Goal: Task Accomplishment & Management: Manage account settings

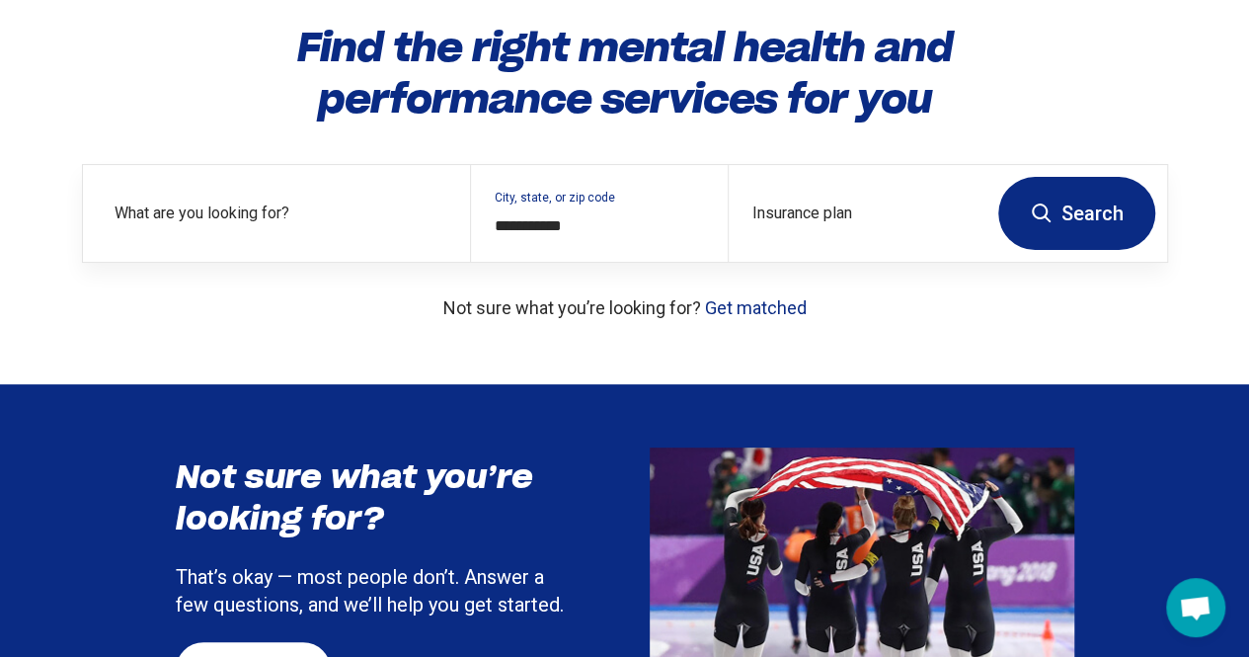
scroll to position [169, 0]
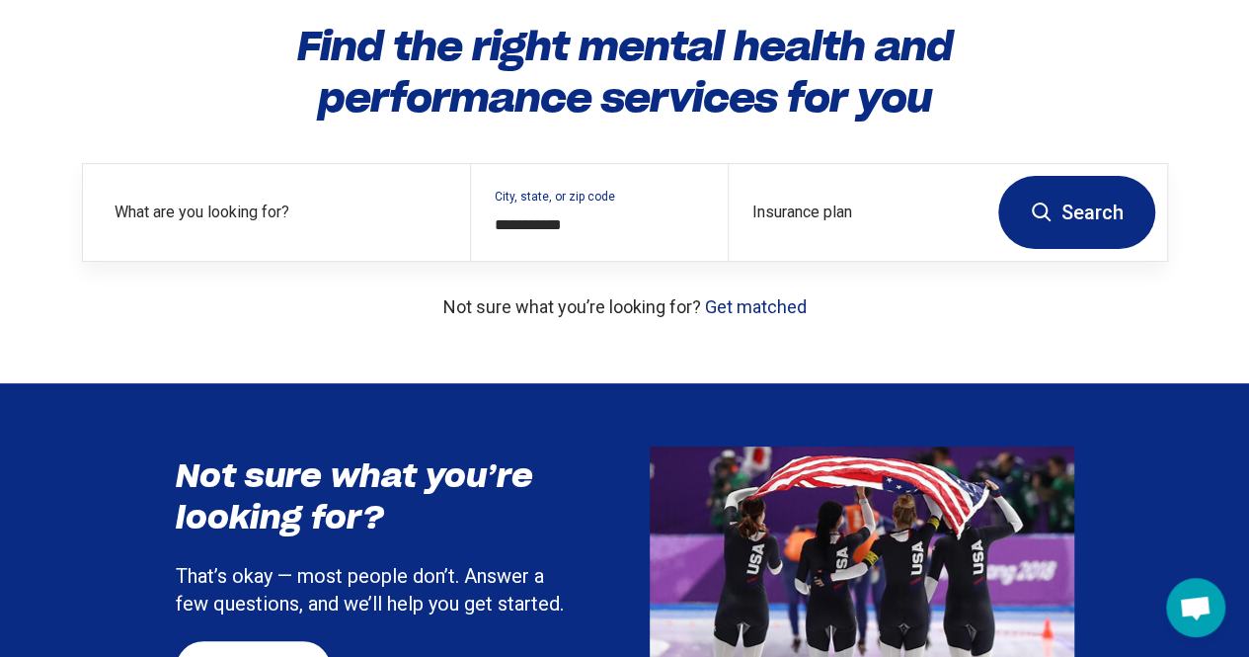
click at [1076, 232] on button "Search" at bounding box center [1076, 212] width 157 height 73
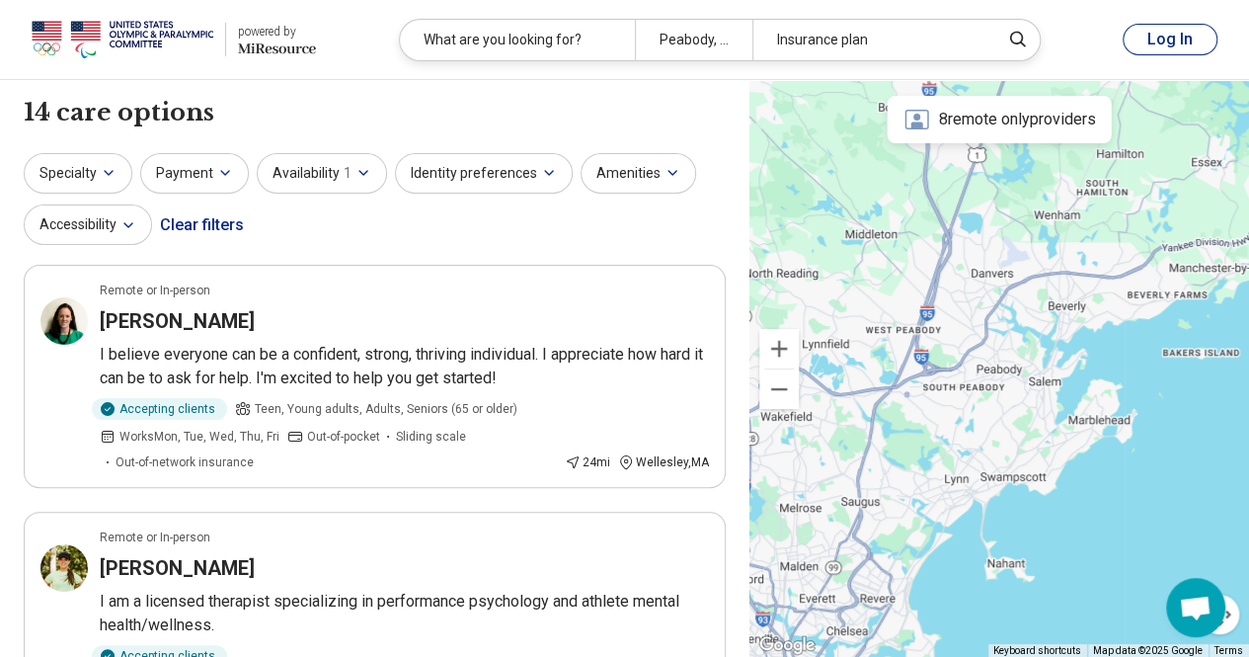
click at [1169, 43] on button "Log In" at bounding box center [1170, 40] width 95 height 32
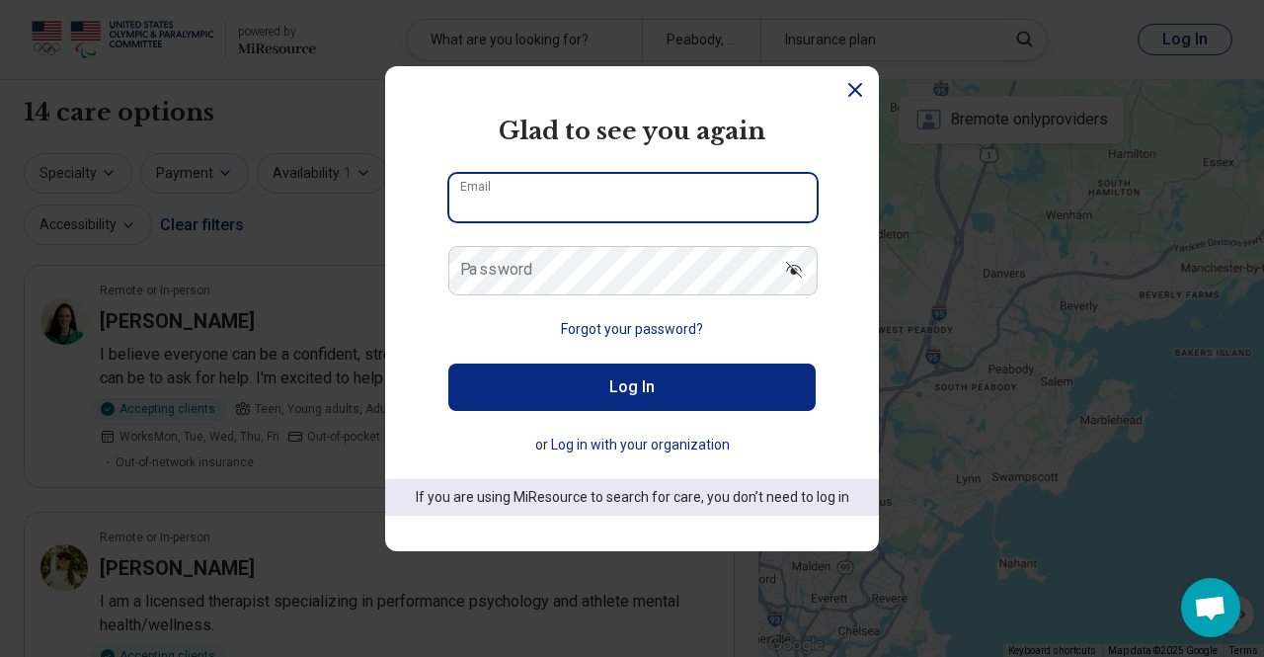
type input "**********"
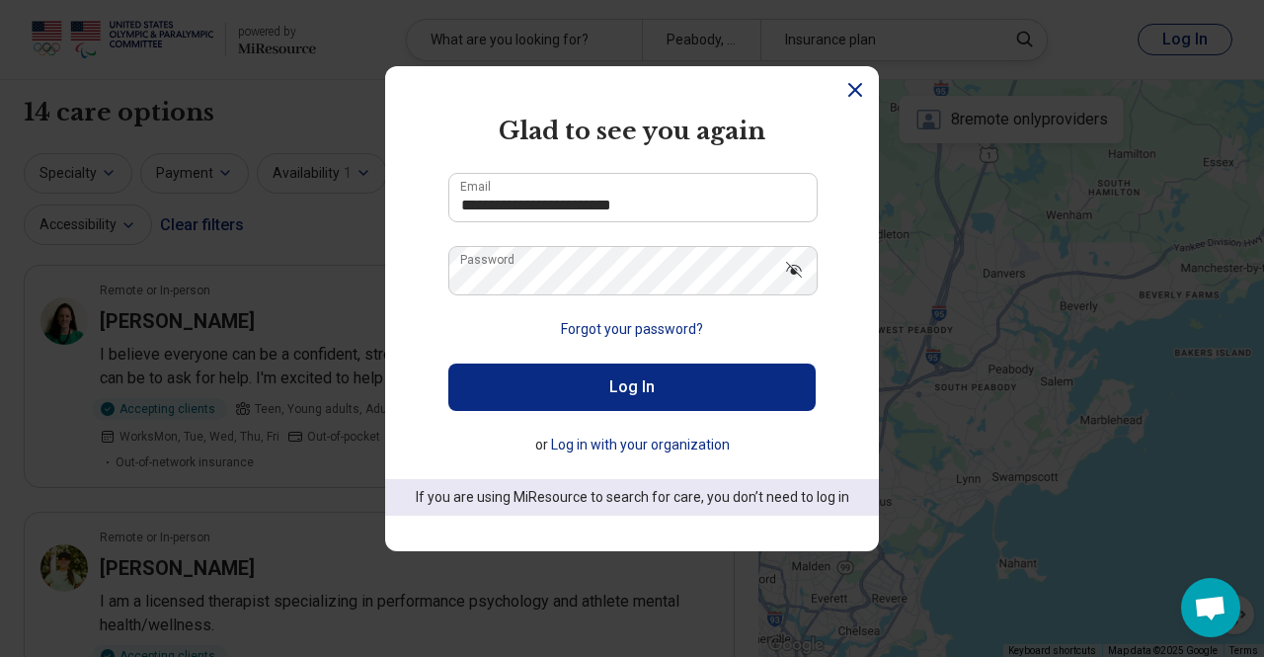
click at [643, 394] on button "Log In" at bounding box center [631, 386] width 367 height 47
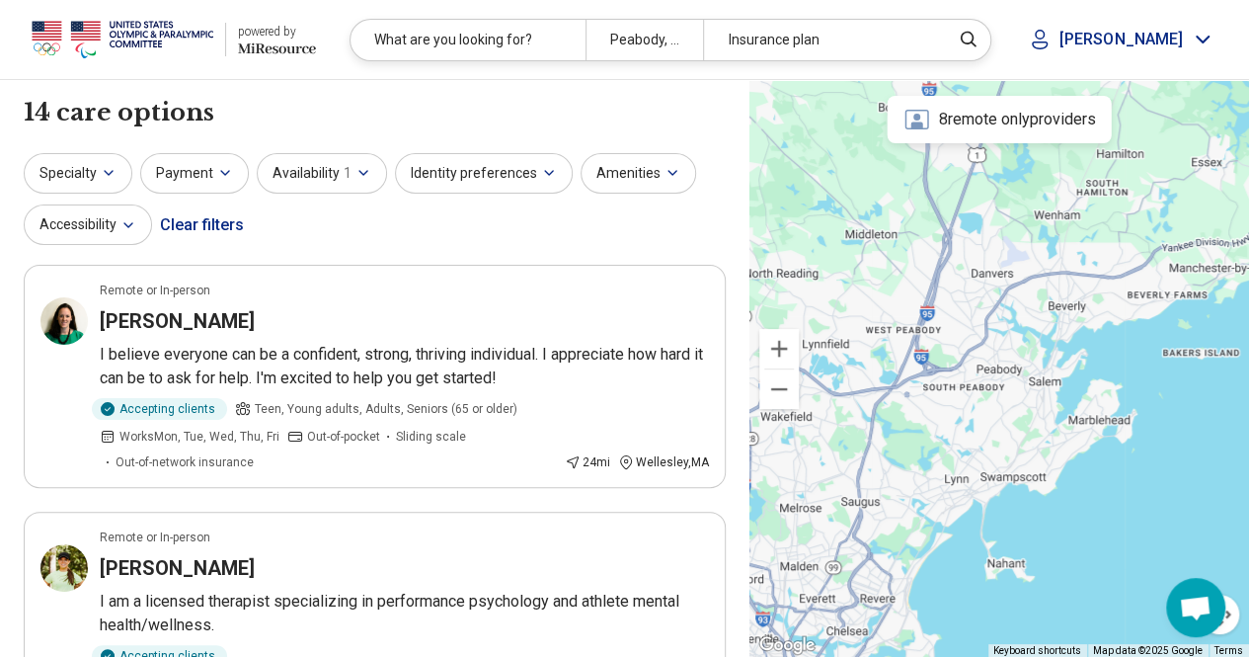
click at [1052, 44] on icon at bounding box center [1040, 40] width 24 height 24
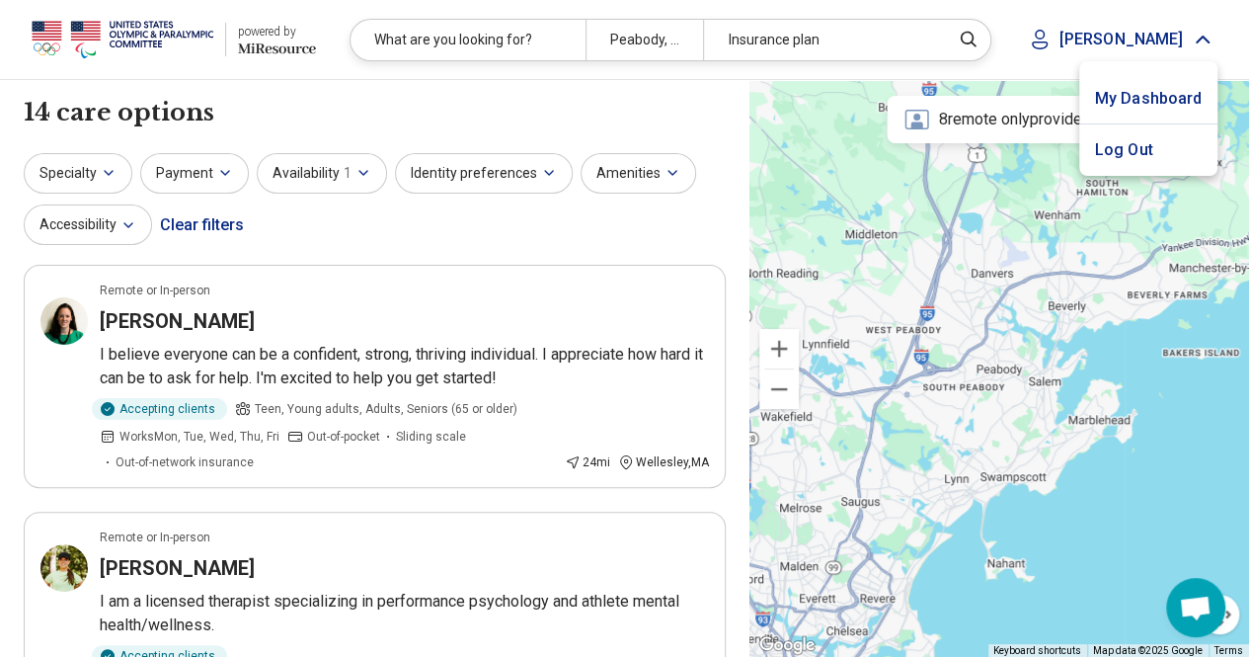
click at [1126, 107] on link "My Dashboard" at bounding box center [1148, 98] width 138 height 51
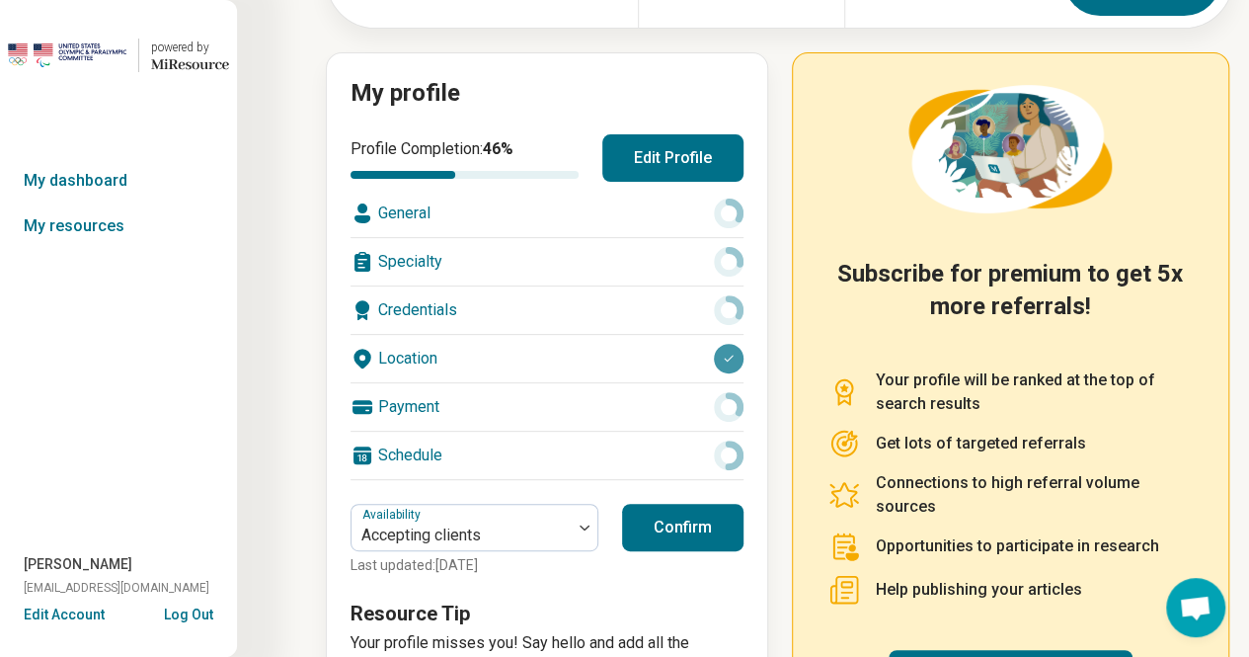
scroll to position [180, 0]
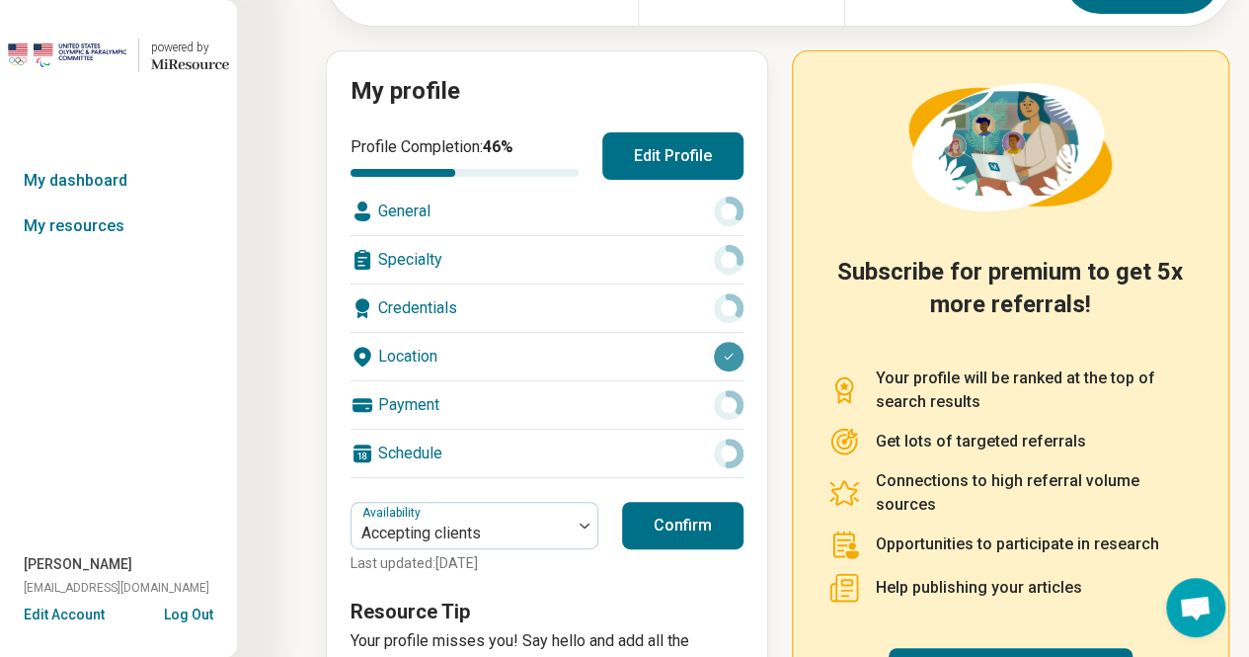
click at [652, 157] on button "Edit Profile" at bounding box center [672, 155] width 141 height 47
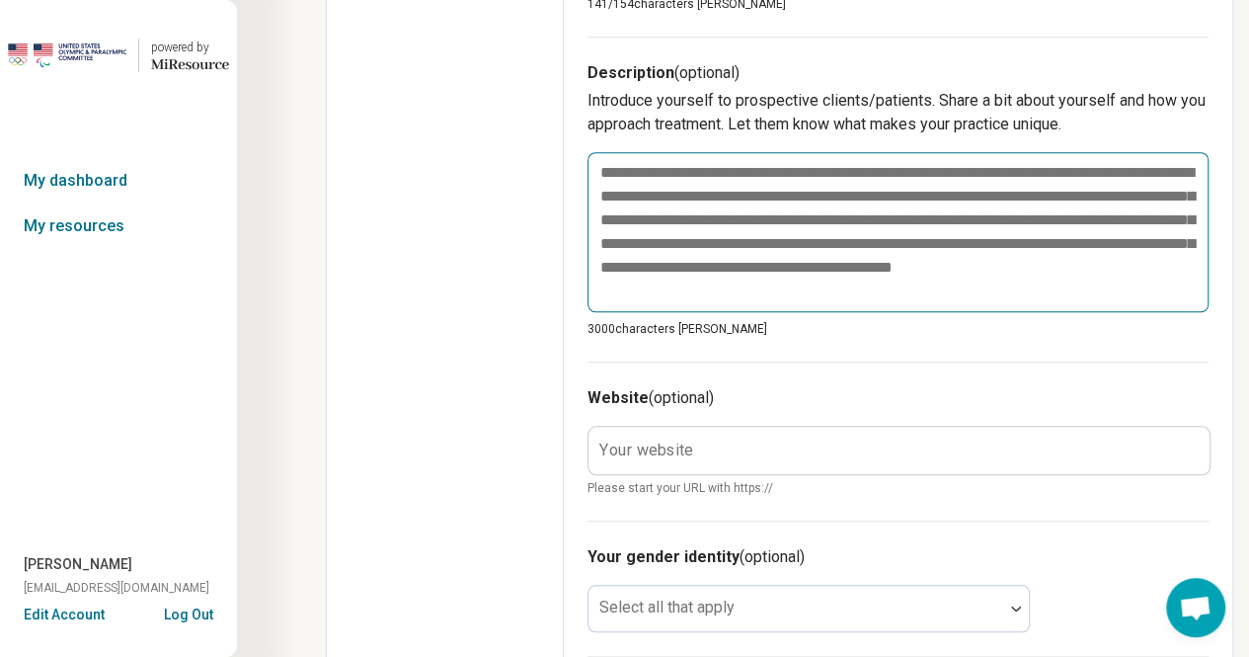
scroll to position [715, 0]
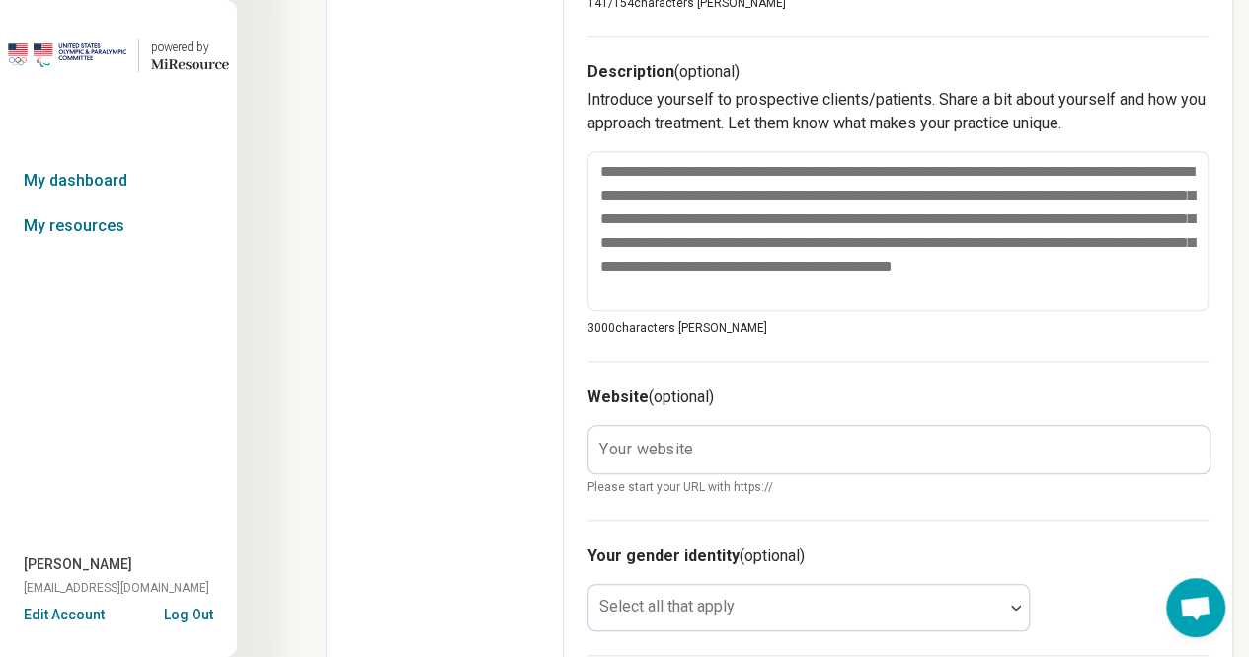
click at [673, 440] on label "Your website" at bounding box center [646, 448] width 94 height 16
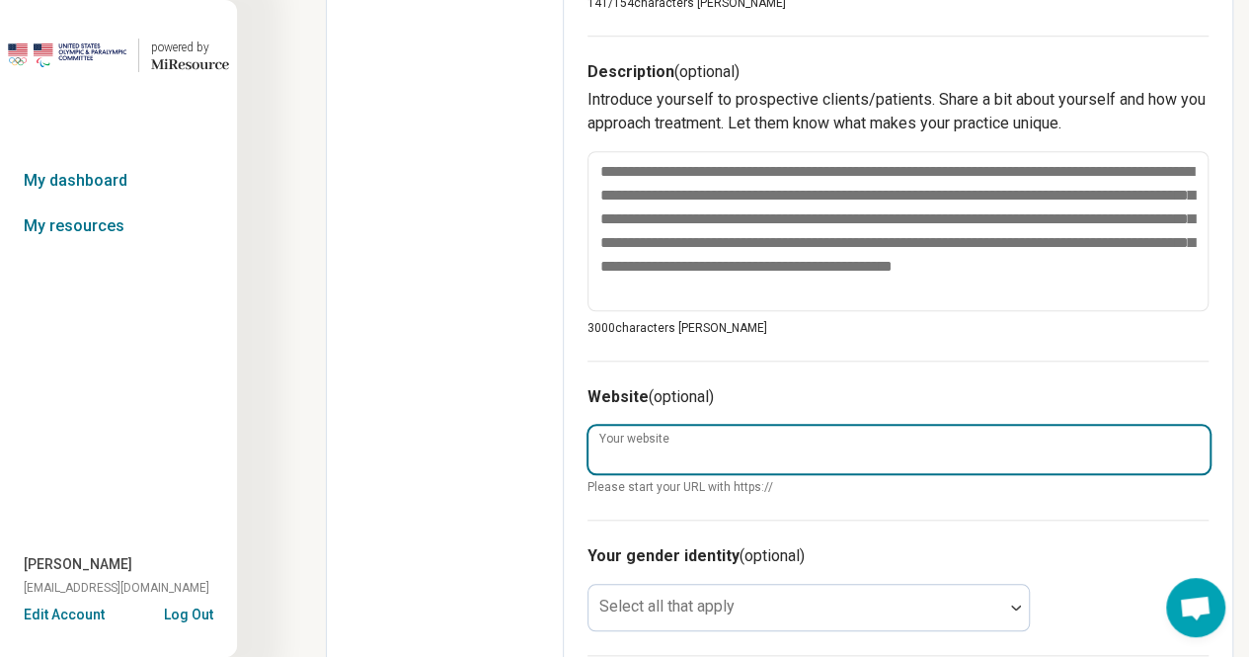
click at [673, 436] on input "Your website" at bounding box center [898, 449] width 621 height 47
type textarea "*"
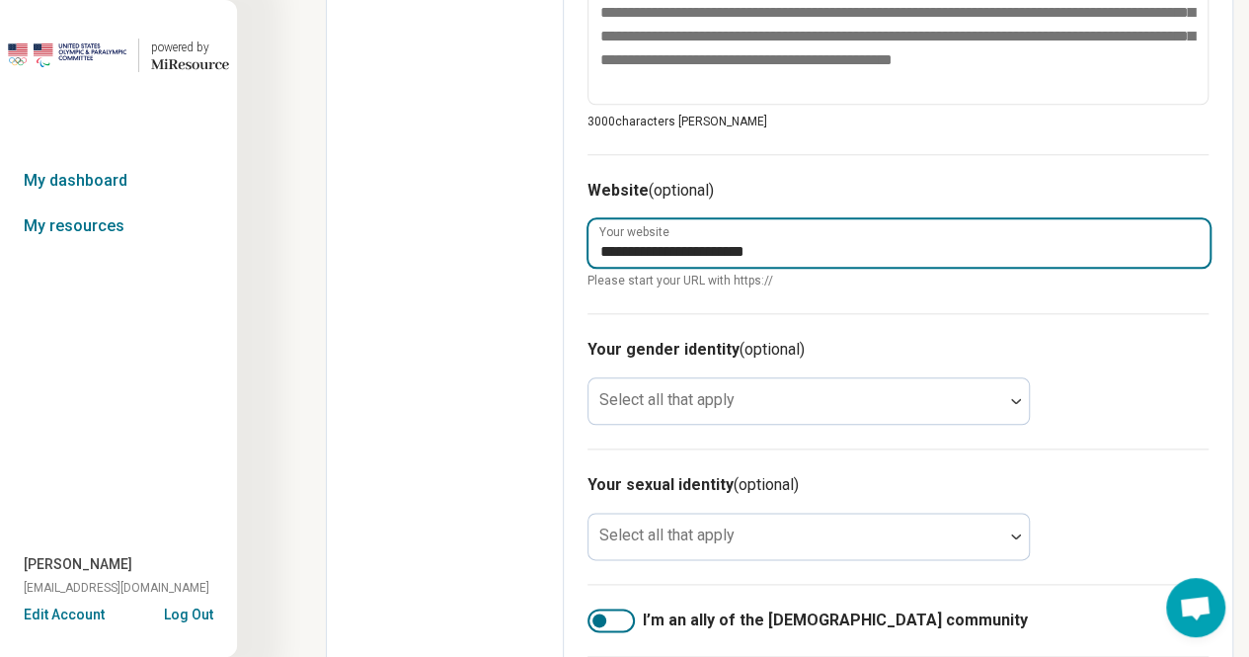
scroll to position [928, 0]
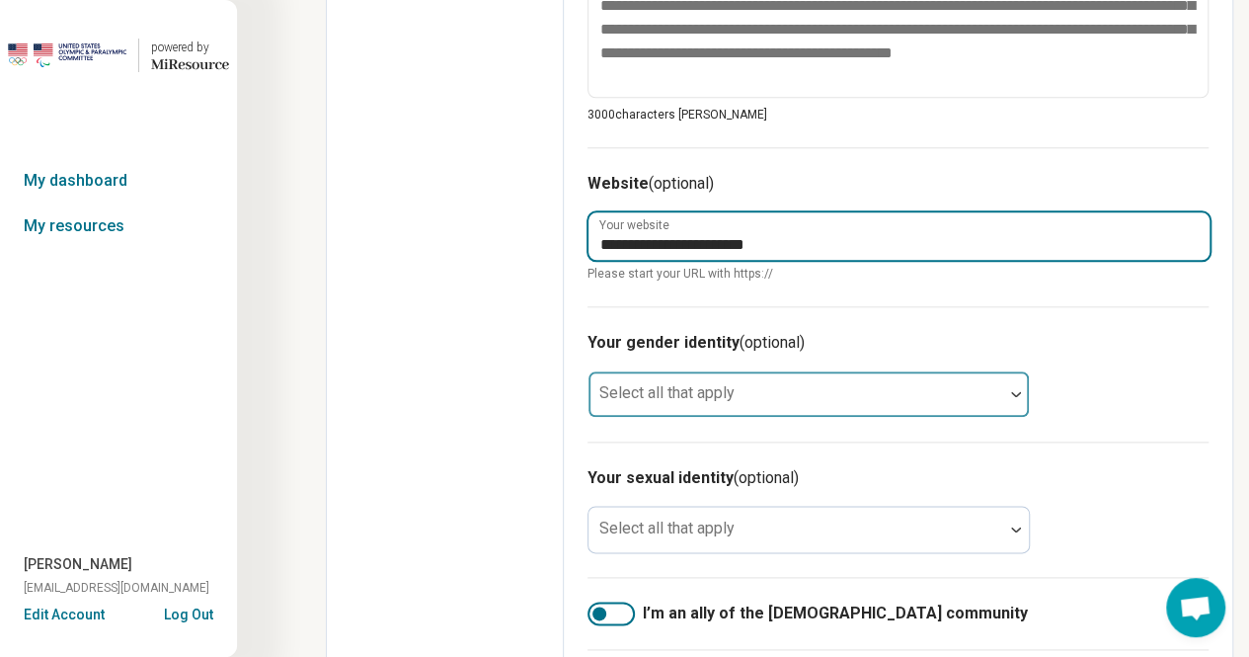
type input "**********"
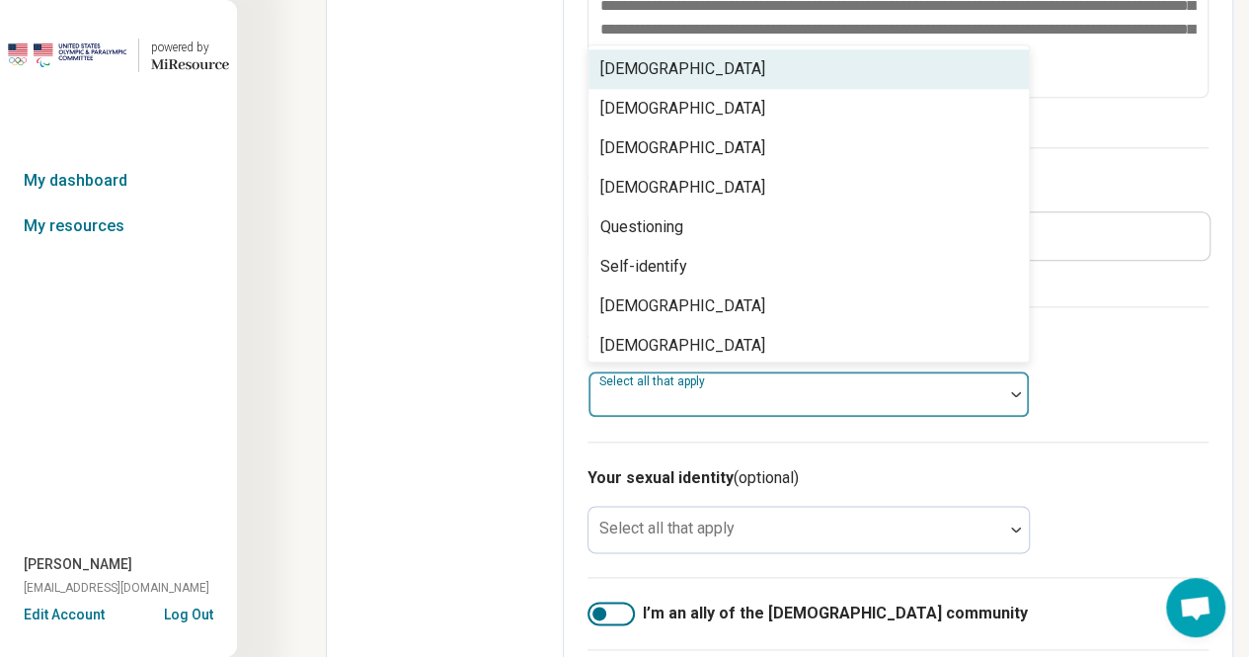
click at [699, 393] on div "Select all that apply" at bounding box center [808, 393] width 442 height 47
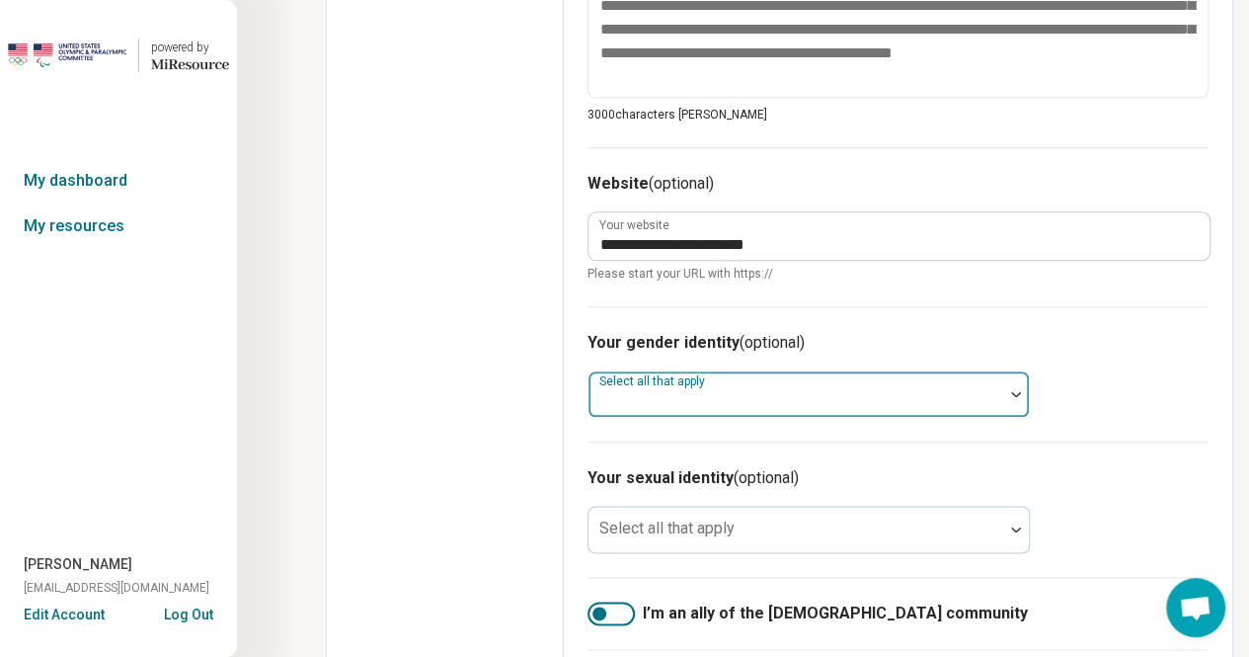
click at [699, 393] on div at bounding box center [795, 402] width 399 height 28
click at [685, 388] on div at bounding box center [795, 402] width 399 height 28
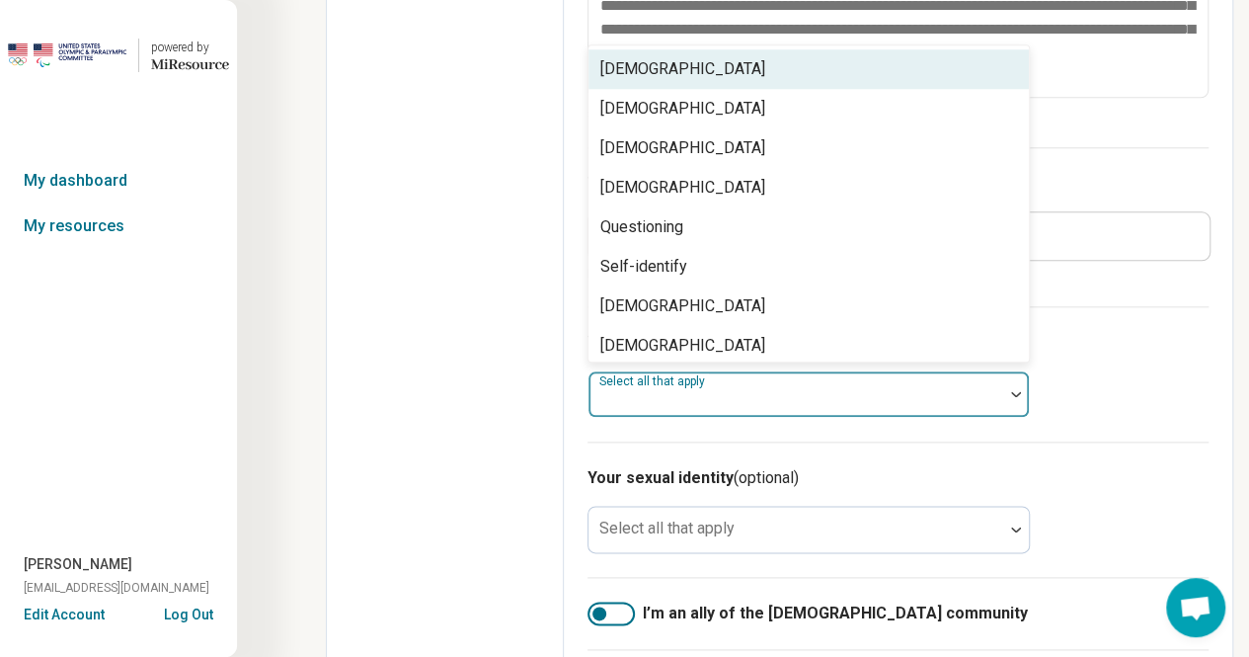
click at [672, 62] on div "[DEMOGRAPHIC_DATA]" at bounding box center [682, 69] width 165 height 24
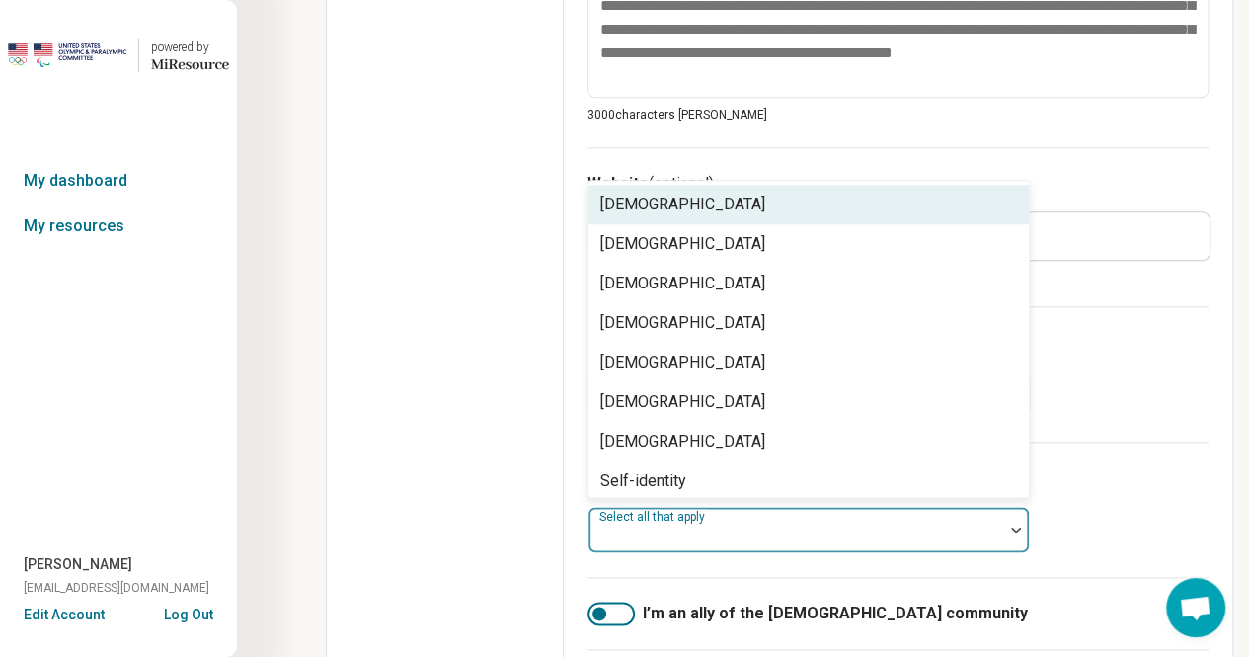
click at [768, 526] on div at bounding box center [795, 537] width 399 height 28
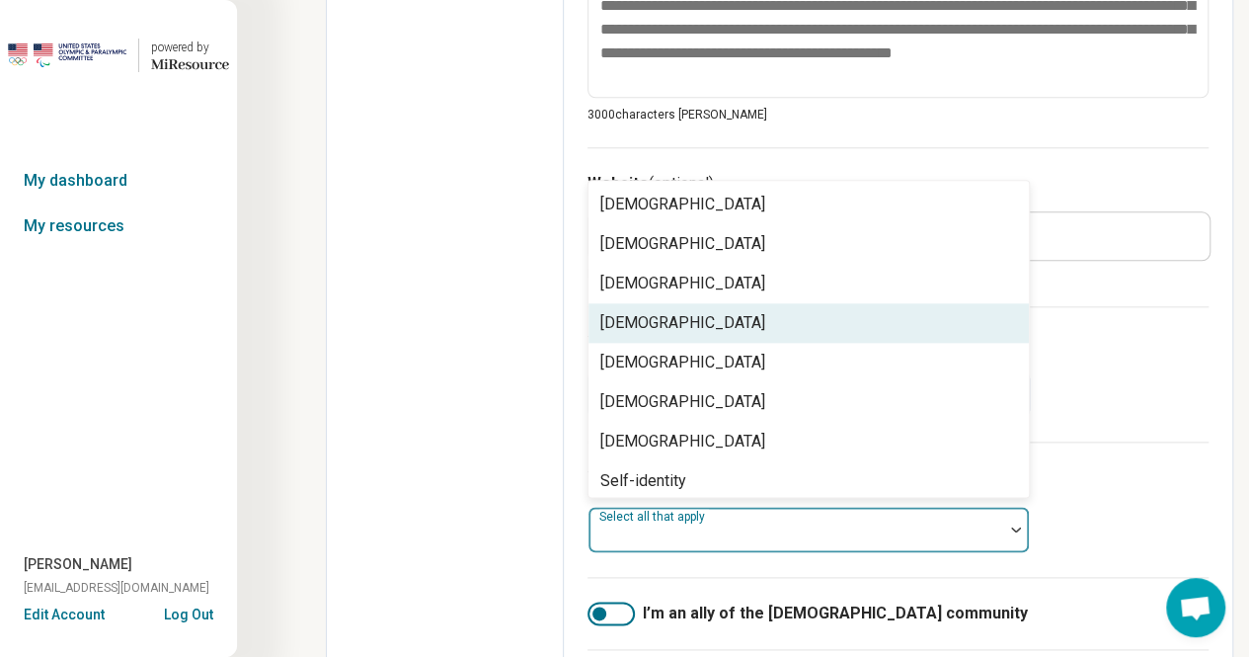
click at [677, 315] on div "[DEMOGRAPHIC_DATA]" at bounding box center [682, 323] width 165 height 24
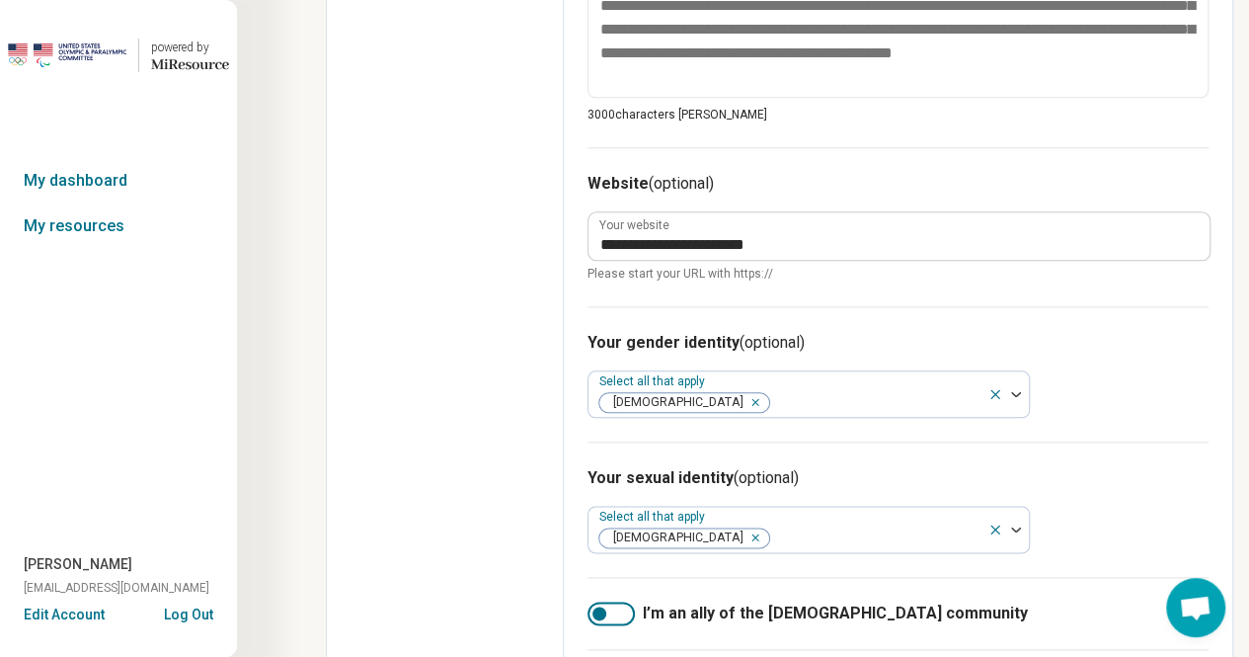
click at [510, 477] on div "Edit profile General Specialty Credentials Location Payment Schedule Profile co…" at bounding box center [445, 55] width 237 height 1775
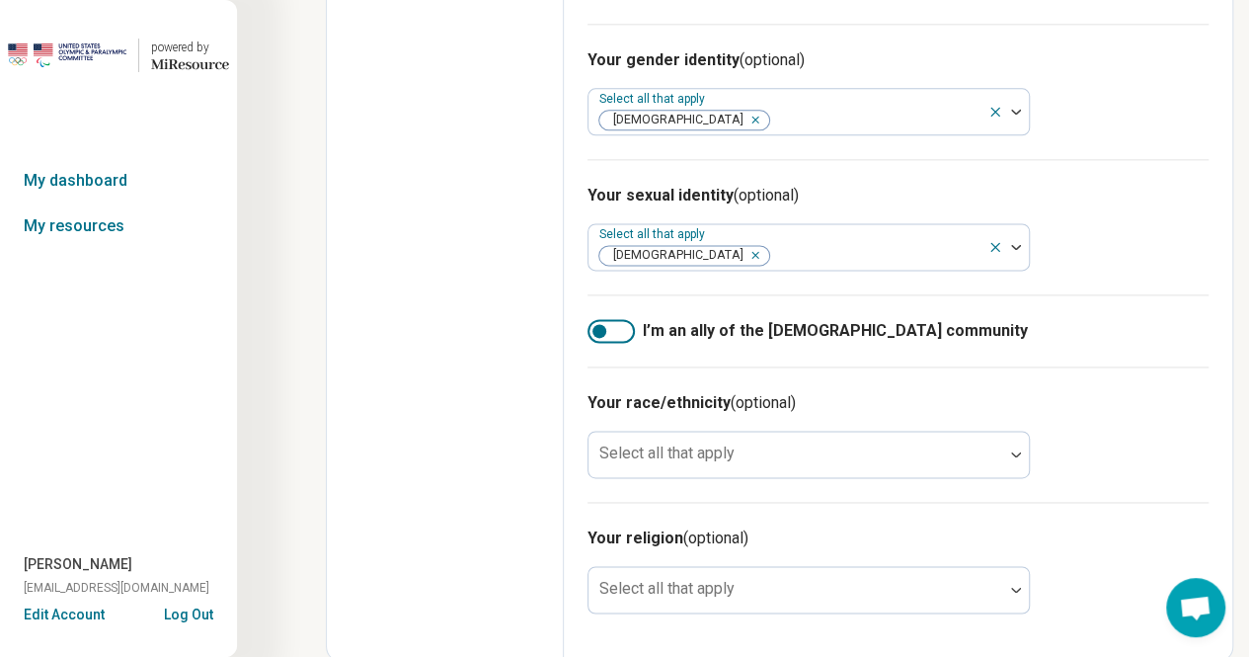
click at [623, 327] on div at bounding box center [610, 331] width 47 height 24
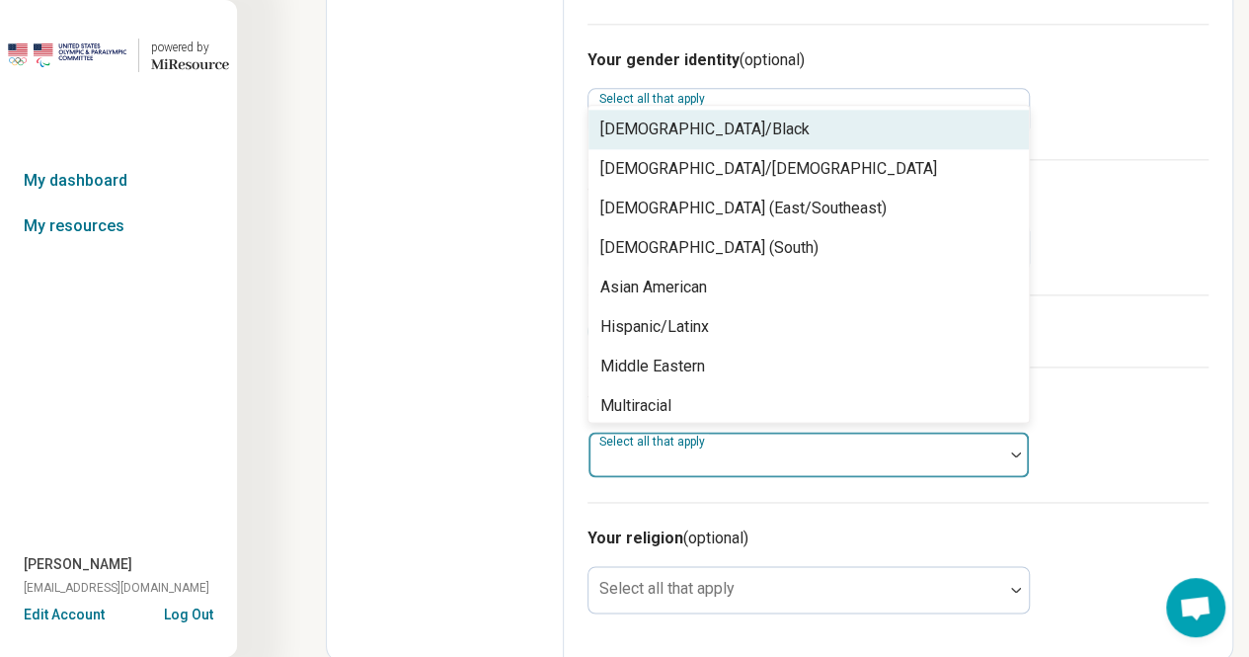
click at [698, 470] on div at bounding box center [795, 462] width 399 height 28
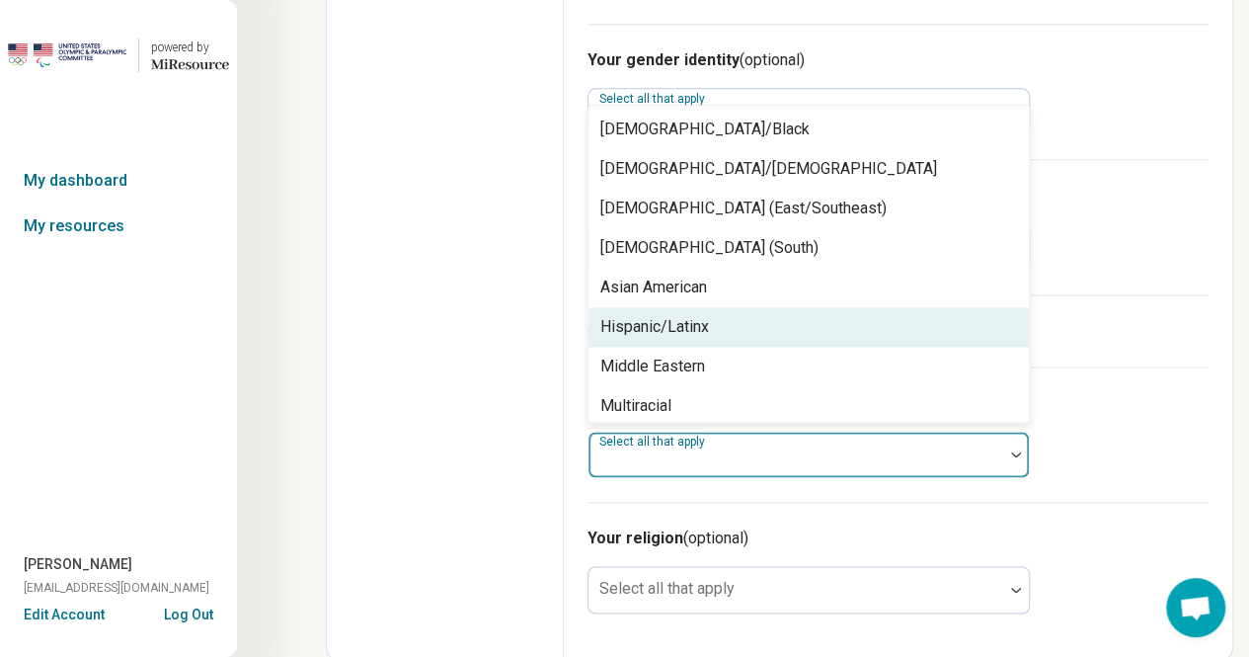
click at [681, 323] on div "Hispanic/Latinx" at bounding box center [654, 327] width 109 height 24
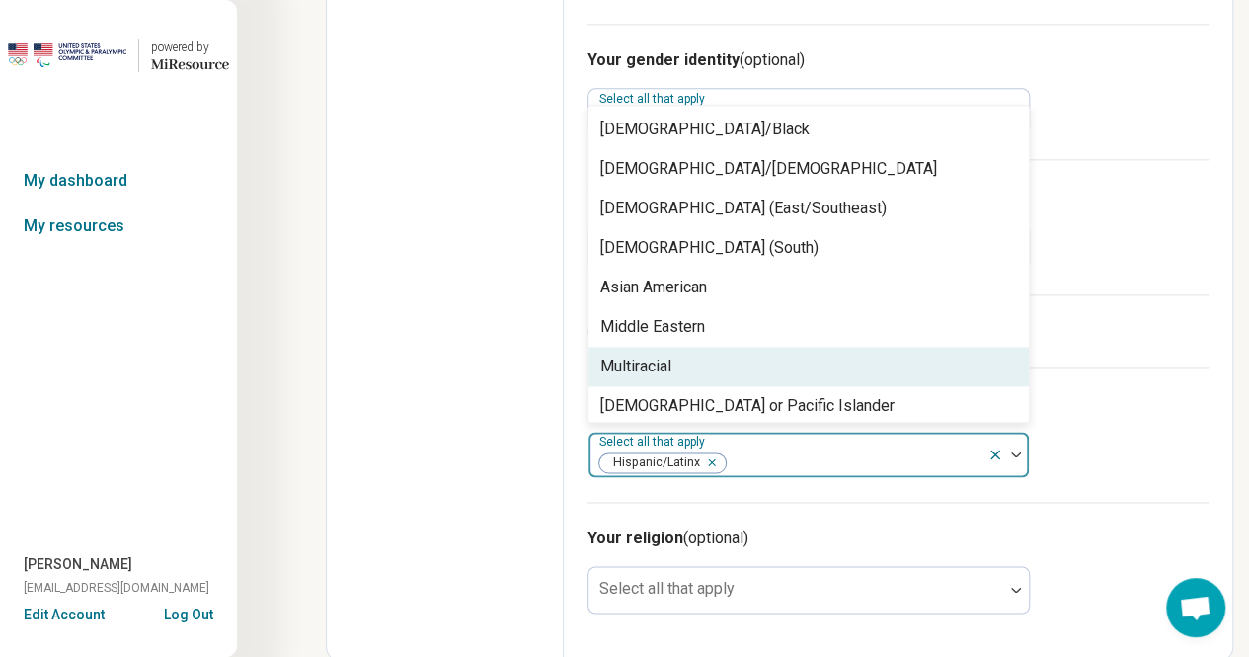
click at [1151, 344] on div "I’m an ally of the [DEMOGRAPHIC_DATA] community" at bounding box center [897, 330] width 621 height 72
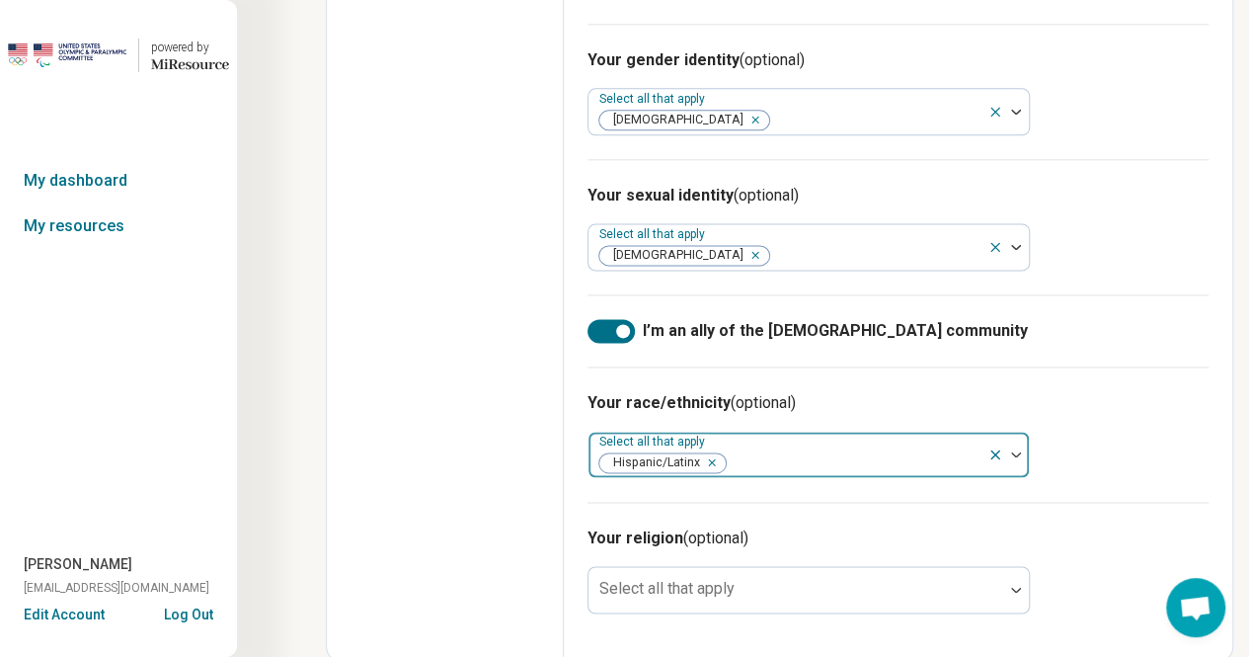
click at [896, 455] on div at bounding box center [854, 462] width 252 height 28
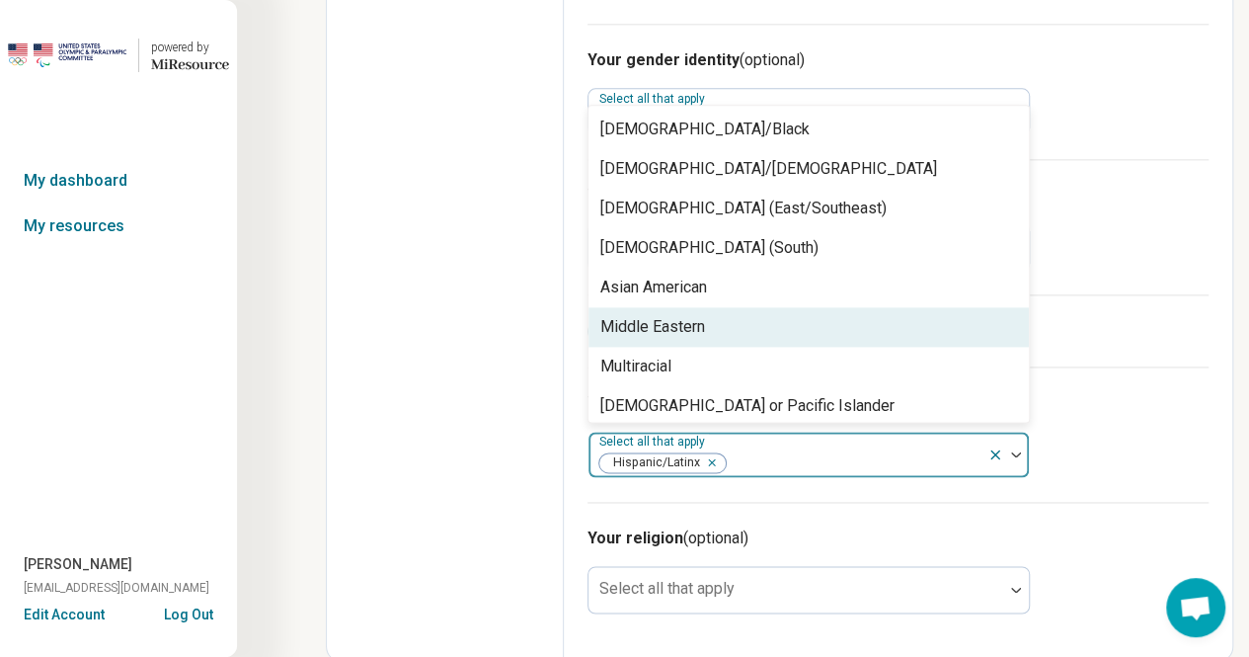
scroll to position [87, 0]
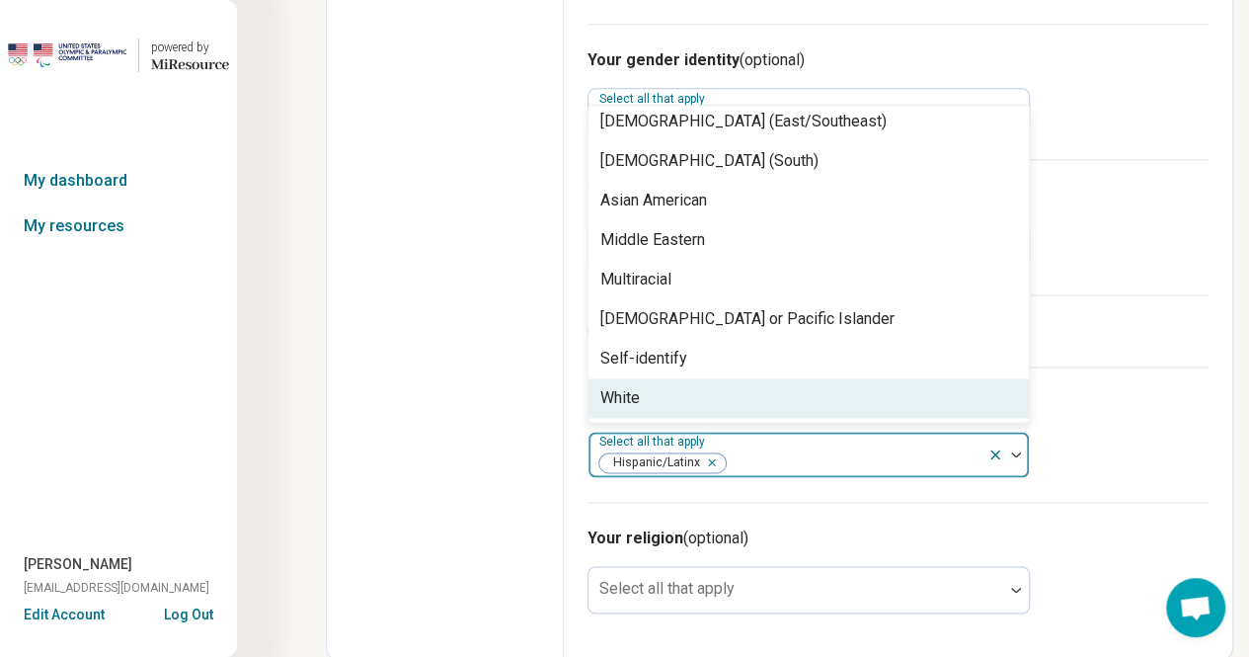
click at [680, 402] on div "White" at bounding box center [808, 397] width 440 height 39
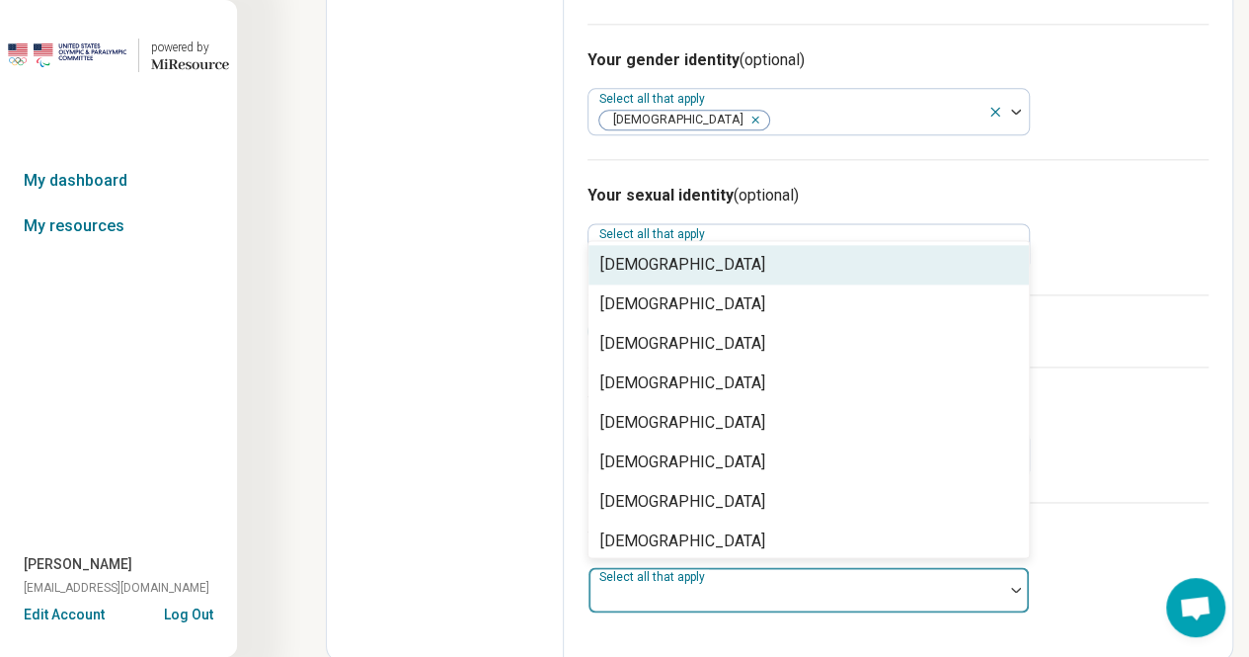
click at [702, 595] on div at bounding box center [795, 598] width 399 height 28
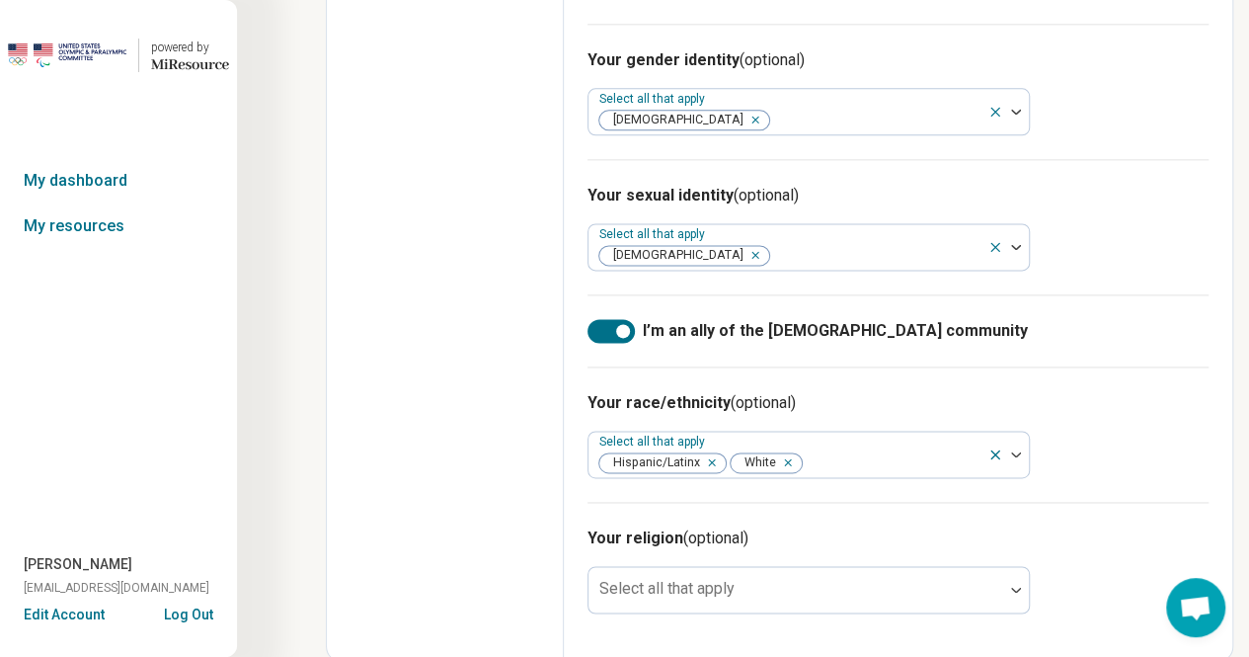
click at [1142, 478] on div "Your race/ethnicity (optional) Select all that apply [DEMOGRAPHIC_DATA]/Latinx …" at bounding box center [897, 433] width 621 height 135
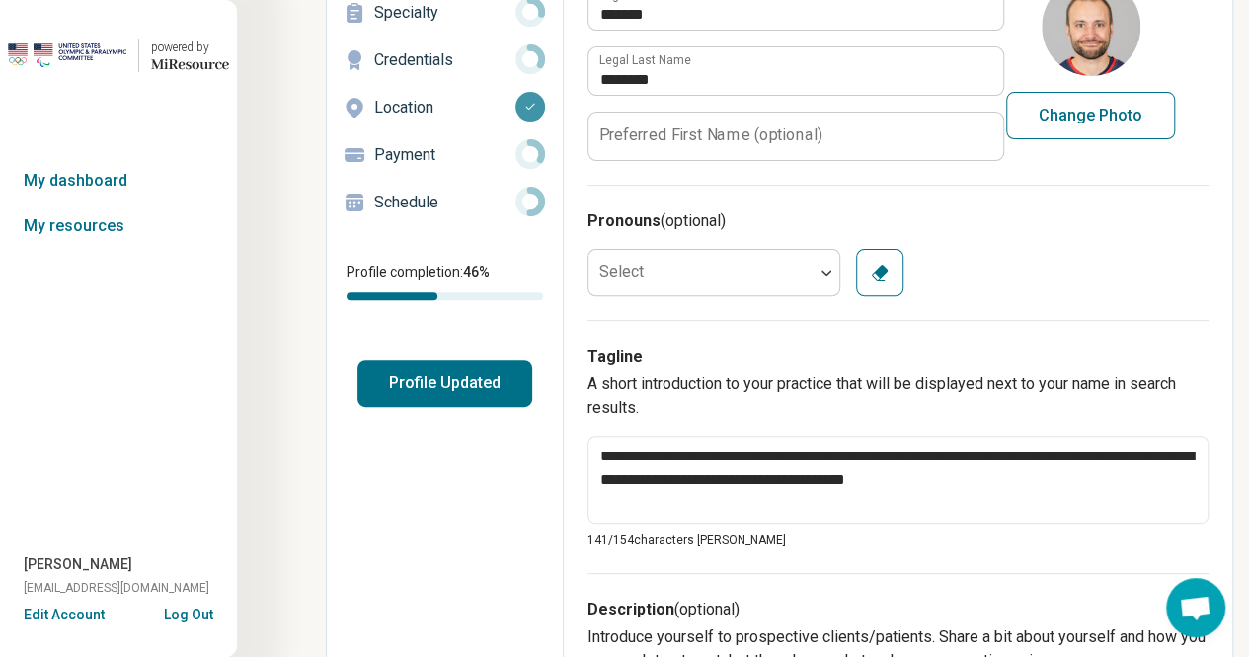
scroll to position [0, 0]
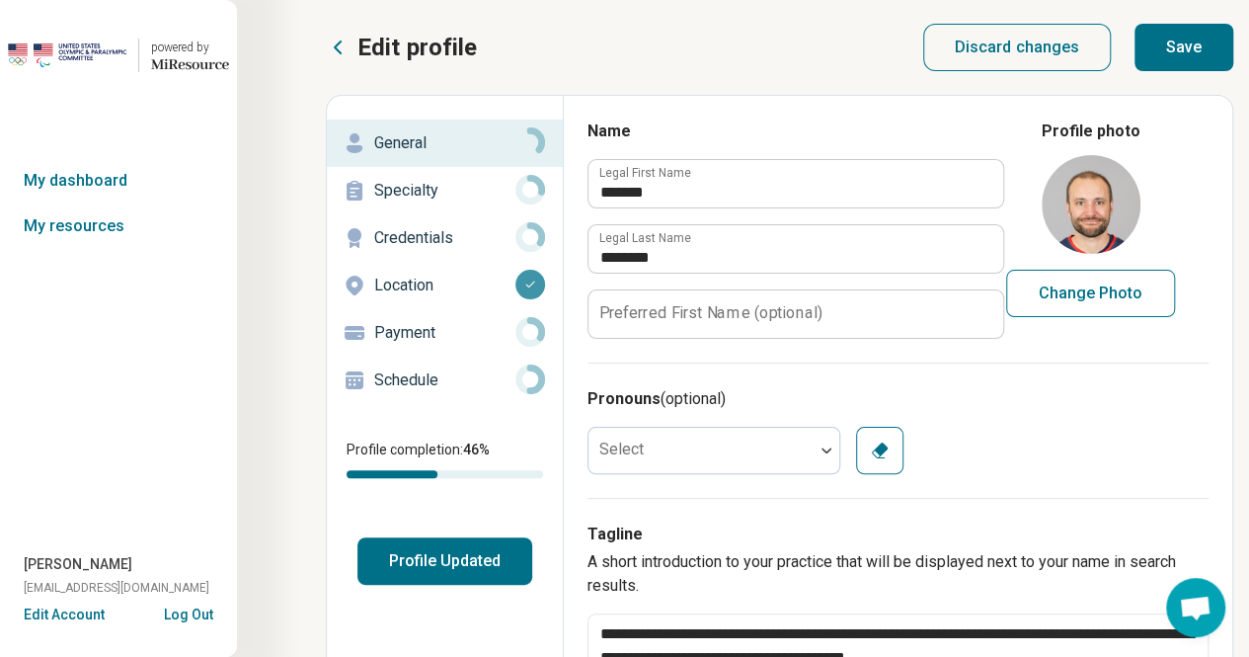
click at [406, 189] on p "Specialty" at bounding box center [444, 191] width 141 height 24
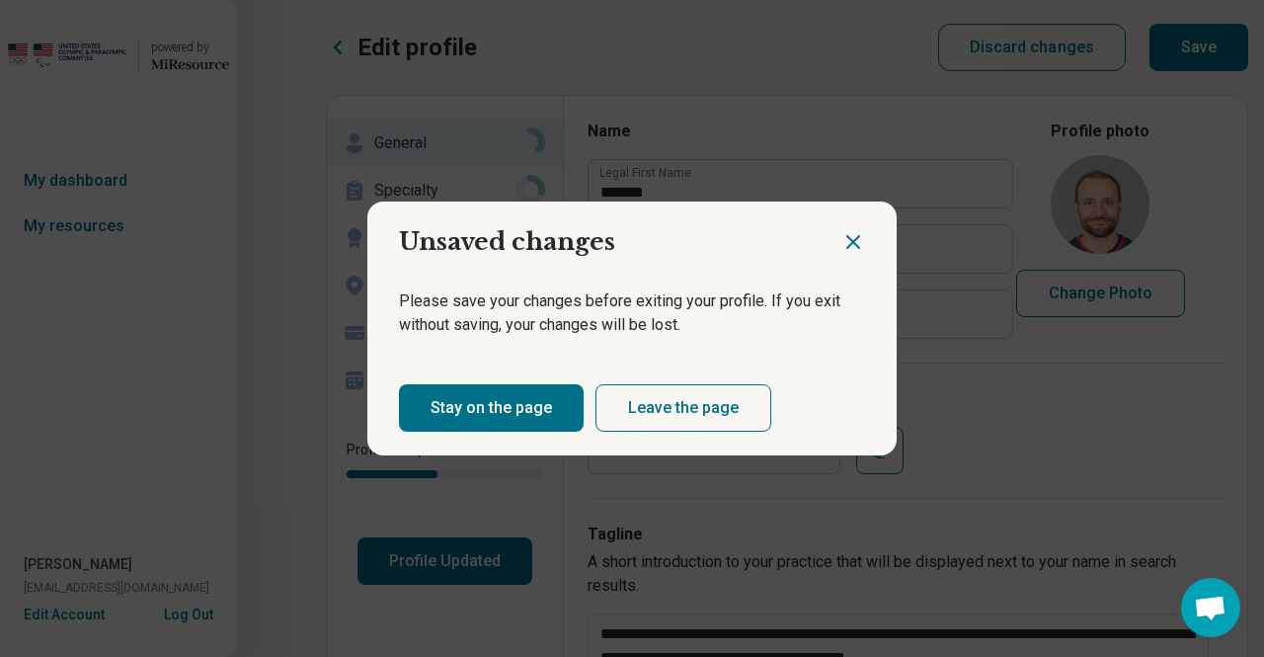
click at [841, 242] on icon "Close dialog" at bounding box center [853, 242] width 24 height 24
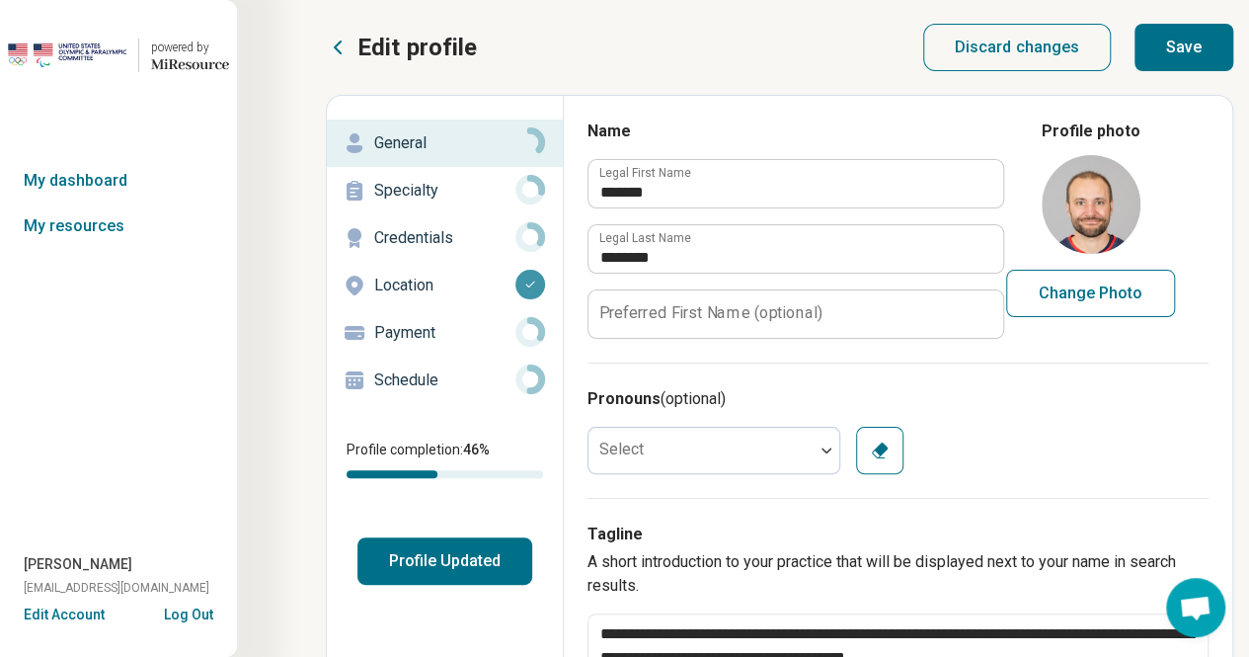
click at [1182, 59] on button "Save" at bounding box center [1183, 47] width 99 height 47
click at [1189, 40] on button "Save" at bounding box center [1183, 47] width 99 height 47
click at [391, 275] on p "Location" at bounding box center [444, 285] width 141 height 24
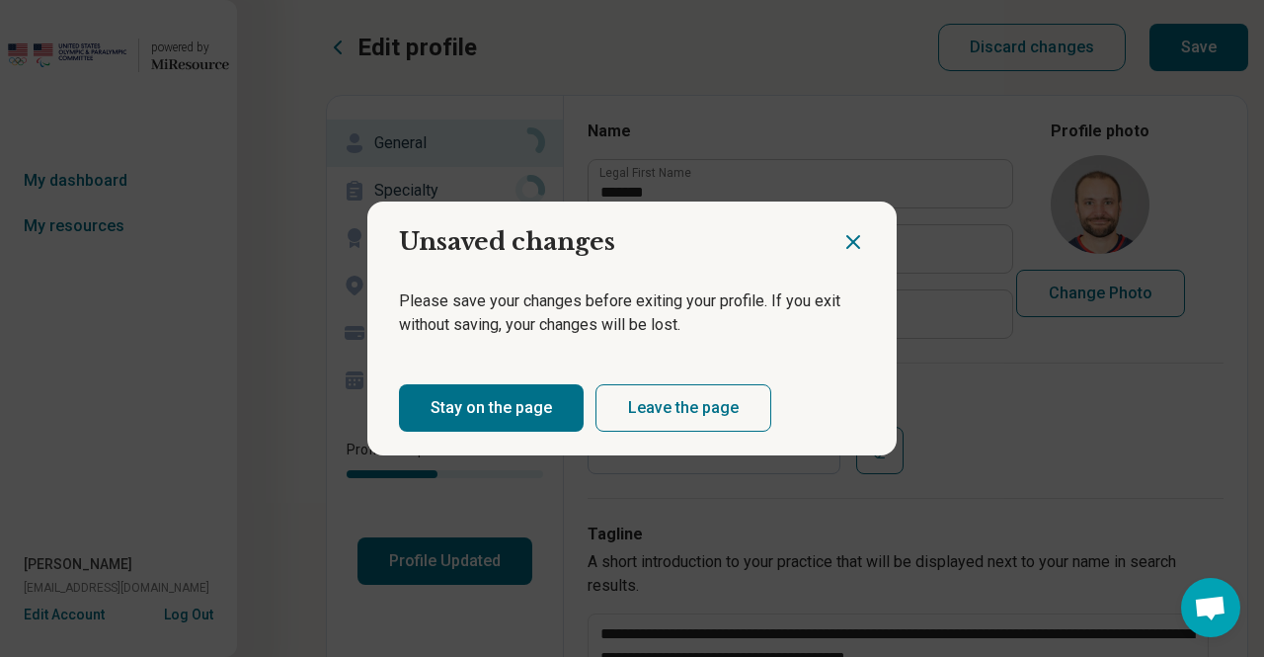
click at [481, 419] on button "Stay on the page" at bounding box center [491, 407] width 185 height 47
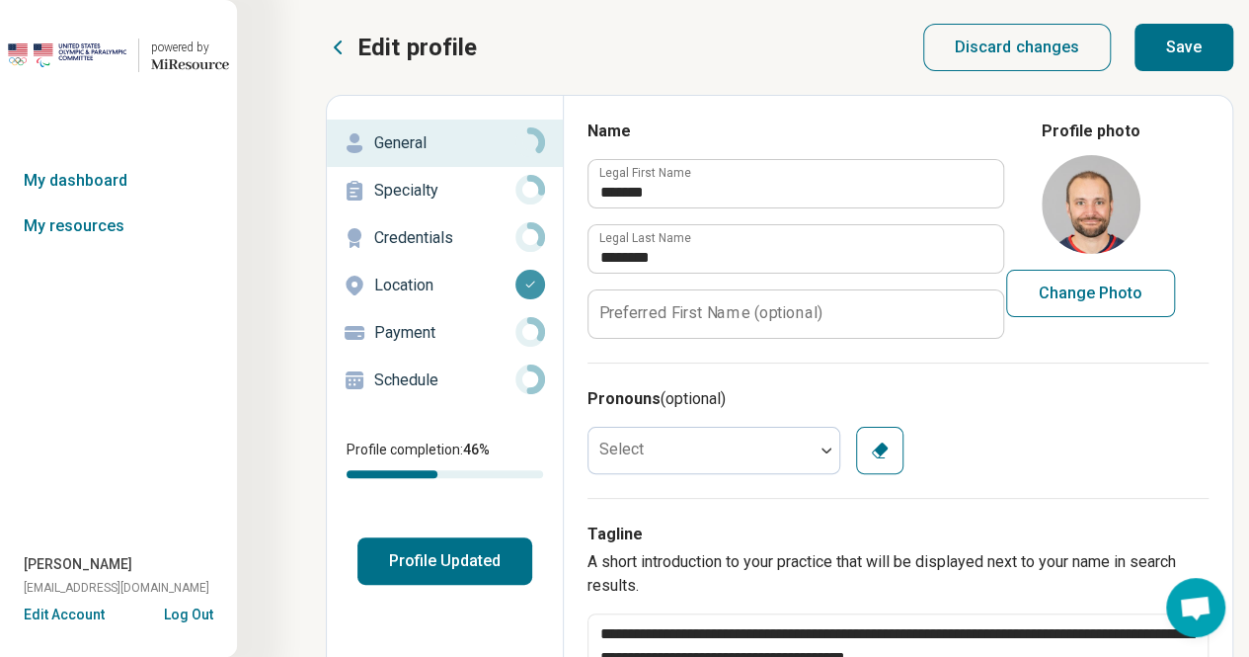
click at [1164, 56] on button "Save" at bounding box center [1183, 47] width 99 height 47
click at [433, 238] on p "Credentials" at bounding box center [444, 238] width 141 height 24
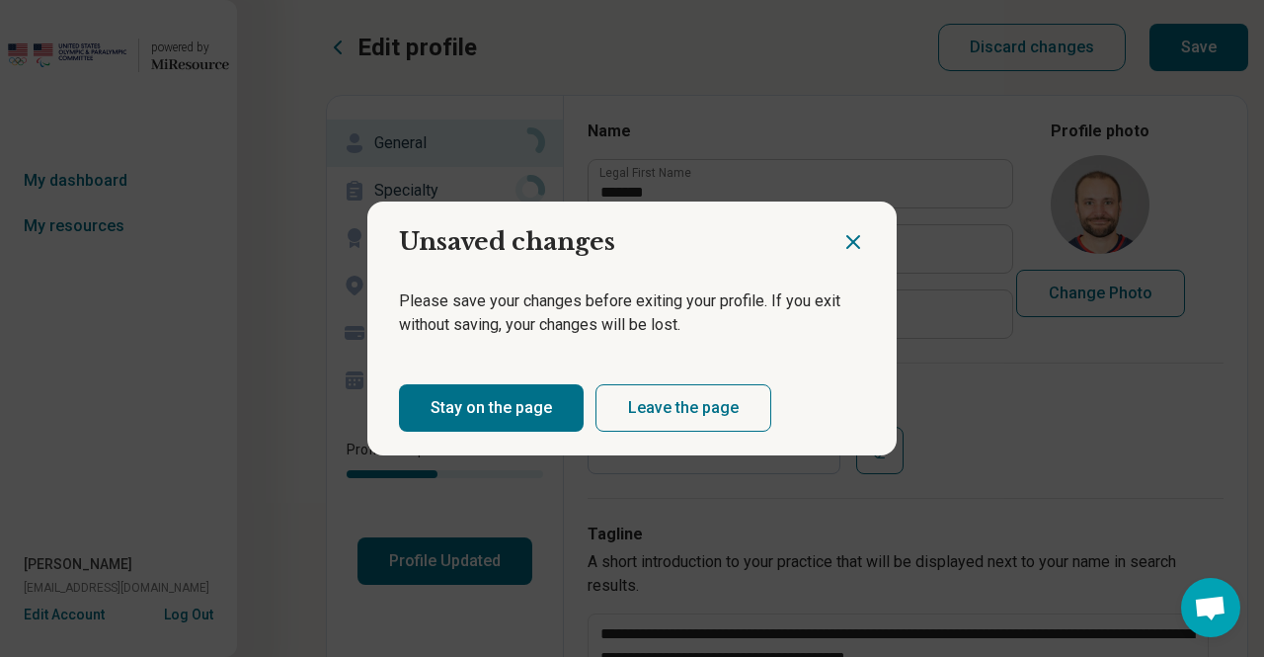
click at [639, 407] on button "Leave the page" at bounding box center [683, 407] width 176 height 47
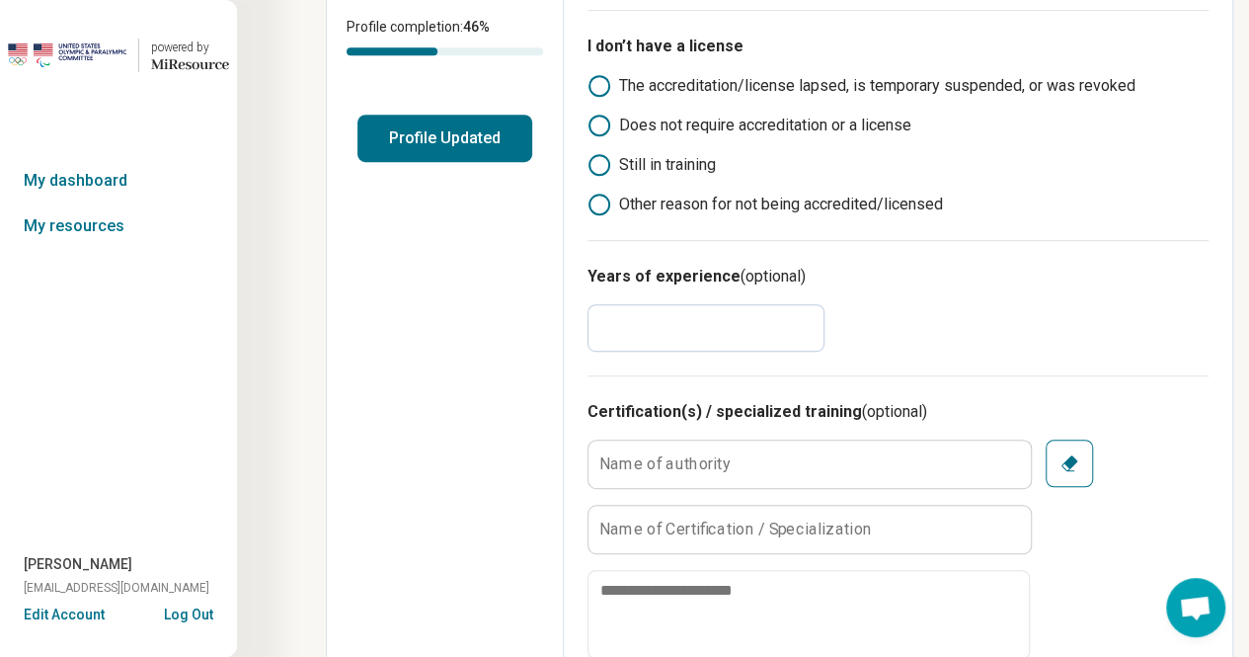
scroll to position [427, 0]
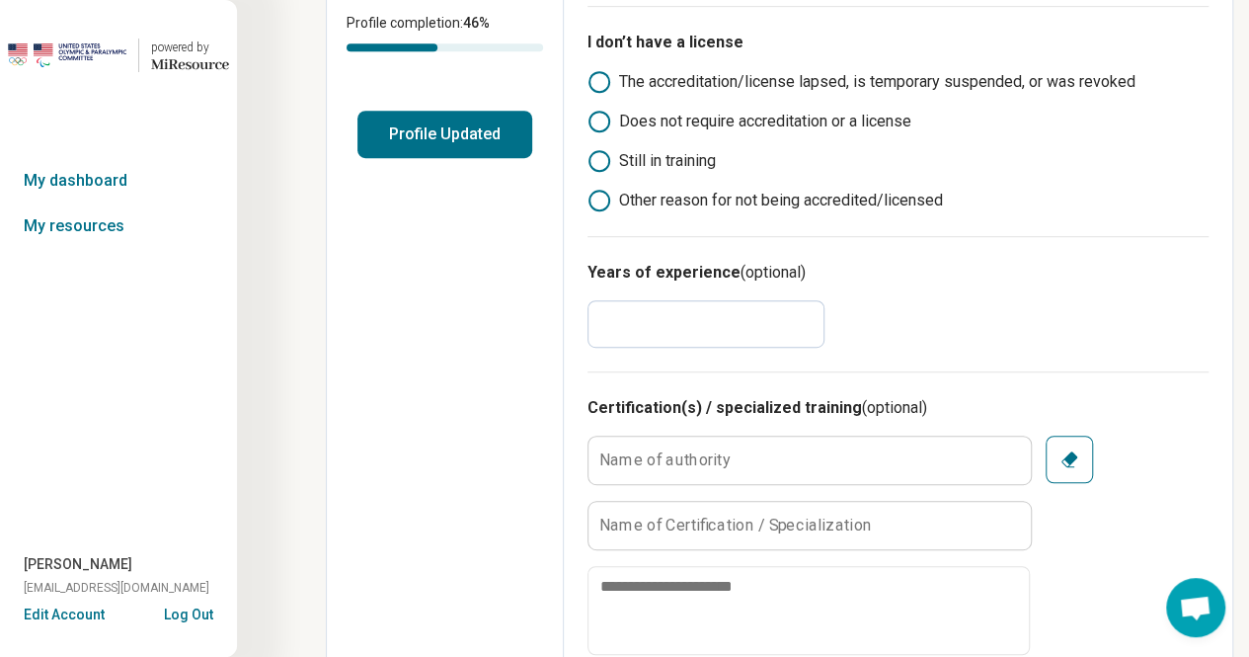
drag, startPoint x: 607, startPoint y: 327, endPoint x: 571, endPoint y: 326, distance: 36.5
type textarea "*"
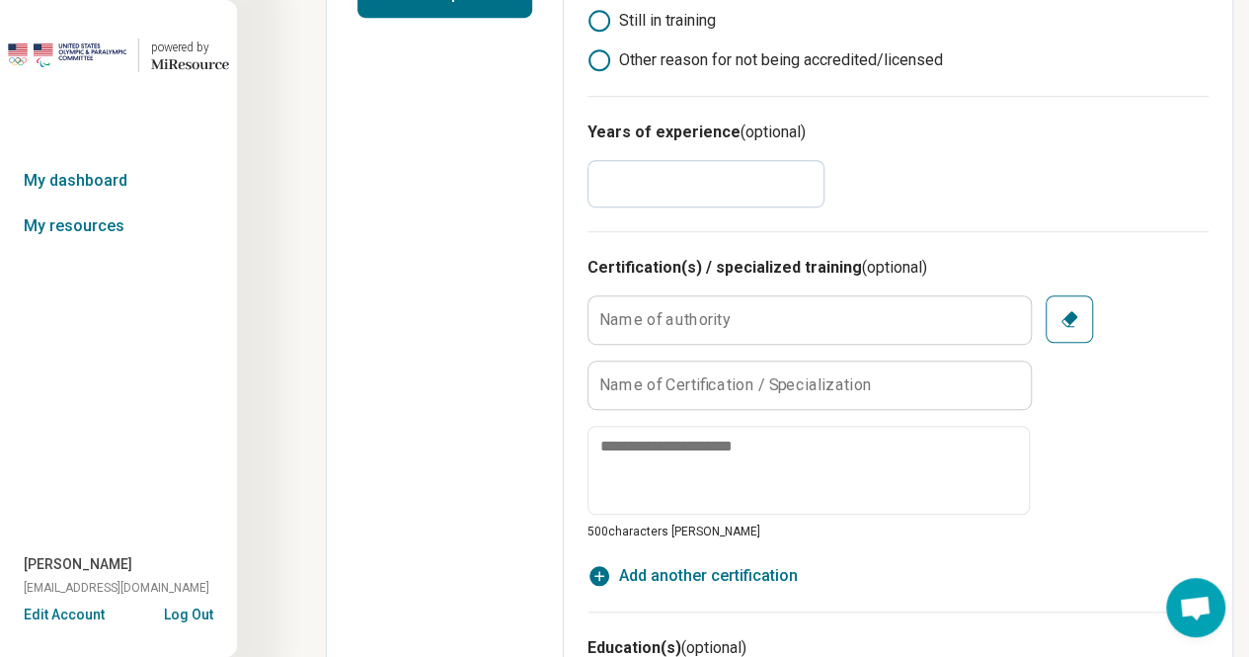
scroll to position [581, 0]
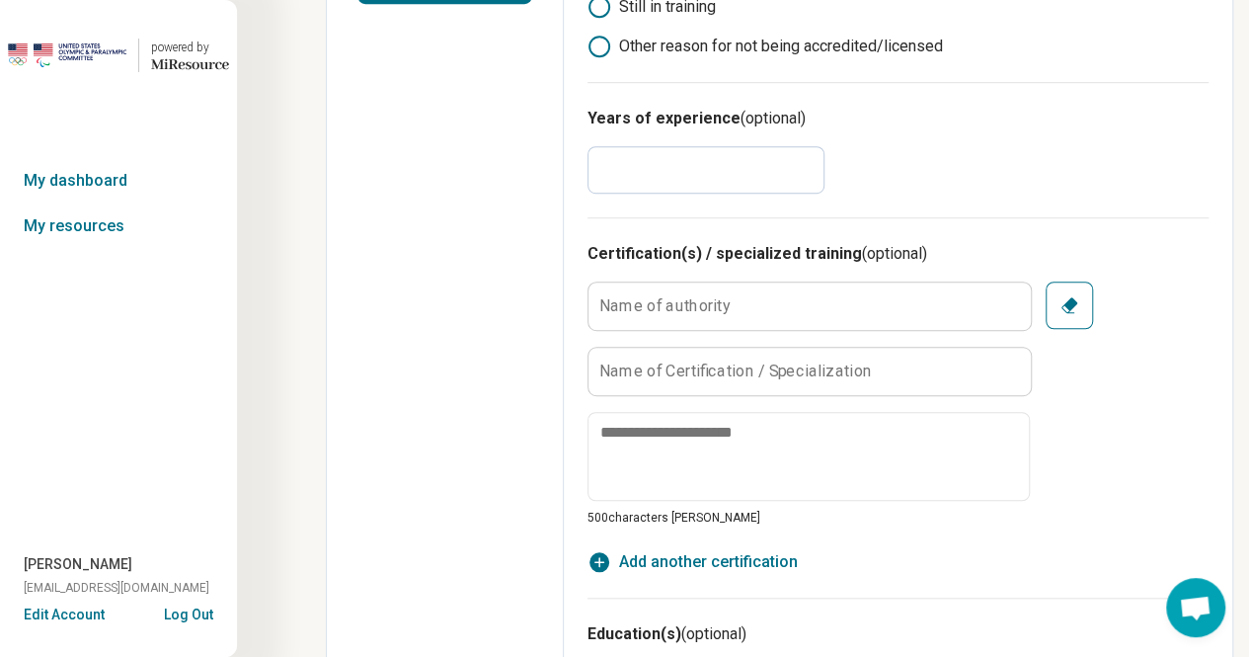
type input "**"
click at [675, 305] on label "Name of authority" at bounding box center [664, 305] width 131 height 16
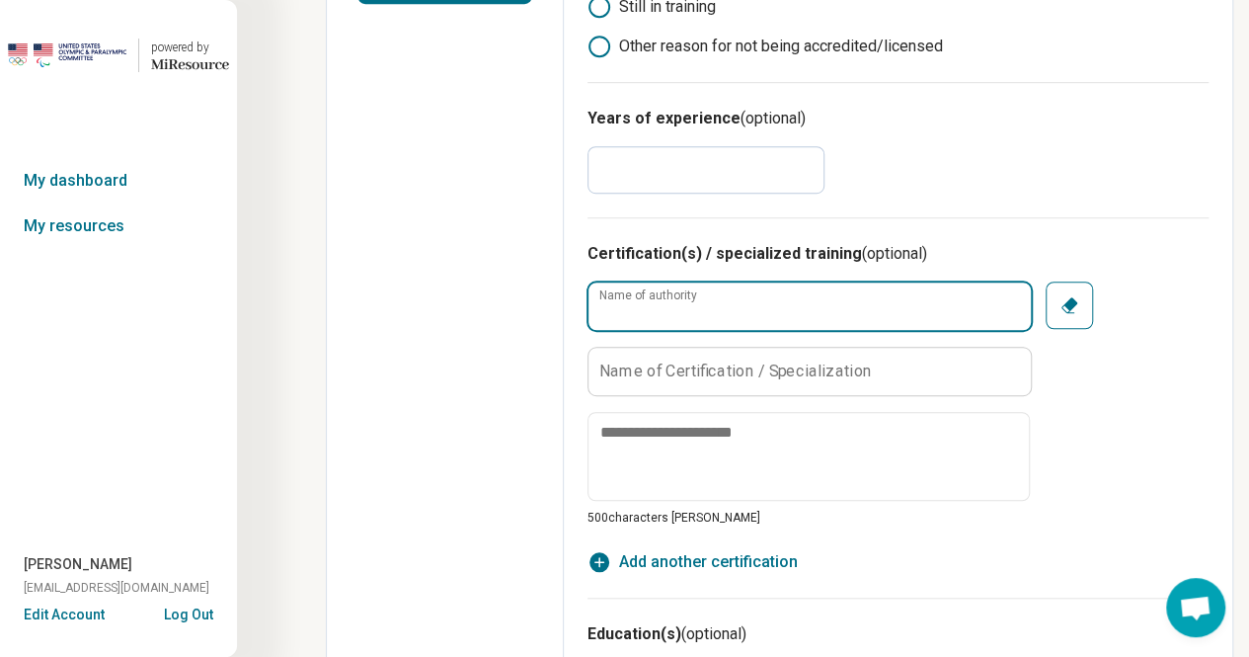
click at [675, 305] on input "Name of authority" at bounding box center [809, 305] width 442 height 47
type input "**********"
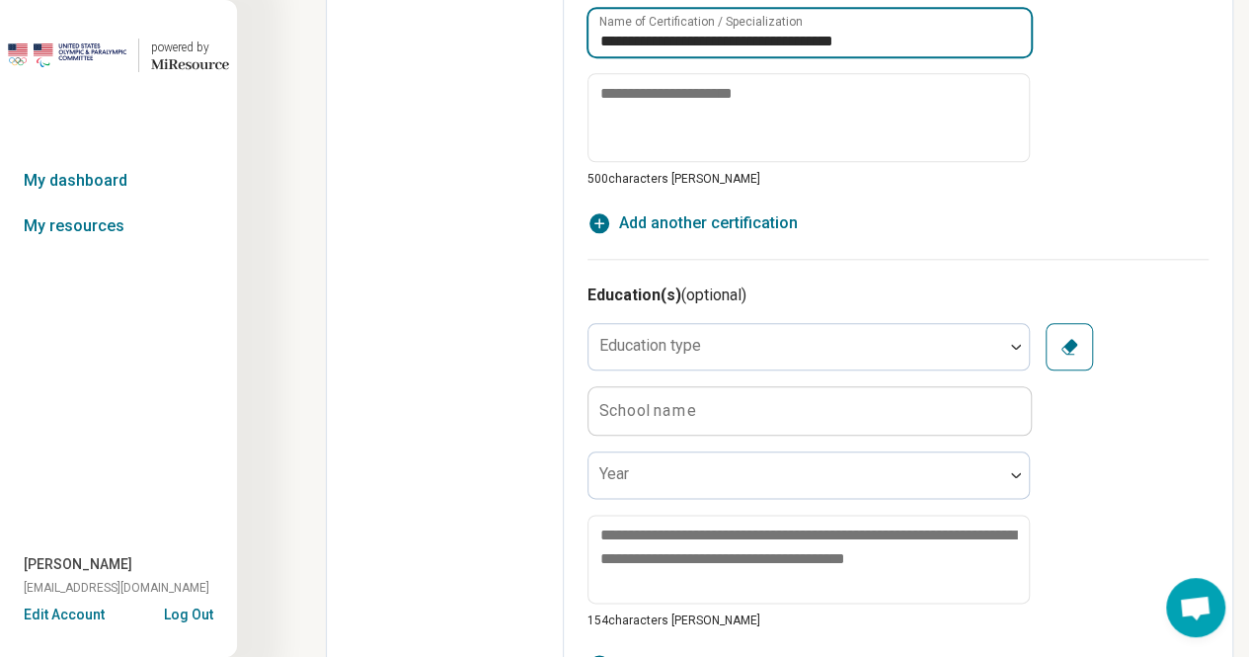
scroll to position [929, 0]
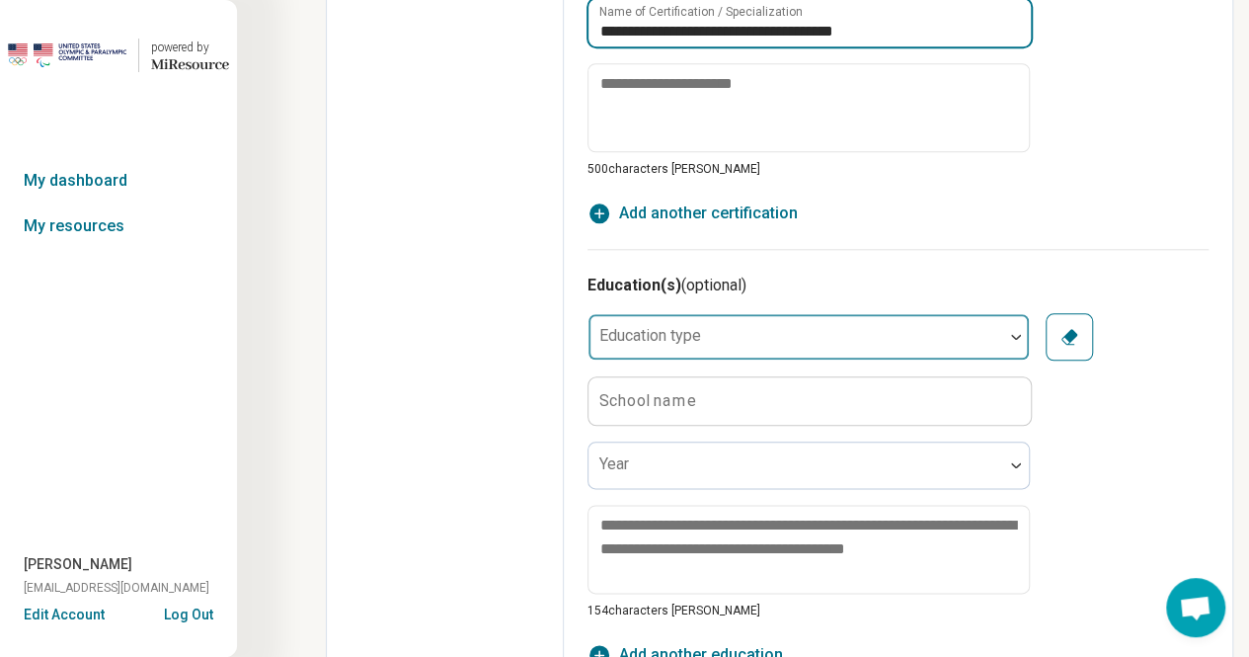
type input "**********"
click at [734, 340] on div at bounding box center [795, 345] width 399 height 28
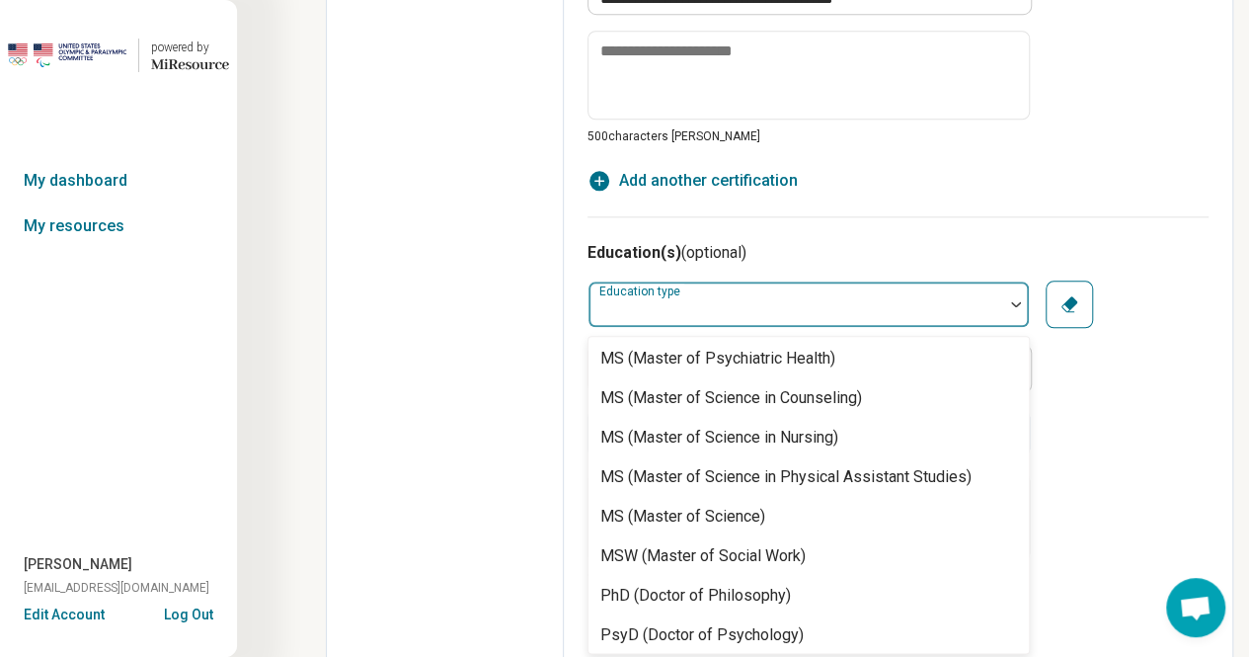
scroll to position [940, 0]
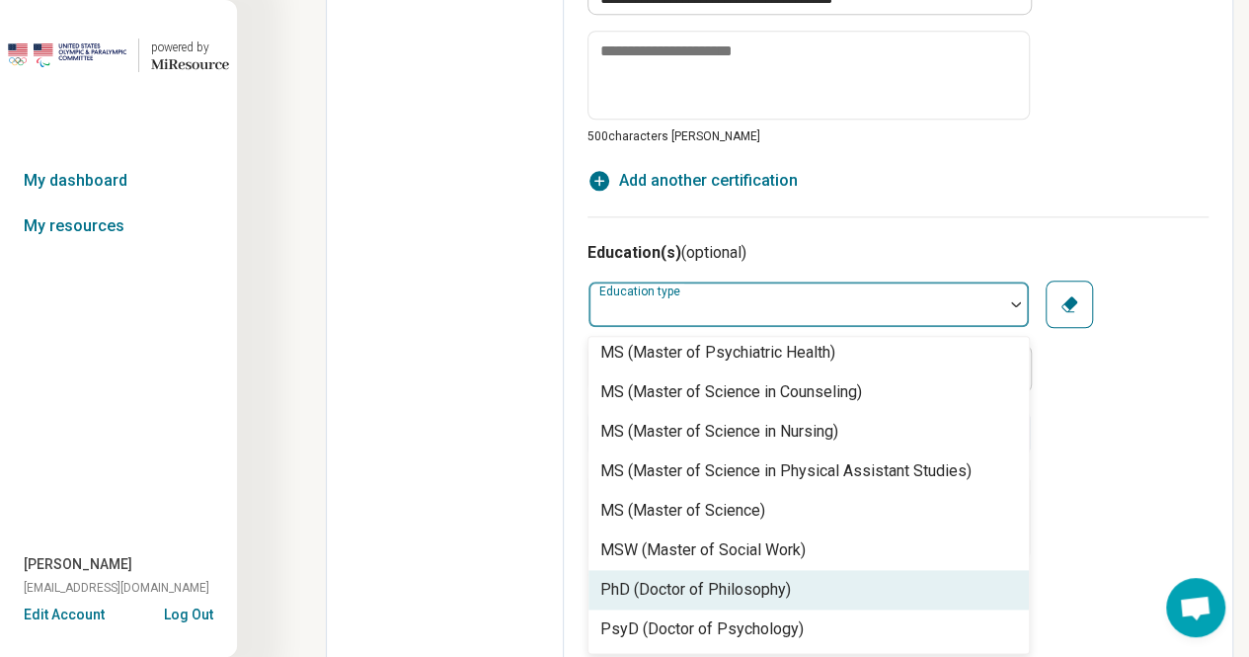
click at [715, 579] on div "PhD (Doctor of Philosophy)" at bounding box center [695, 590] width 191 height 24
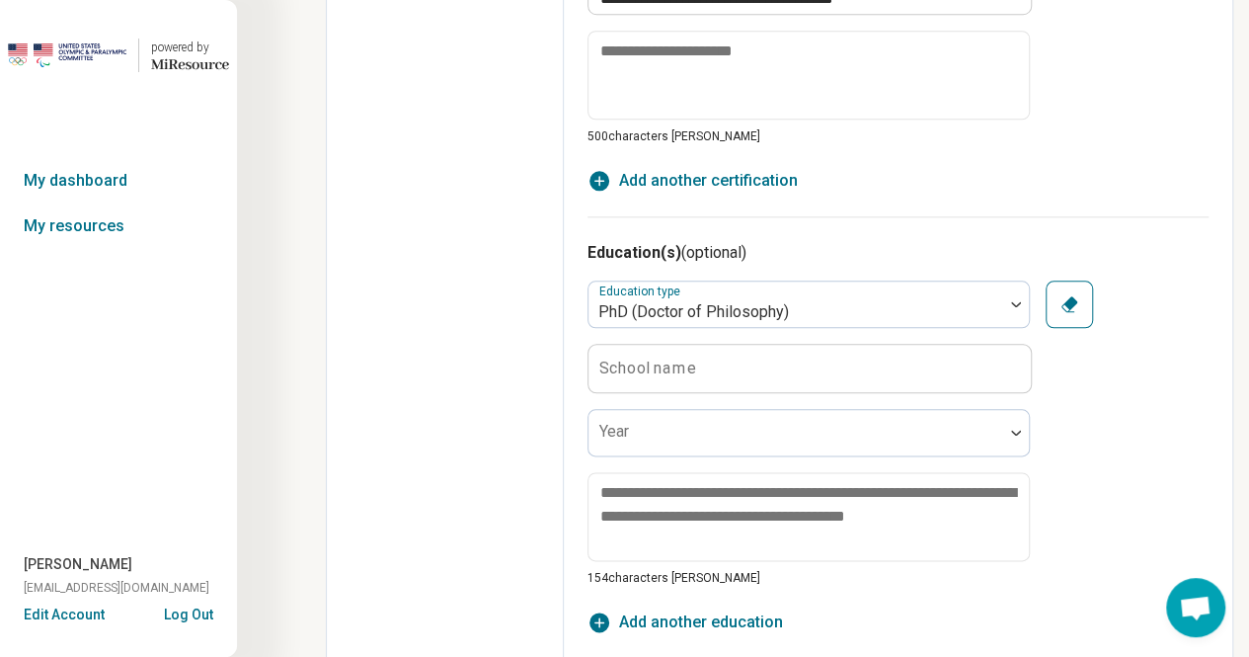
click at [644, 362] on label "School name" at bounding box center [647, 367] width 97 height 16
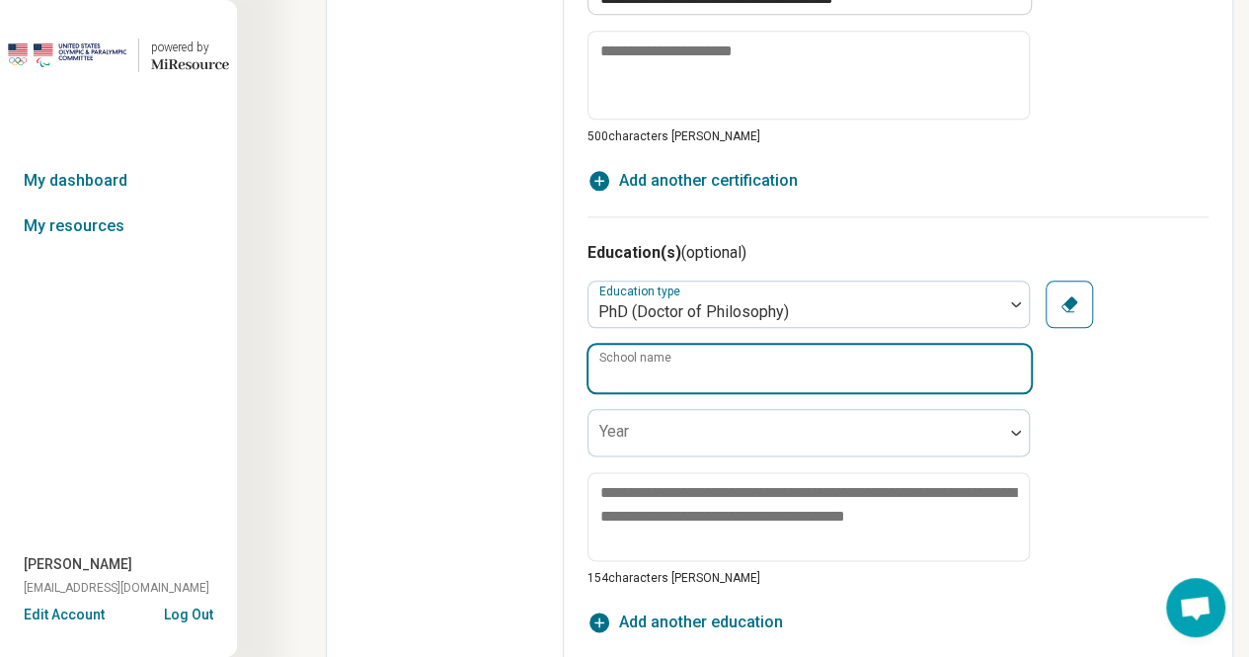
click at [644, 362] on input "School name" at bounding box center [809, 368] width 442 height 47
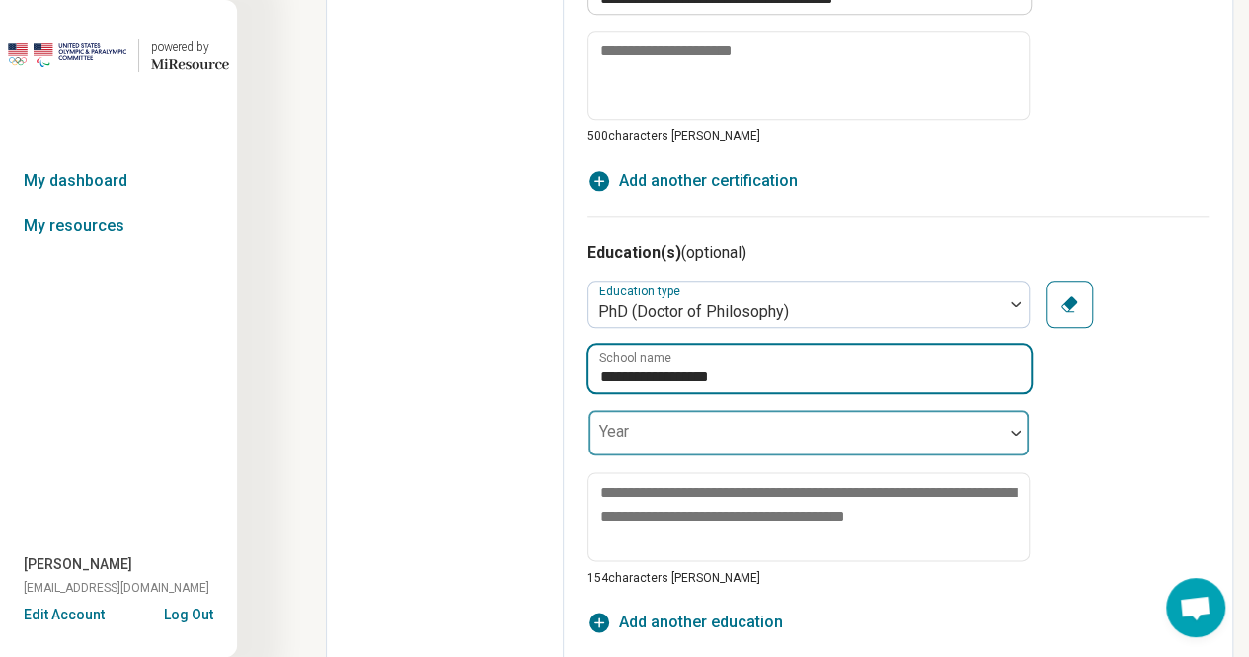
type input "**********"
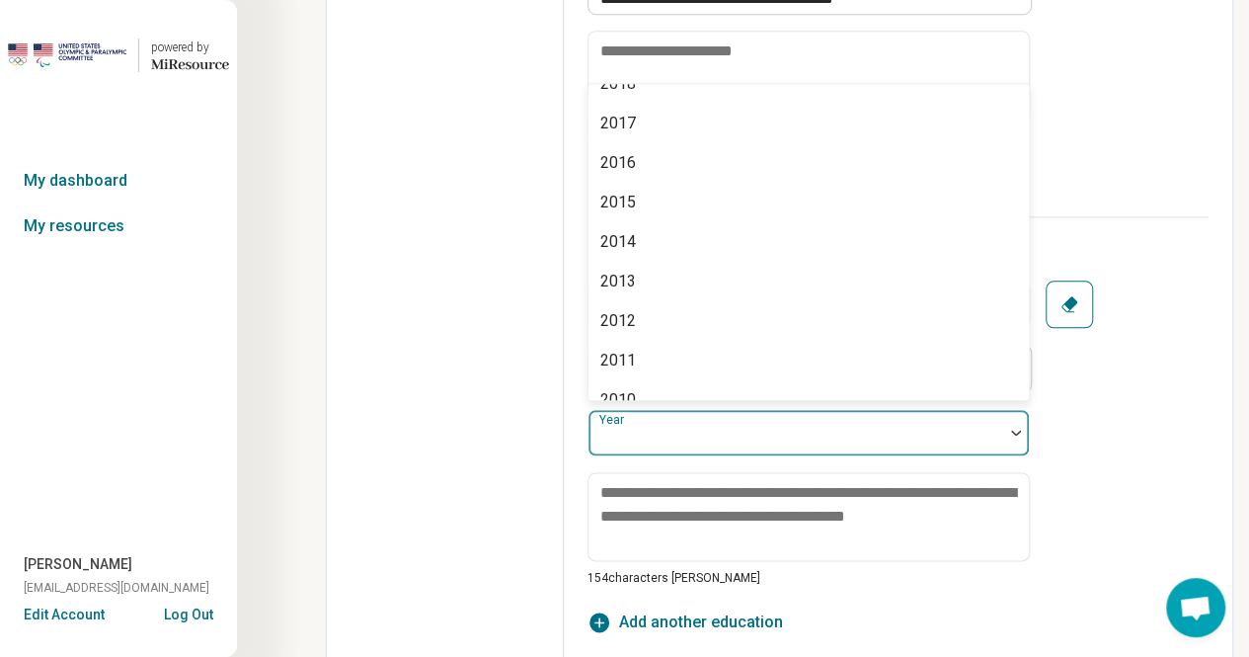
scroll to position [300, 0]
drag, startPoint x: 673, startPoint y: 426, endPoint x: 606, endPoint y: 272, distance: 168.0
click at [606, 272] on div "2013" at bounding box center [618, 282] width 36 height 24
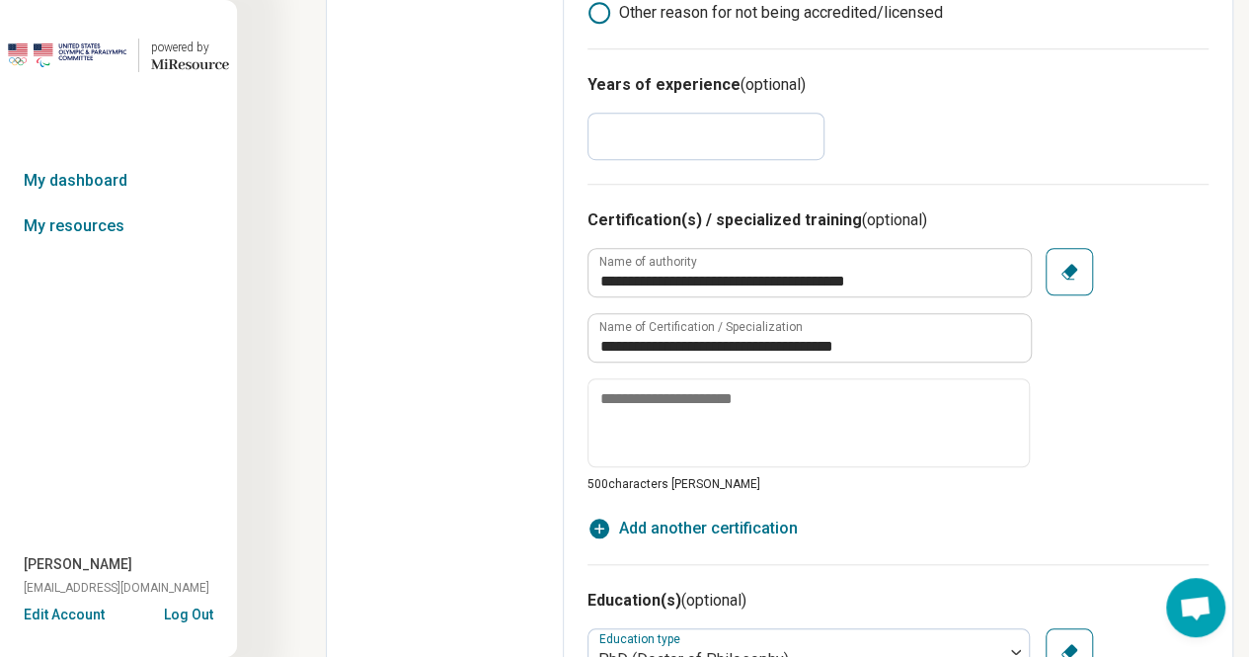
scroll to position [0, 0]
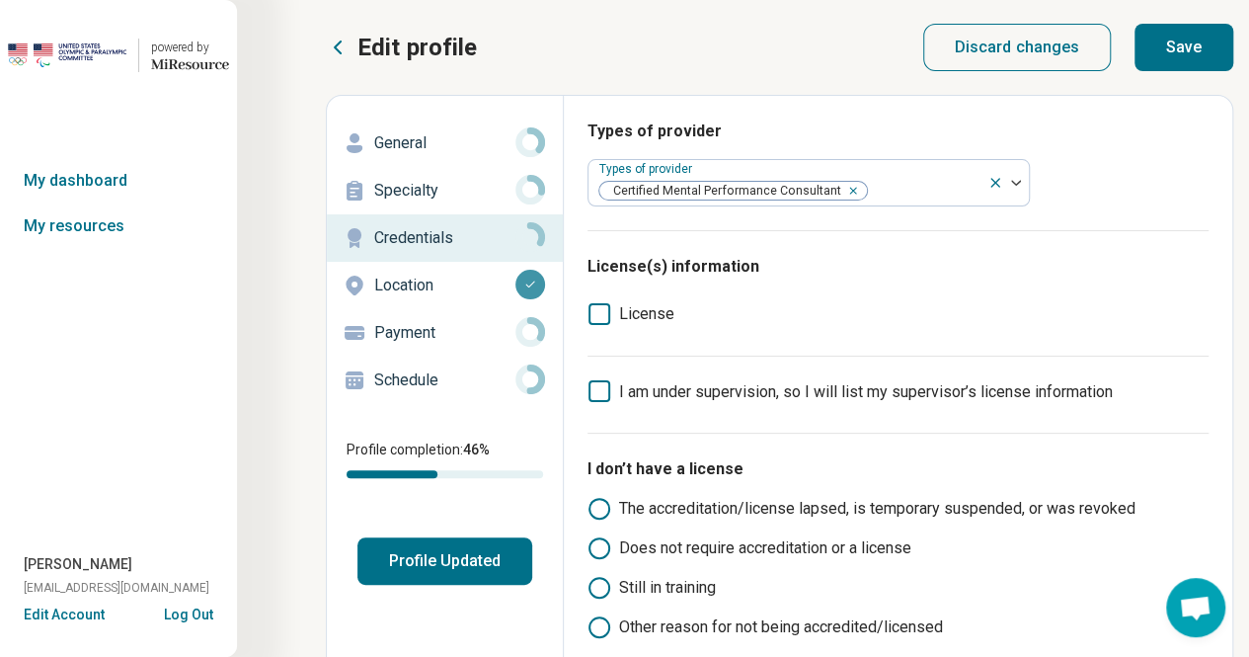
click at [1168, 45] on button "Save" at bounding box center [1183, 47] width 99 height 47
click at [417, 185] on p "Specialty" at bounding box center [444, 191] width 141 height 24
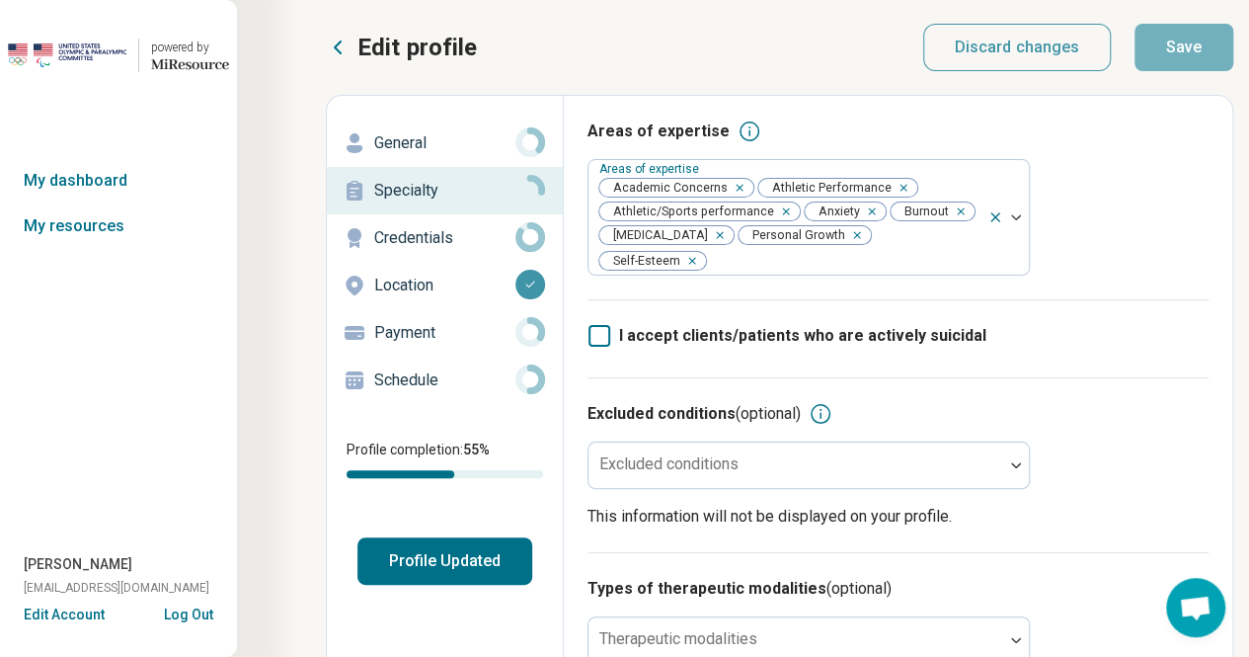
click at [406, 283] on p "Location" at bounding box center [444, 285] width 141 height 24
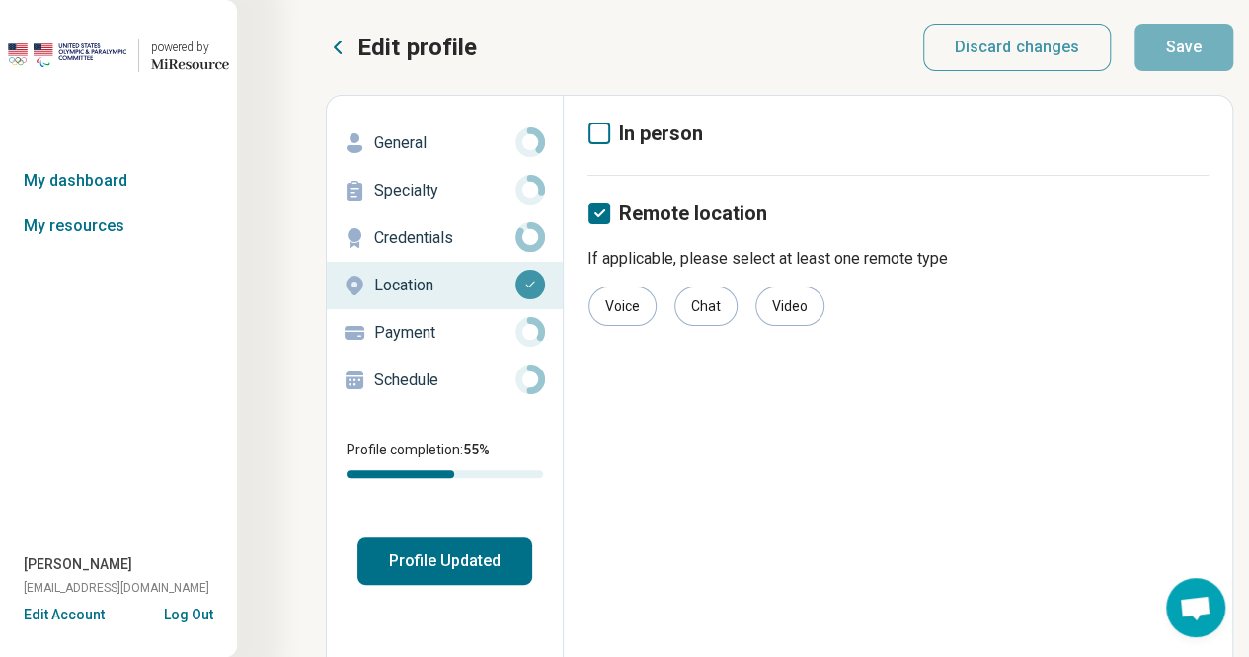
click at [598, 139] on icon at bounding box center [599, 133] width 22 height 22
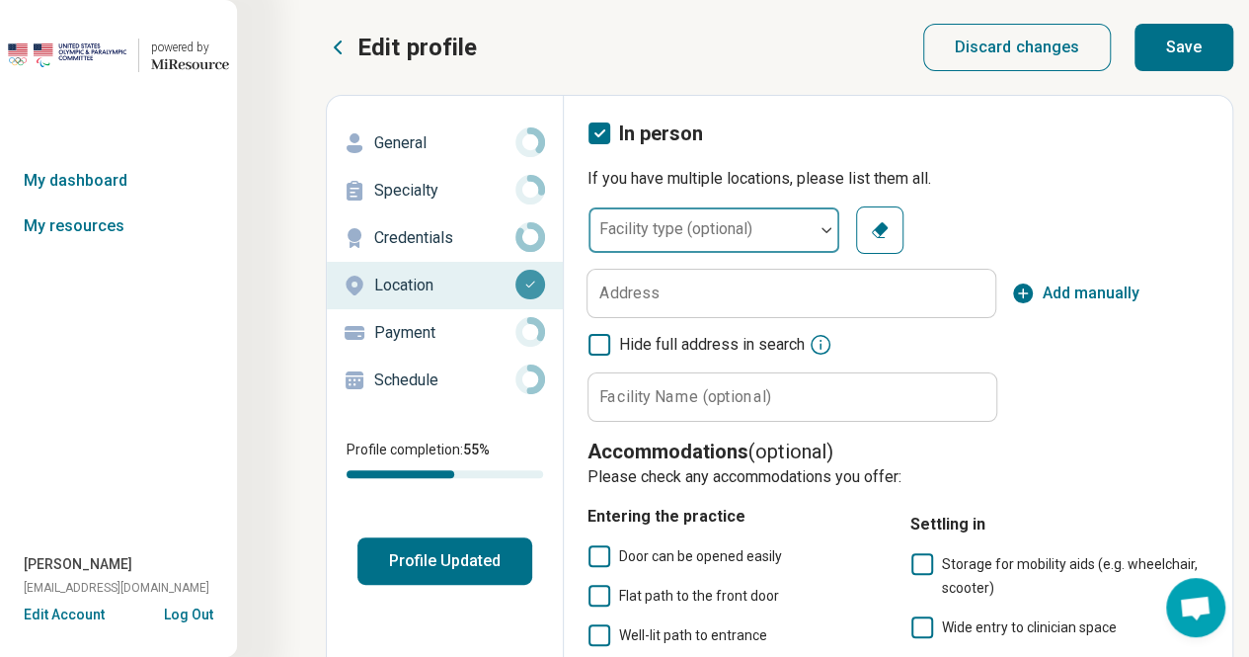
click at [782, 234] on div at bounding box center [700, 238] width 209 height 28
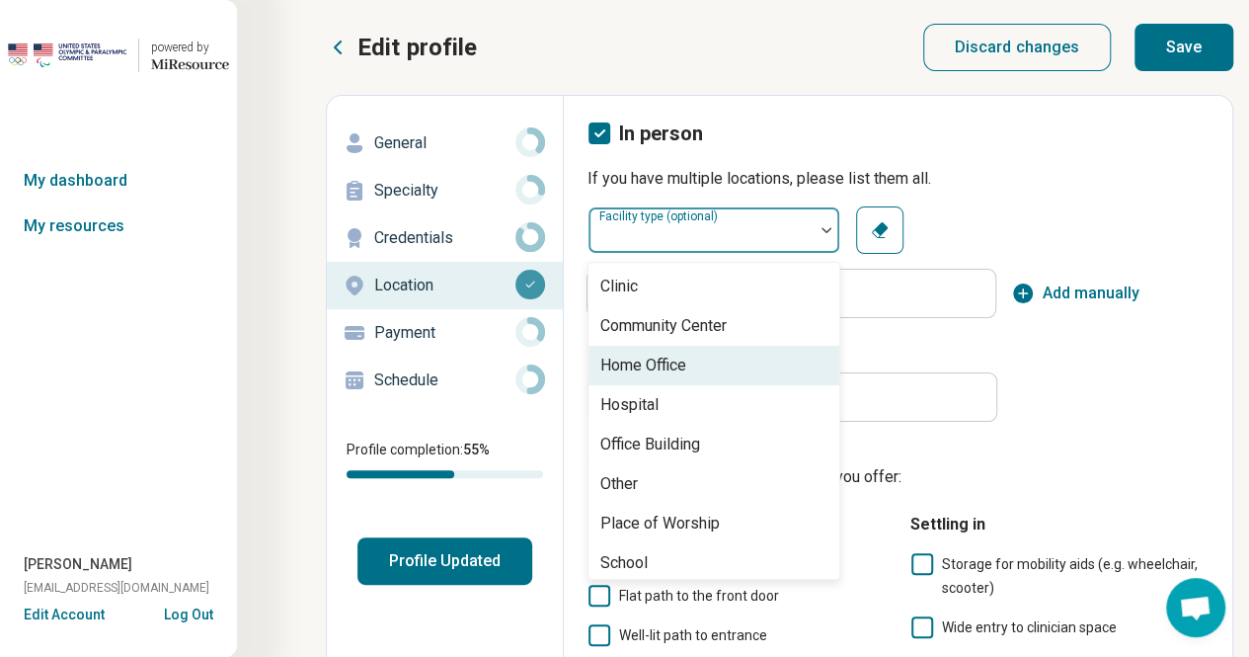
click at [732, 374] on div "Home Office" at bounding box center [713, 365] width 251 height 39
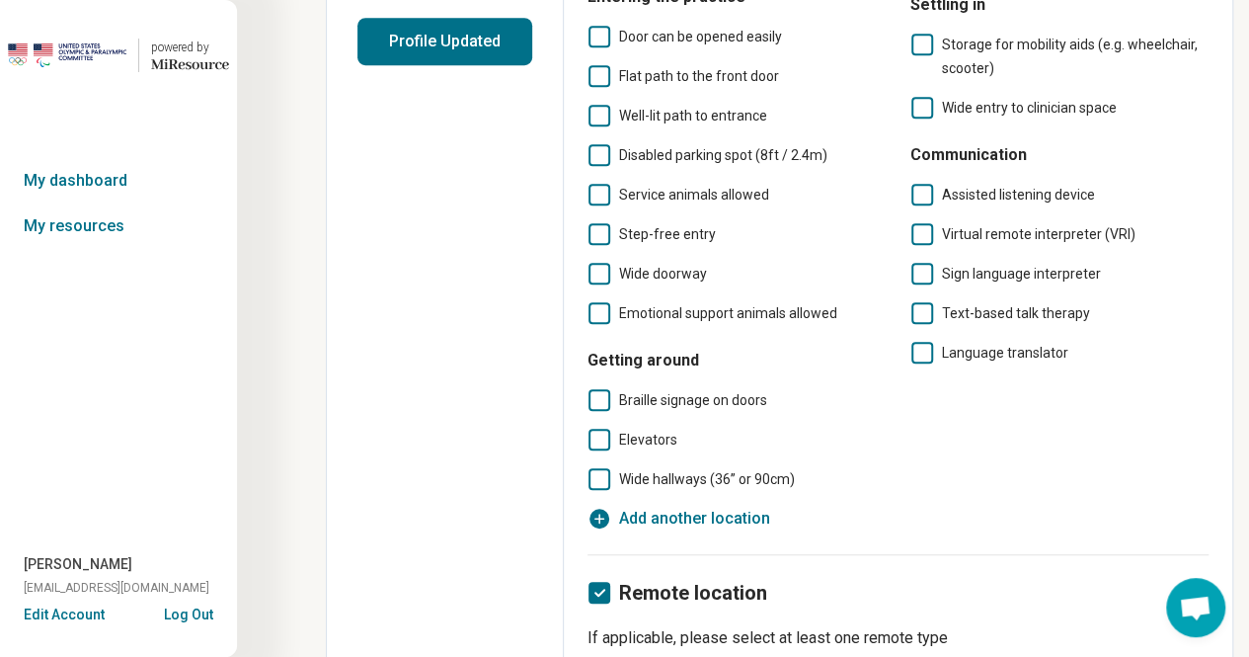
scroll to position [590, 0]
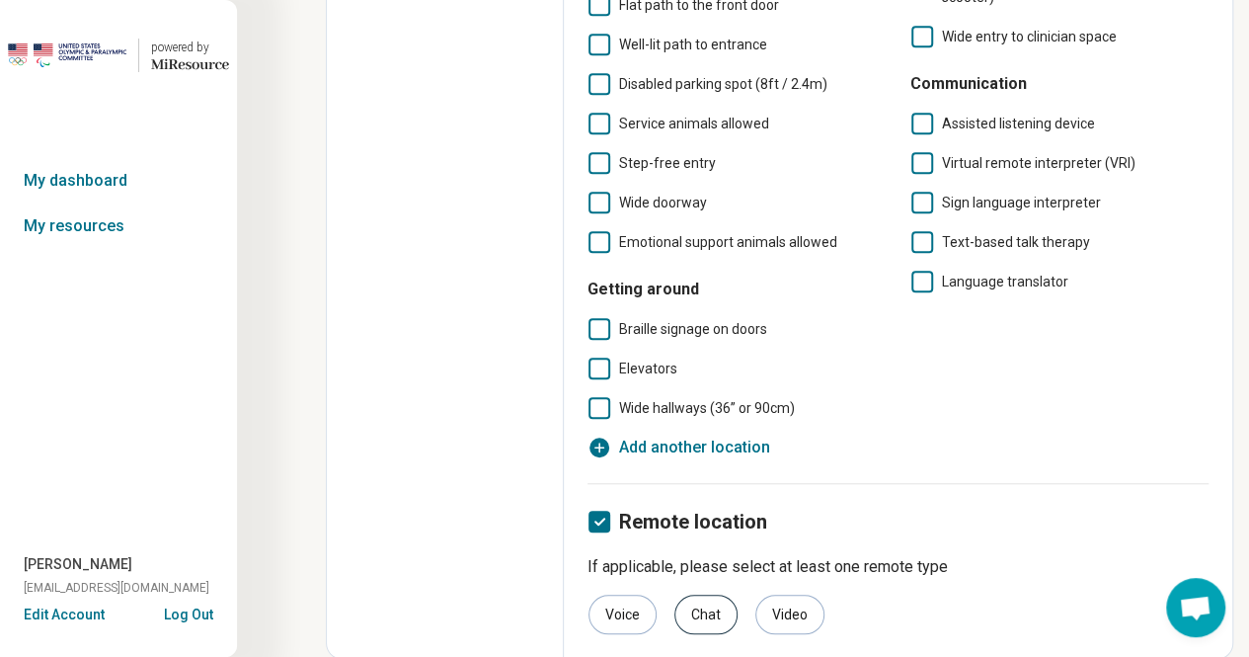
click at [695, 608] on div "Chat" at bounding box center [705, 613] width 63 height 39
click at [779, 612] on div "Video" at bounding box center [789, 613] width 69 height 39
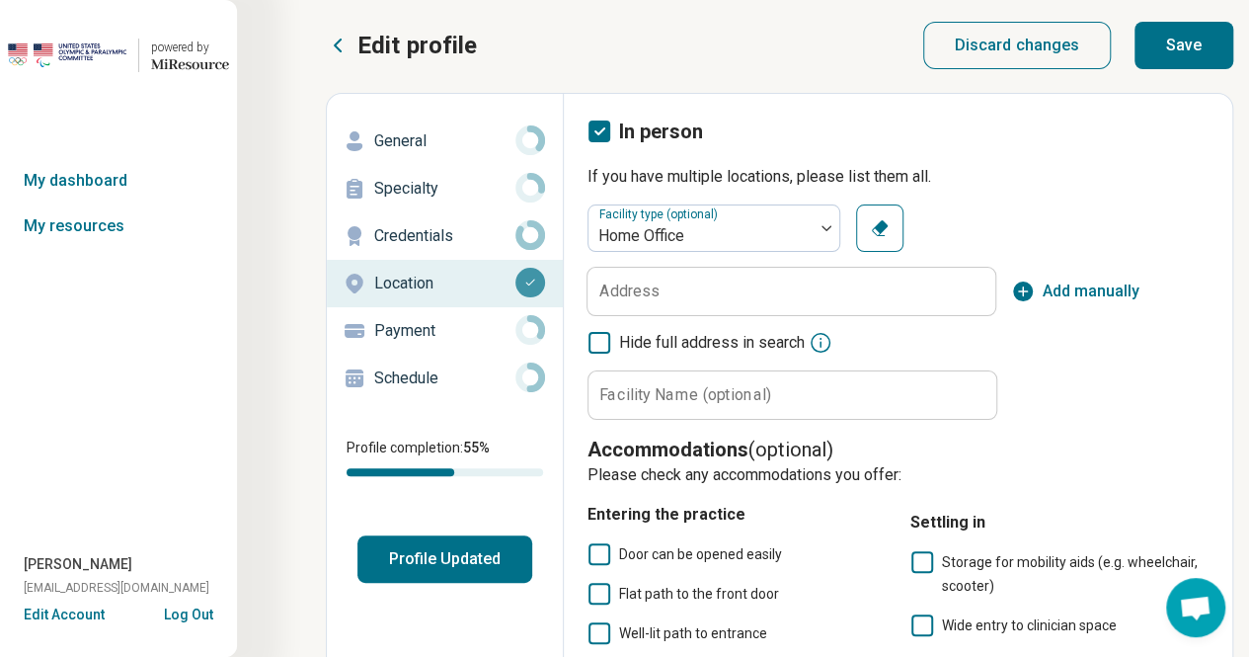
scroll to position [0, 0]
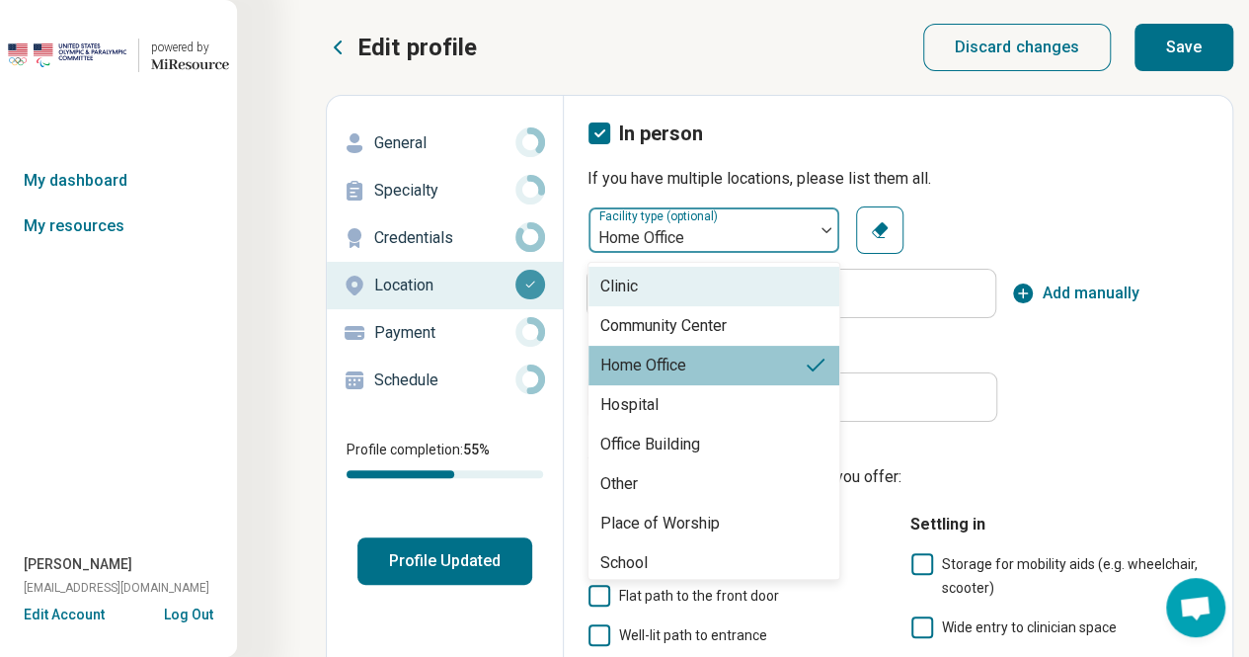
click at [804, 230] on div at bounding box center [700, 238] width 209 height 28
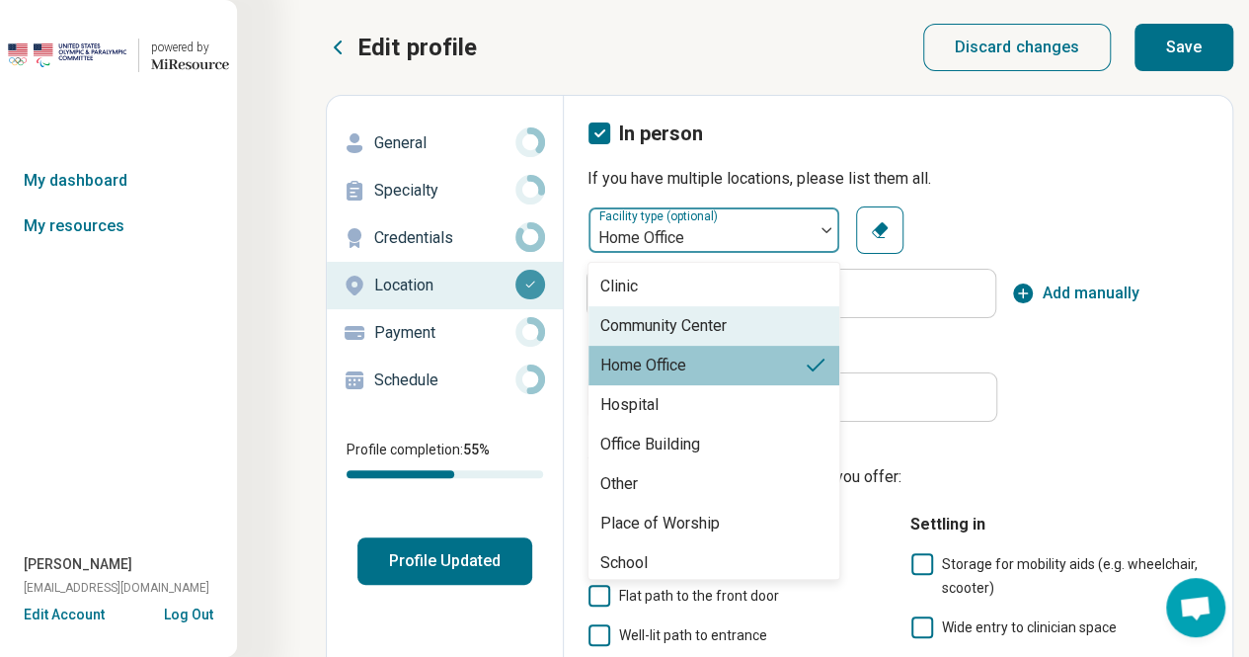
click at [876, 230] on icon "button" at bounding box center [880, 230] width 16 height 16
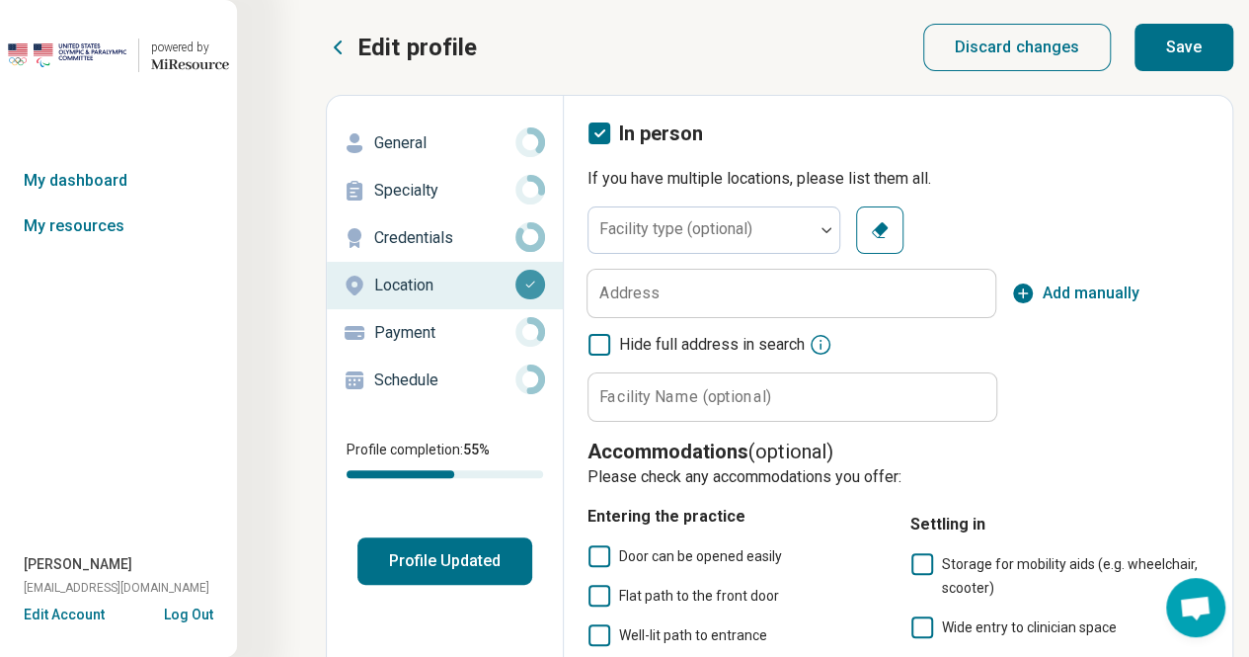
click at [1175, 36] on button "Save" at bounding box center [1183, 47] width 99 height 47
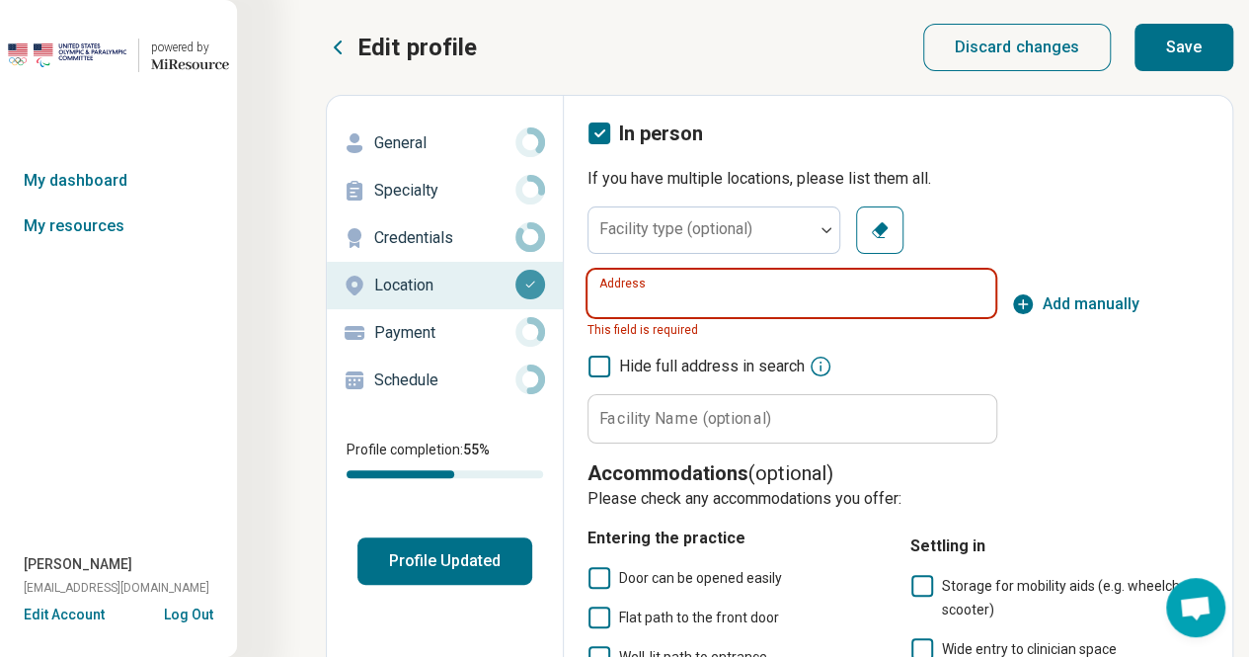
click at [751, 287] on input "Address" at bounding box center [791, 293] width 408 height 47
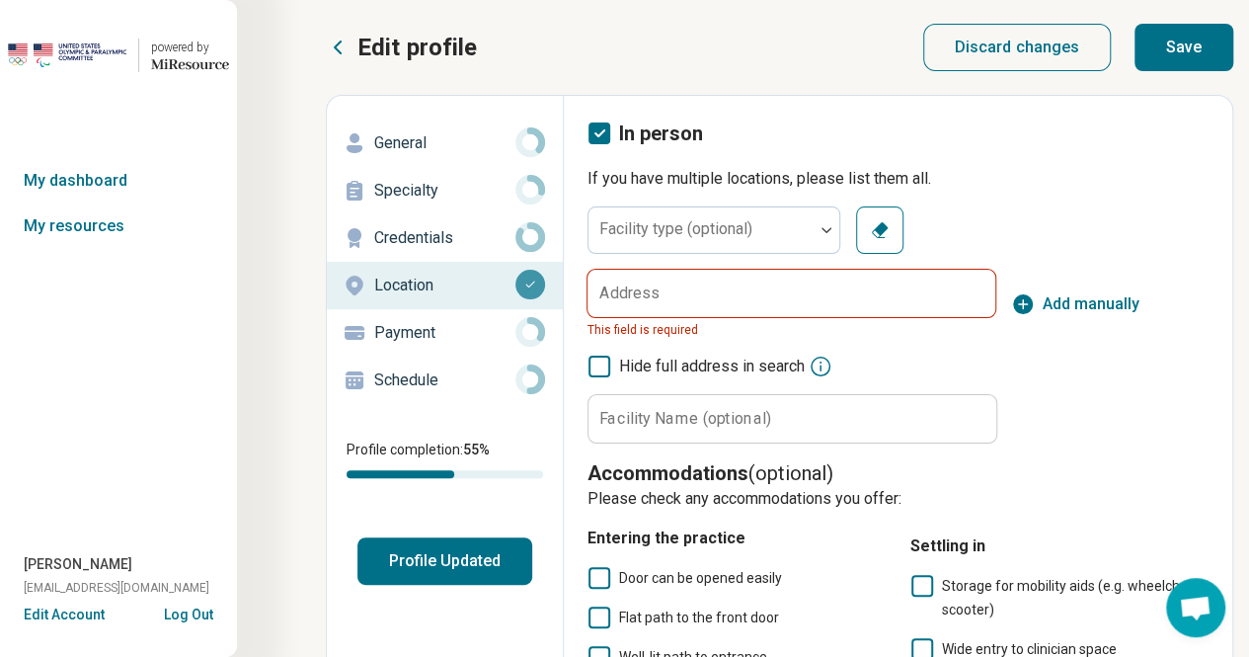
click at [592, 131] on icon at bounding box center [599, 133] width 22 height 22
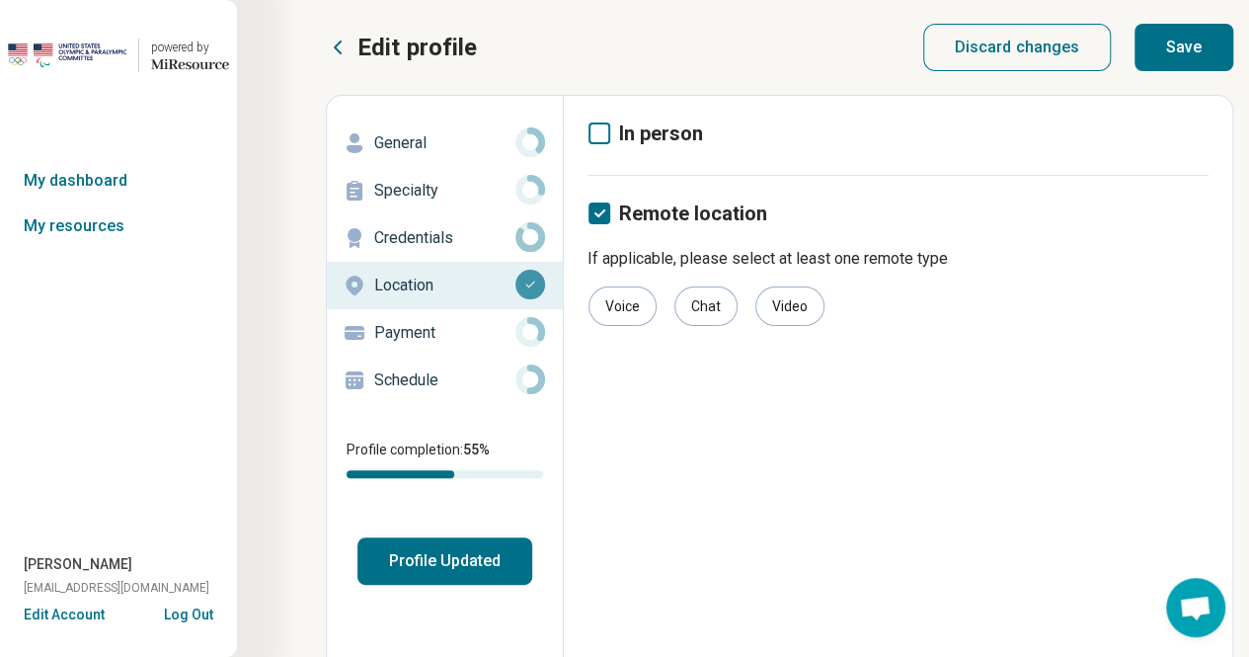
click at [413, 334] on p "Payment" at bounding box center [444, 333] width 141 height 24
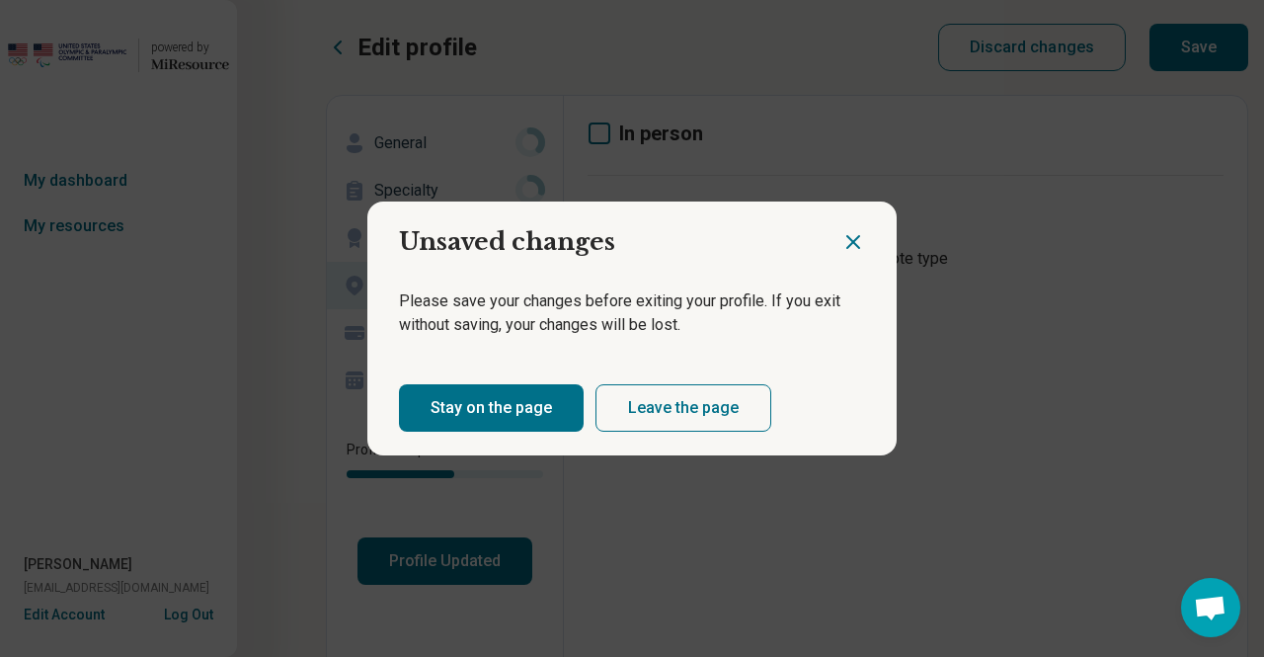
click at [841, 248] on icon "Close dialog" at bounding box center [853, 242] width 24 height 24
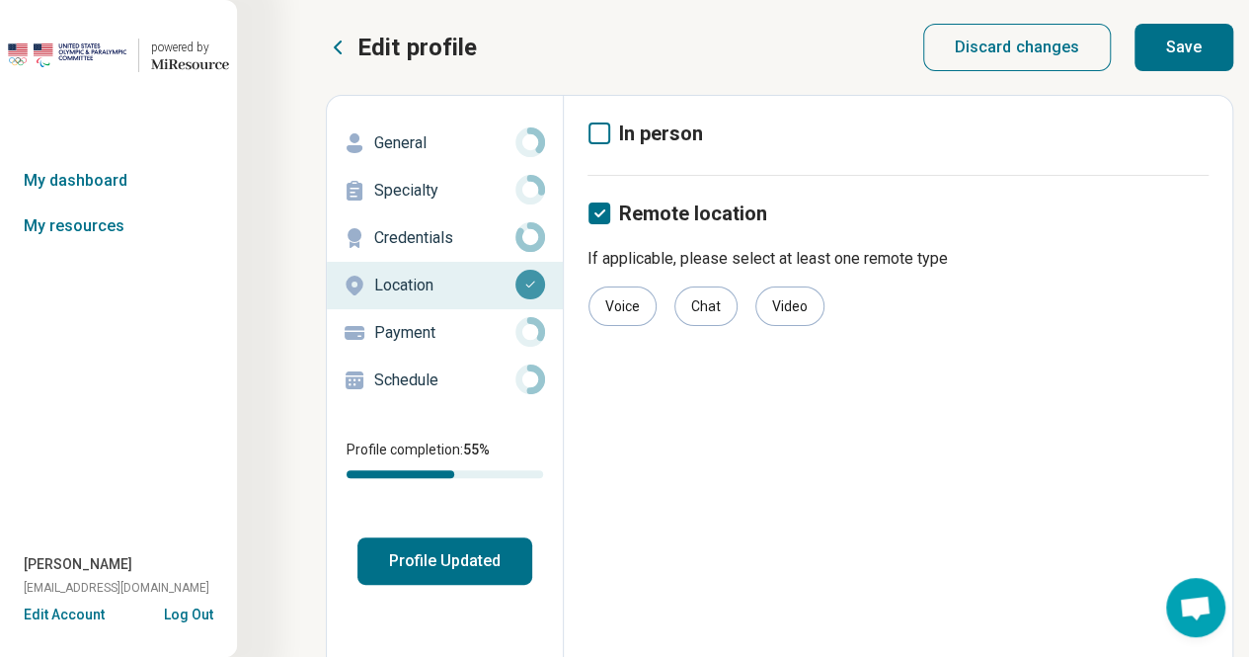
click at [1203, 34] on button "Save" at bounding box center [1183, 47] width 99 height 47
click at [398, 329] on p "Payment" at bounding box center [444, 333] width 141 height 24
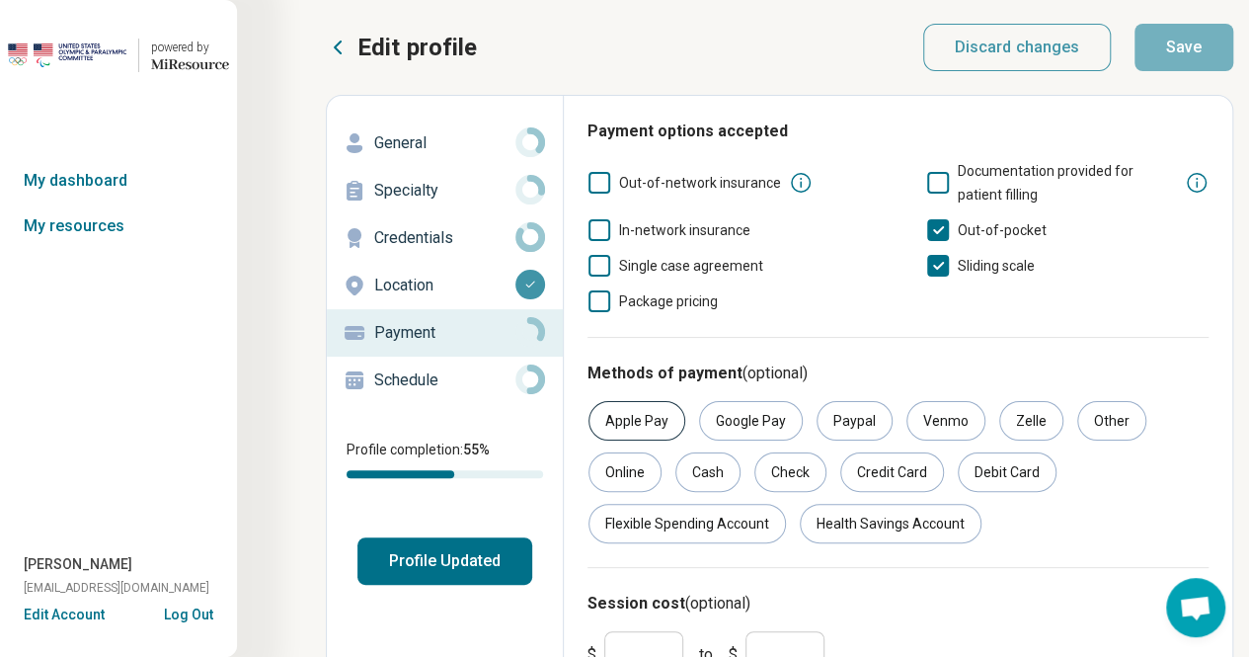
click at [644, 407] on div "Apple Pay" at bounding box center [636, 420] width 97 height 39
click at [950, 418] on div "Venmo" at bounding box center [945, 420] width 79 height 39
click at [998, 418] on label "Zelle" at bounding box center [1031, 420] width 66 height 39
click at [778, 481] on div "Check" at bounding box center [790, 471] width 72 height 39
click at [701, 478] on div "Cash" at bounding box center [707, 471] width 65 height 39
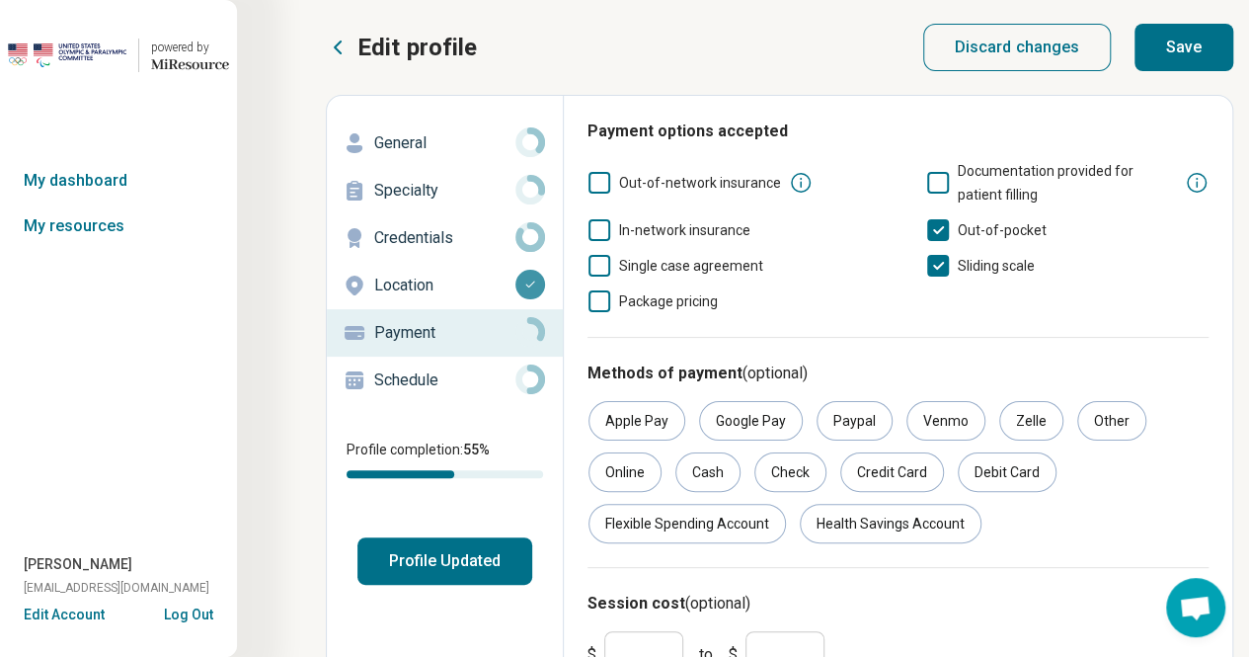
click at [1175, 35] on button "Save" at bounding box center [1183, 47] width 99 height 47
click at [403, 386] on p "Schedule" at bounding box center [444, 380] width 141 height 24
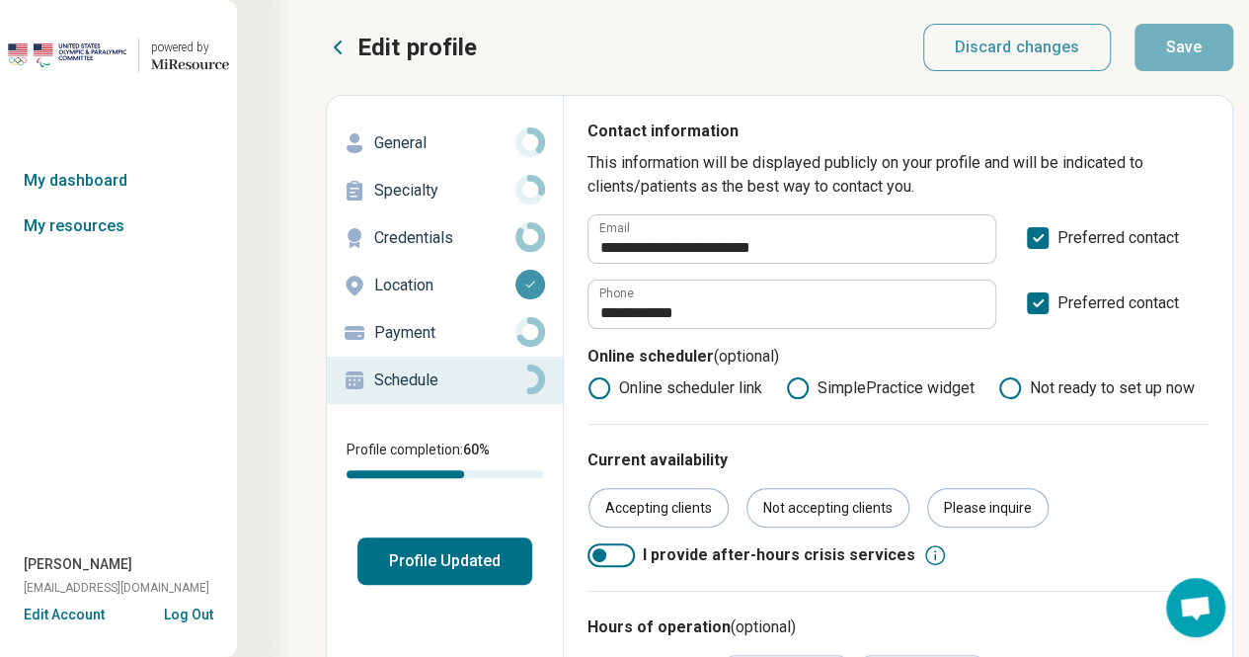
click at [419, 190] on p "Specialty" at bounding box center [444, 191] width 141 height 24
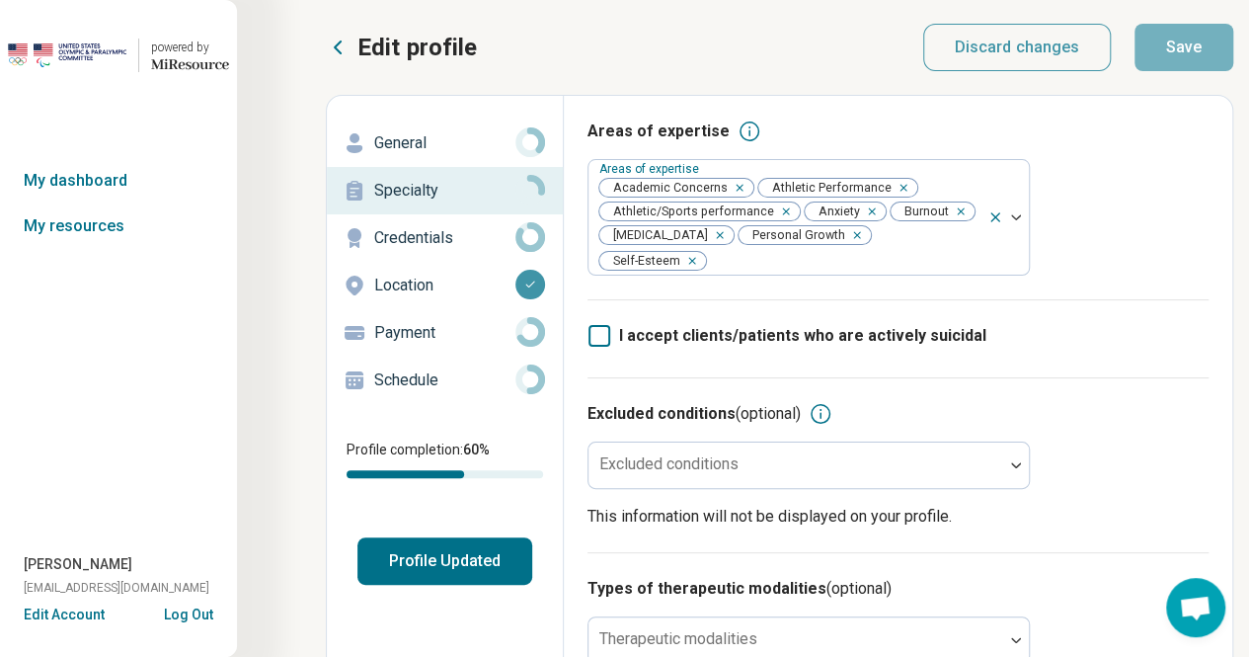
click at [396, 134] on p "General" at bounding box center [444, 143] width 141 height 24
type textarea "*"
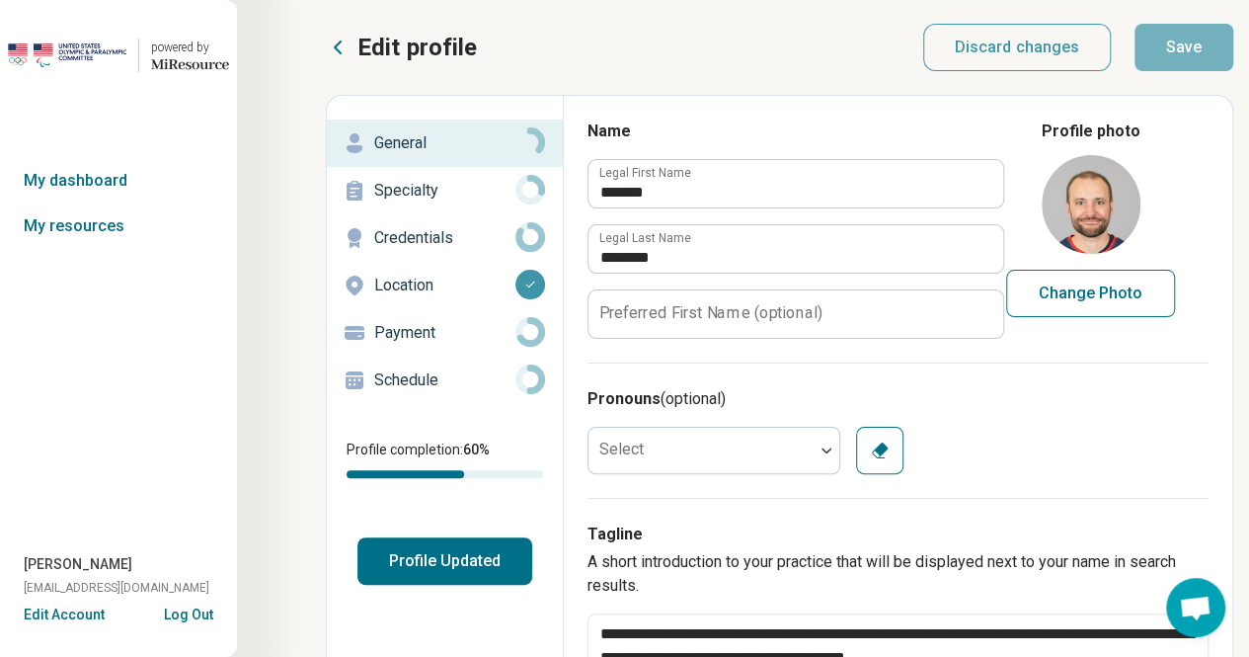
click at [417, 285] on p "Location" at bounding box center [444, 285] width 141 height 24
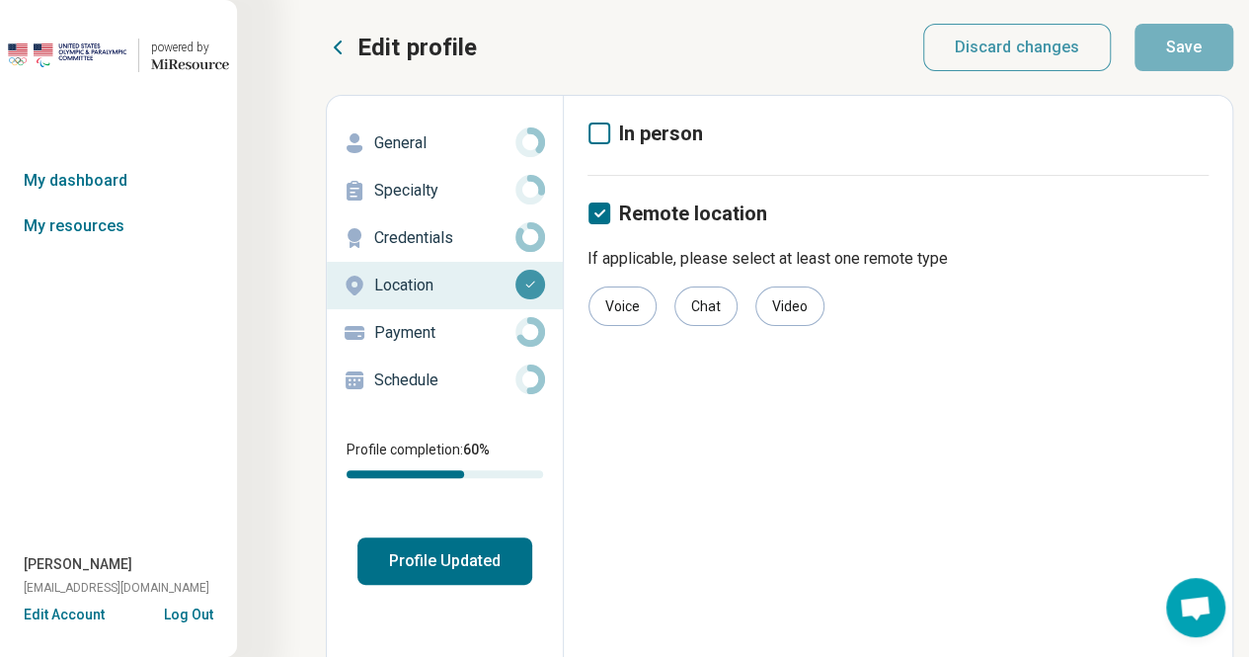
click at [604, 133] on icon at bounding box center [599, 133] width 22 height 22
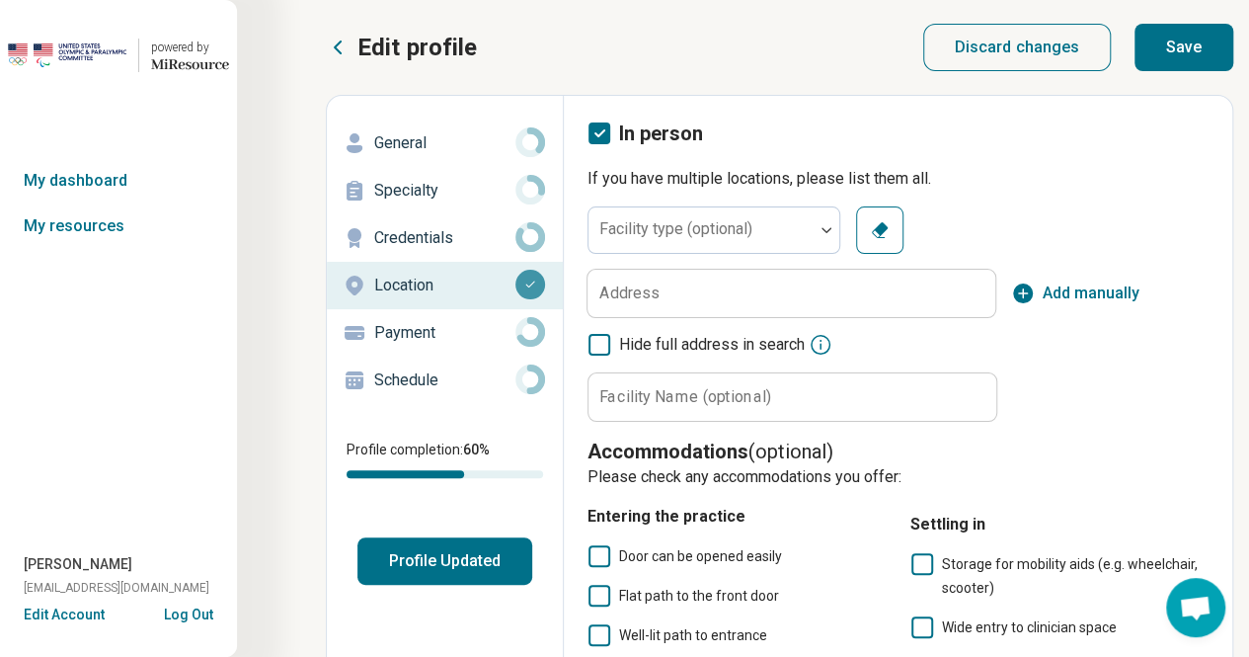
scroll to position [10, 0]
click at [835, 227] on div at bounding box center [827, 230] width 26 height 6
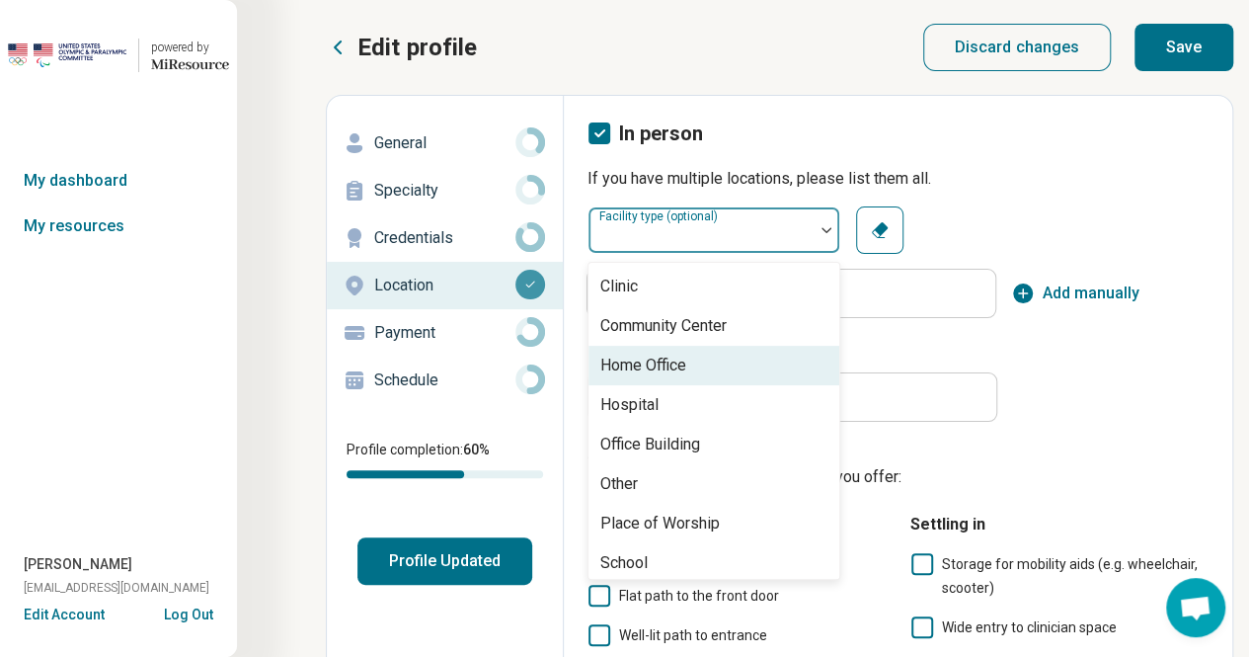
scroll to position [2, 0]
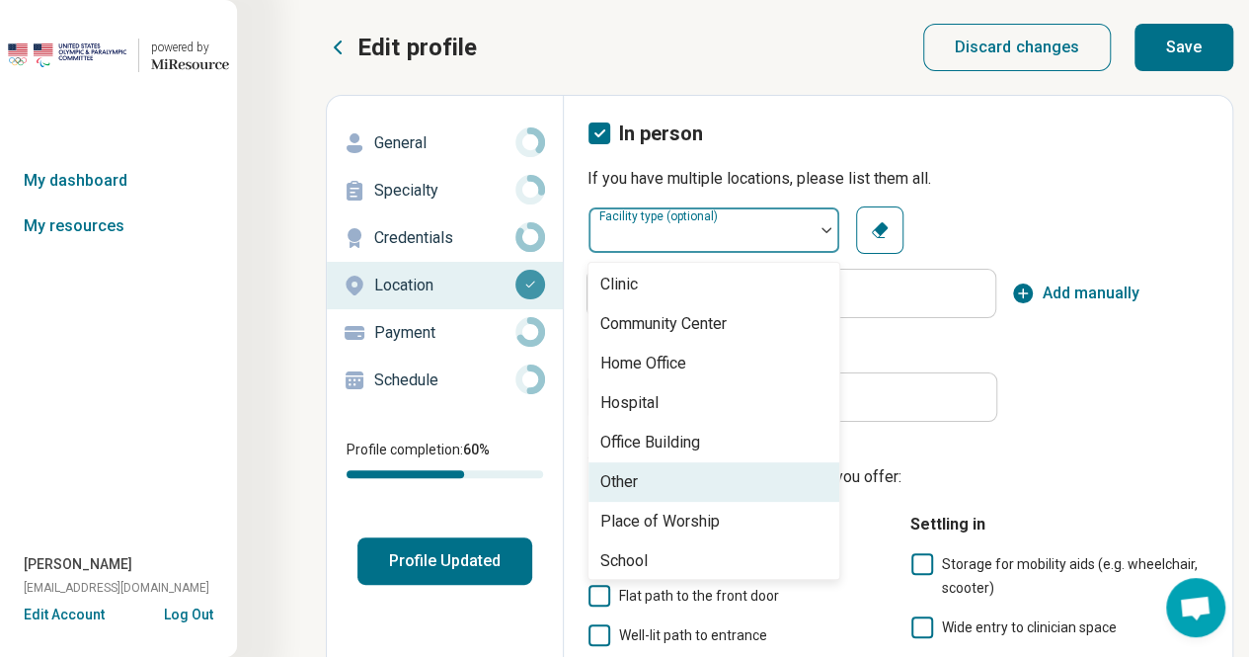
click at [680, 493] on div "Other" at bounding box center [713, 481] width 251 height 39
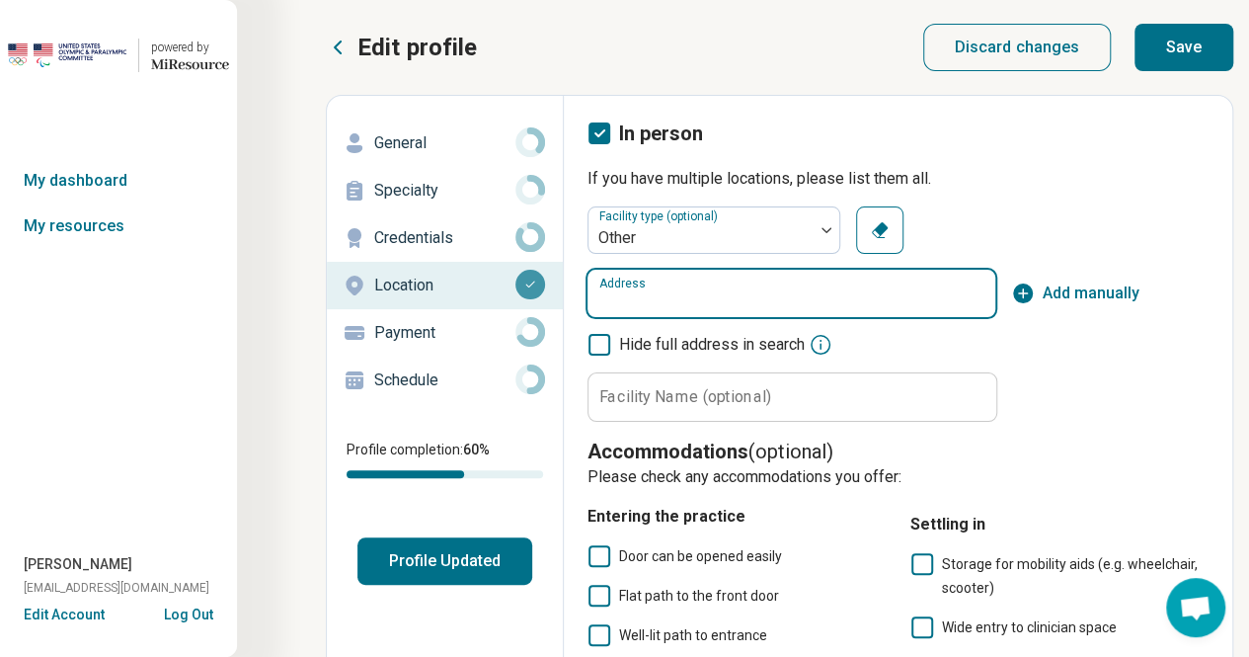
click at [665, 297] on input "Address" at bounding box center [791, 293] width 408 height 47
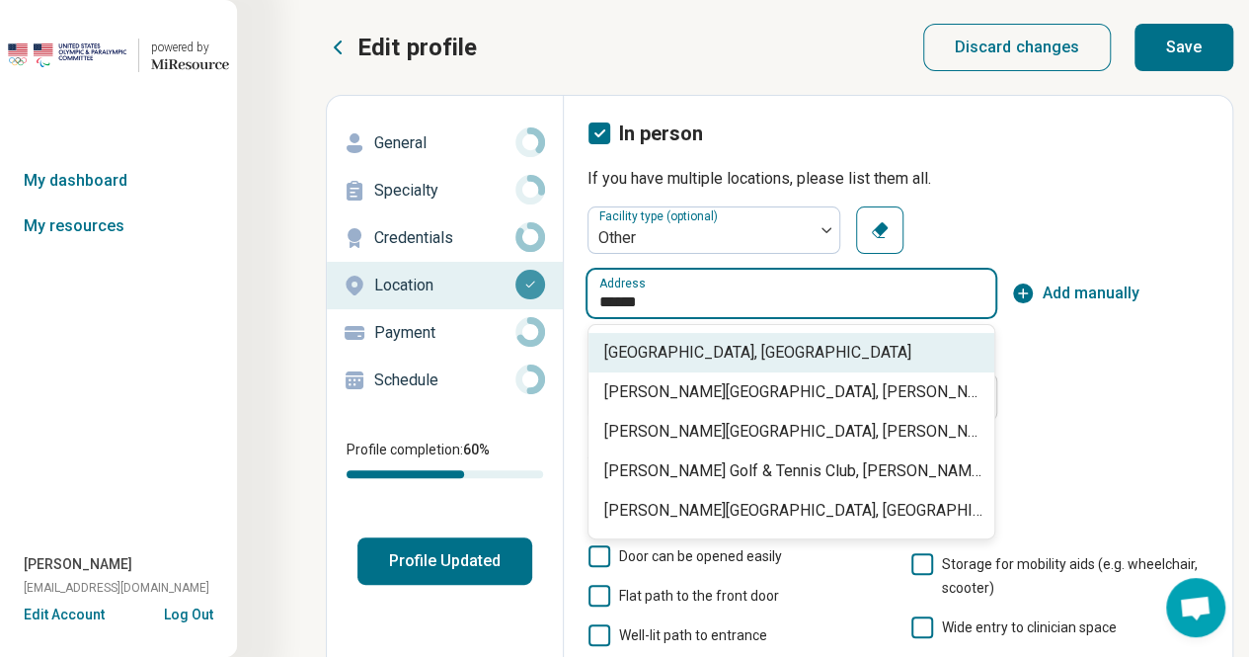
click at [636, 355] on span "[GEOGRAPHIC_DATA], [GEOGRAPHIC_DATA]" at bounding box center [795, 353] width 382 height 24
type input "**********"
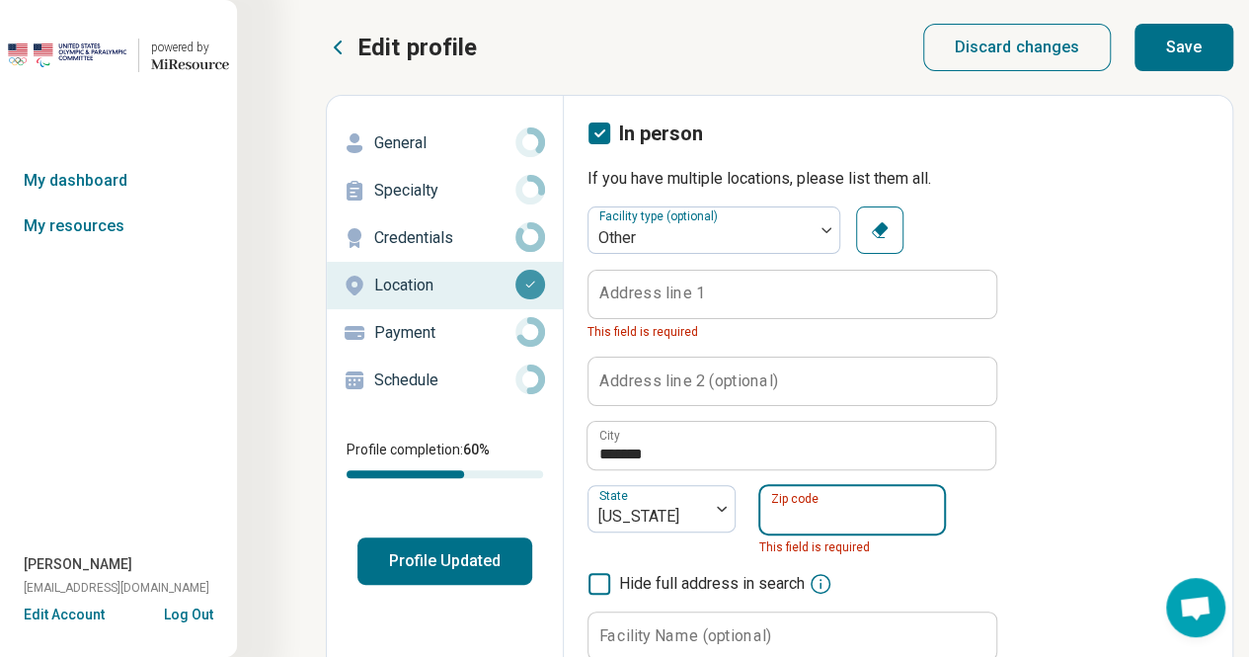
click at [832, 510] on input "Zip code" at bounding box center [852, 509] width 184 height 47
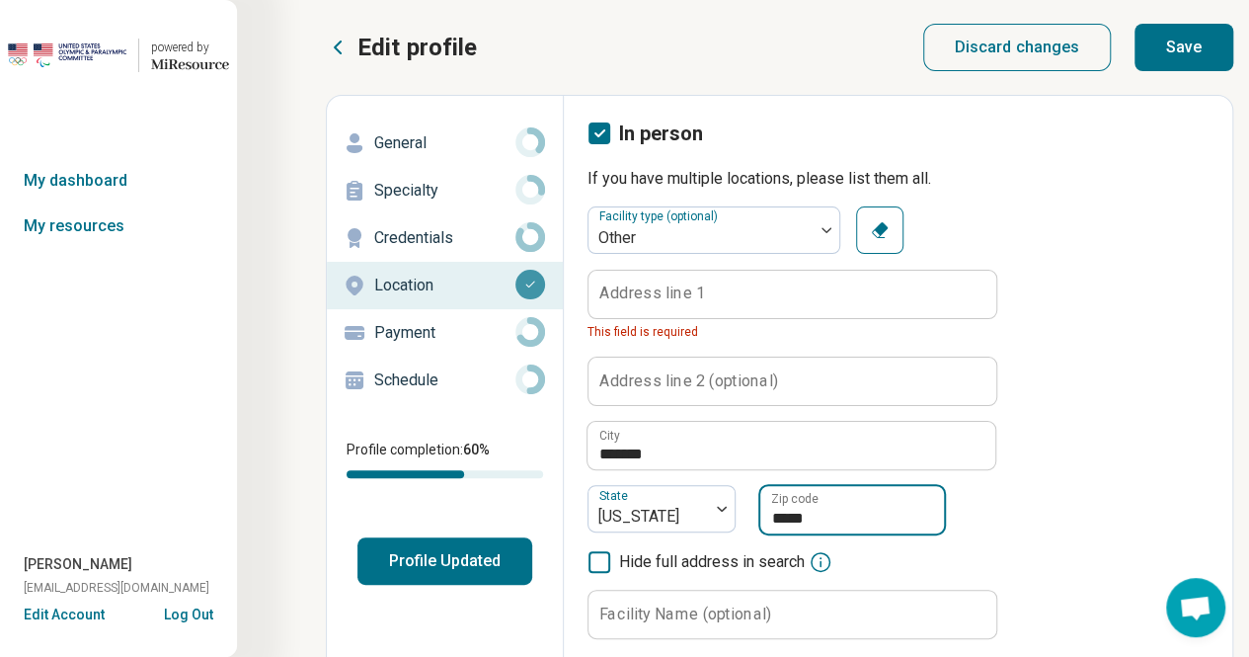
type input "*****"
click at [669, 298] on label "Address line 1" at bounding box center [652, 293] width 106 height 16
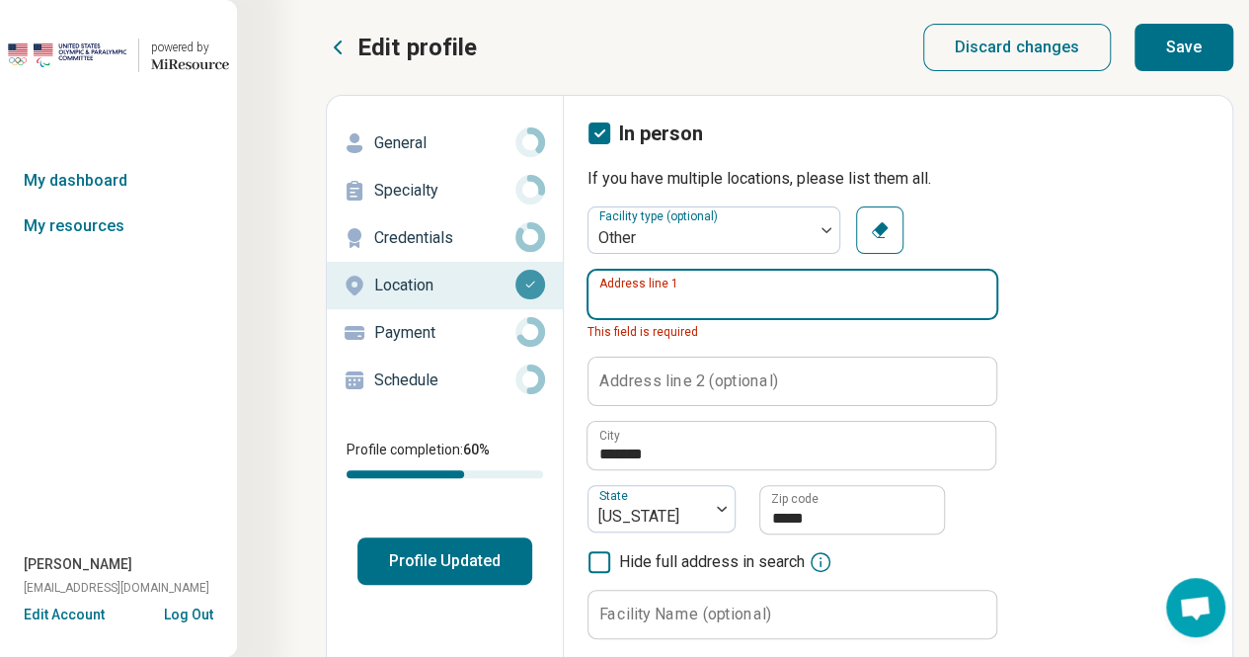
click at [669, 298] on input "Address line 1" at bounding box center [792, 294] width 408 height 47
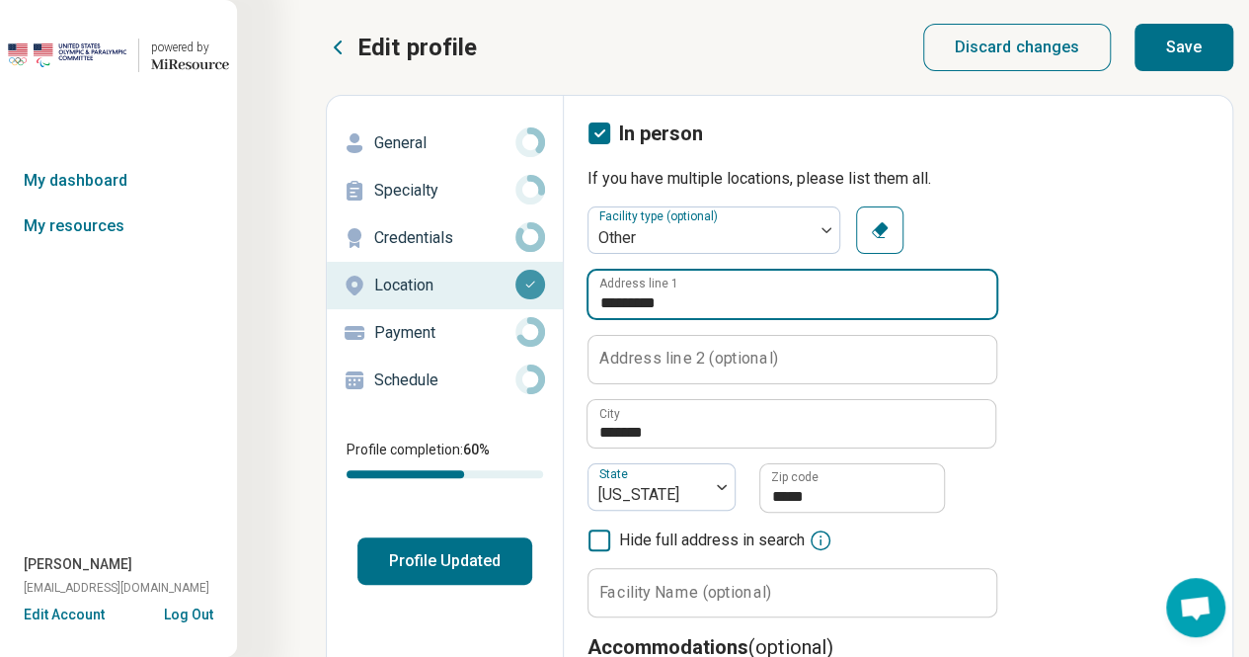
type input "**********"
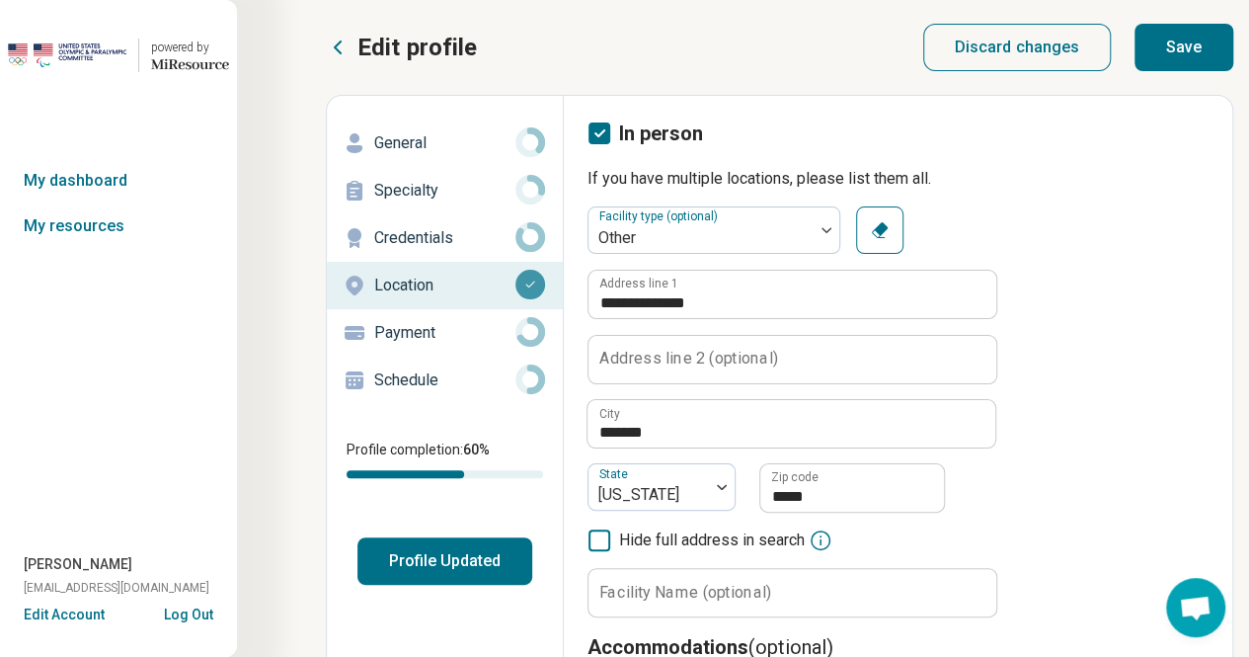
click at [602, 540] on icon at bounding box center [599, 540] width 22 height 22
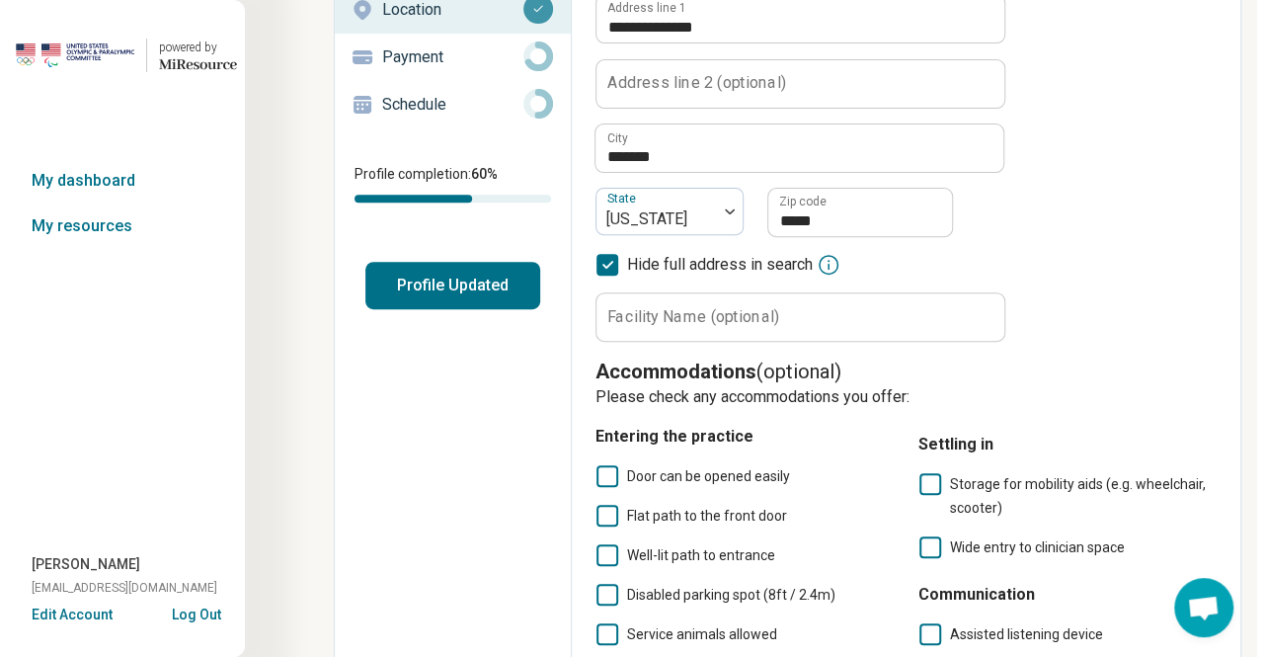
scroll to position [0, 0]
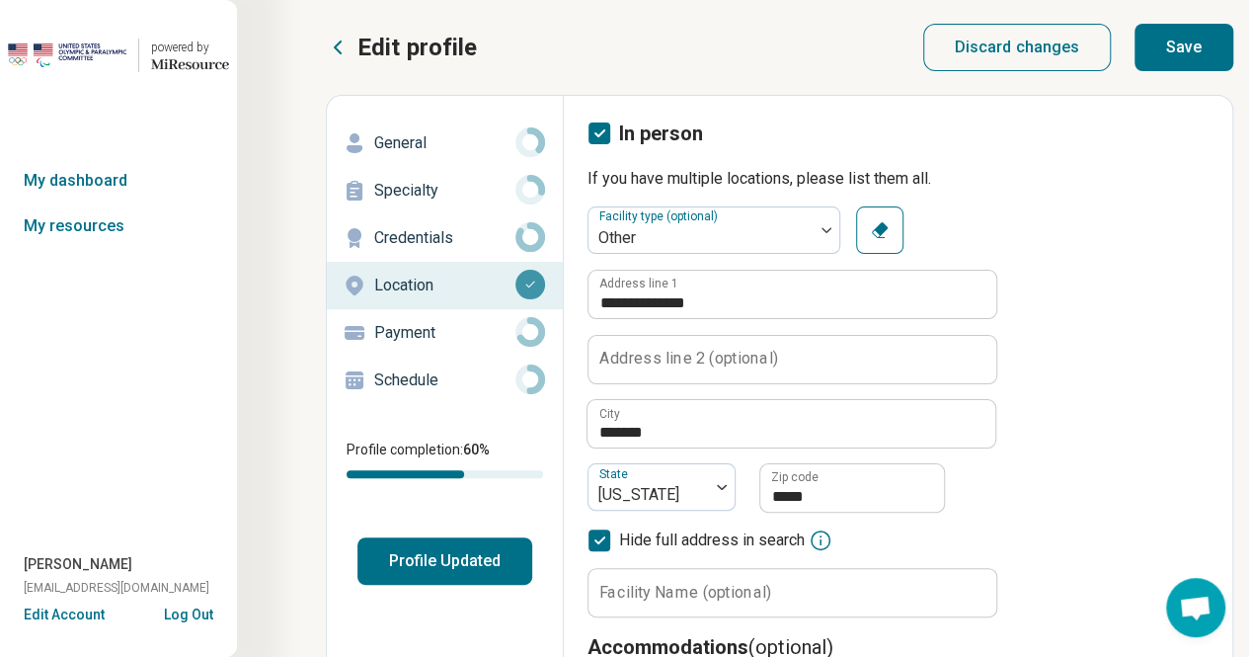
click at [1191, 38] on button "Save" at bounding box center [1183, 47] width 99 height 47
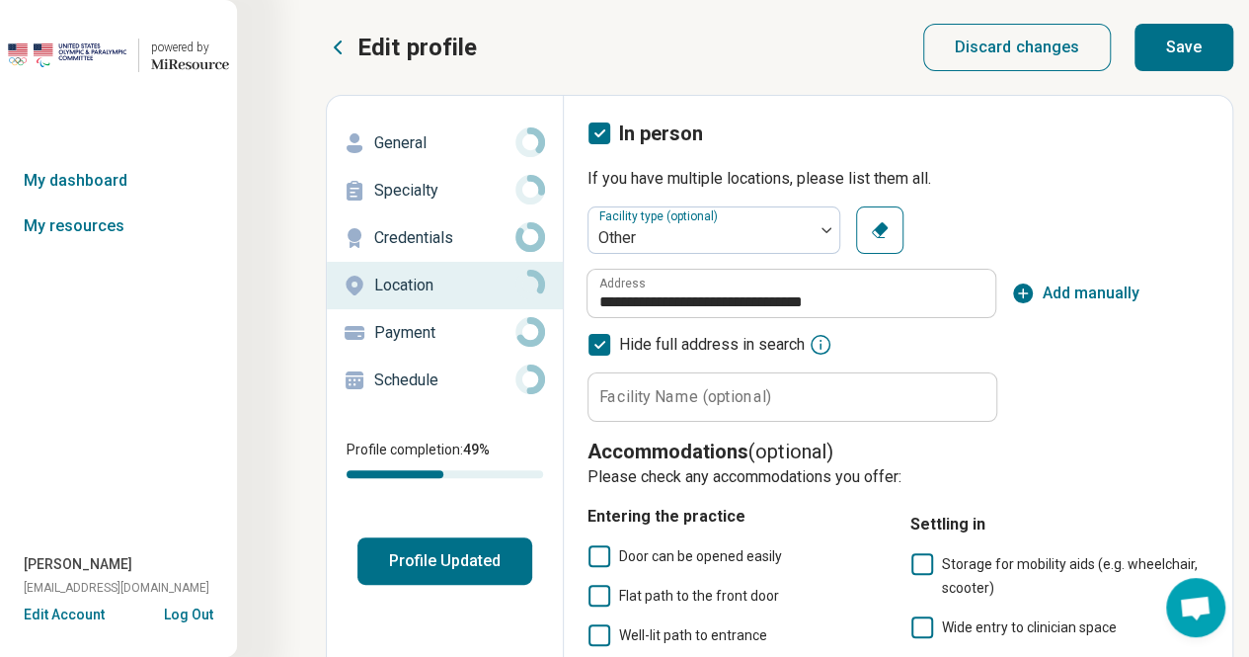
click at [448, 564] on button "Profile Updated" at bounding box center [444, 560] width 175 height 47
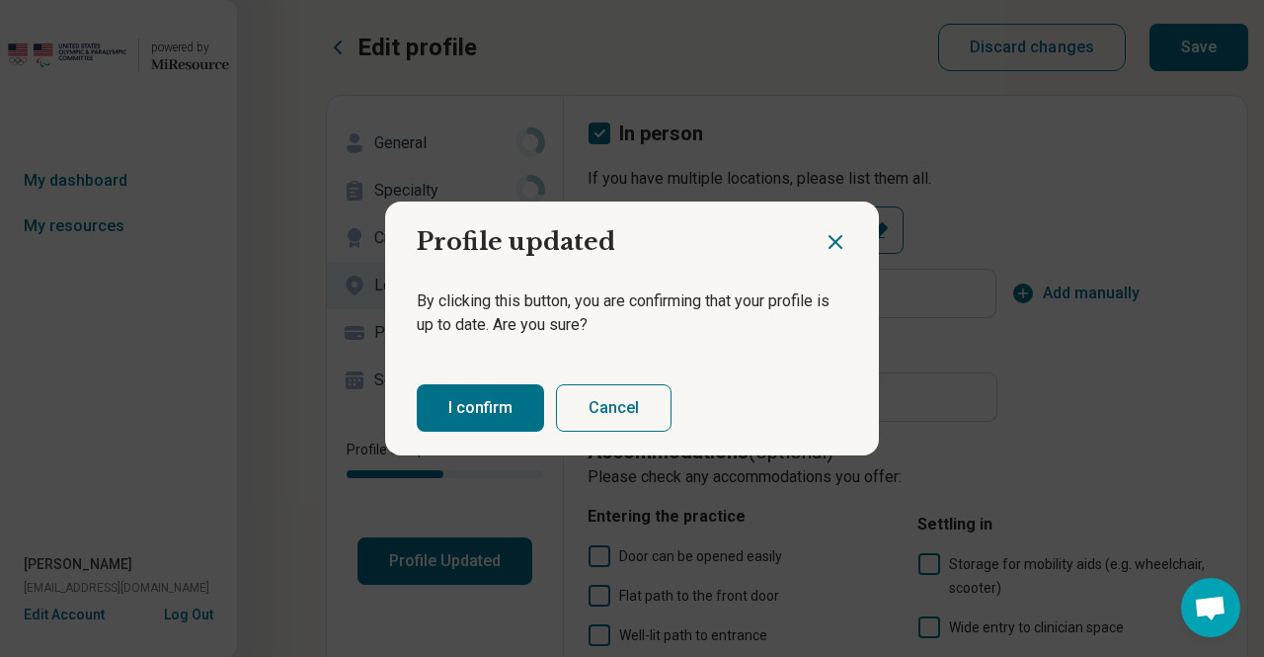
click at [454, 422] on button "I confirm" at bounding box center [480, 407] width 127 height 47
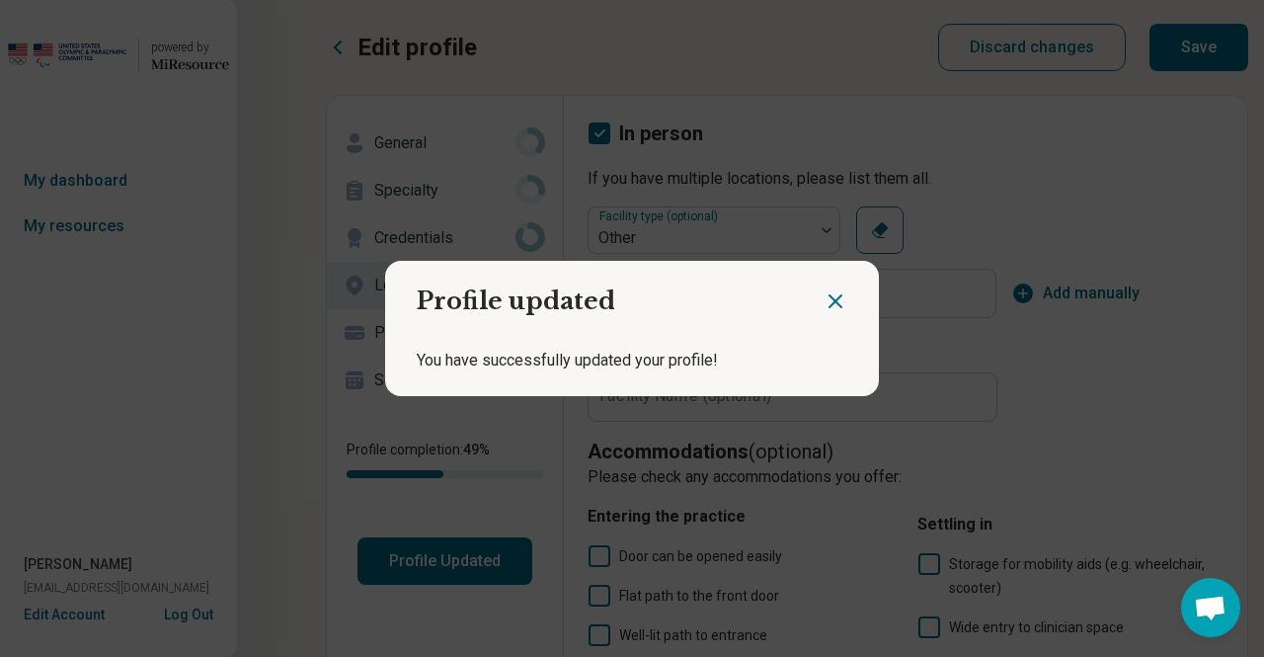
click at [829, 303] on icon "Close dialog" at bounding box center [835, 301] width 12 height 12
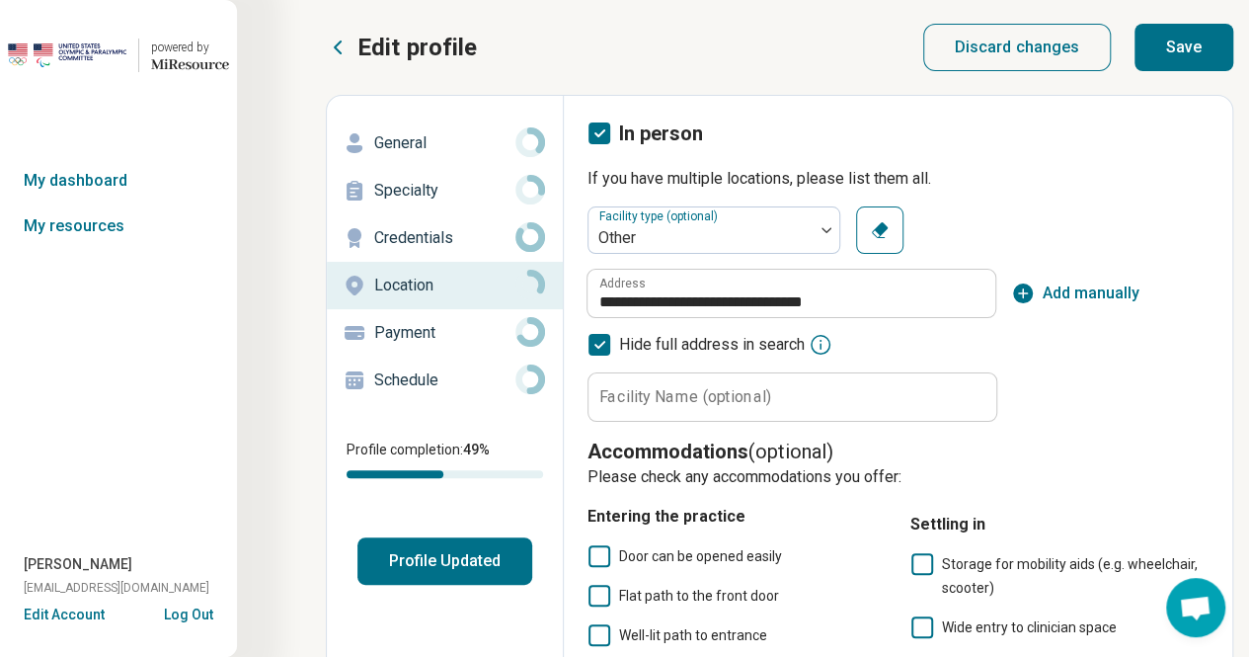
click at [57, 46] on img at bounding box center [67, 55] width 118 height 47
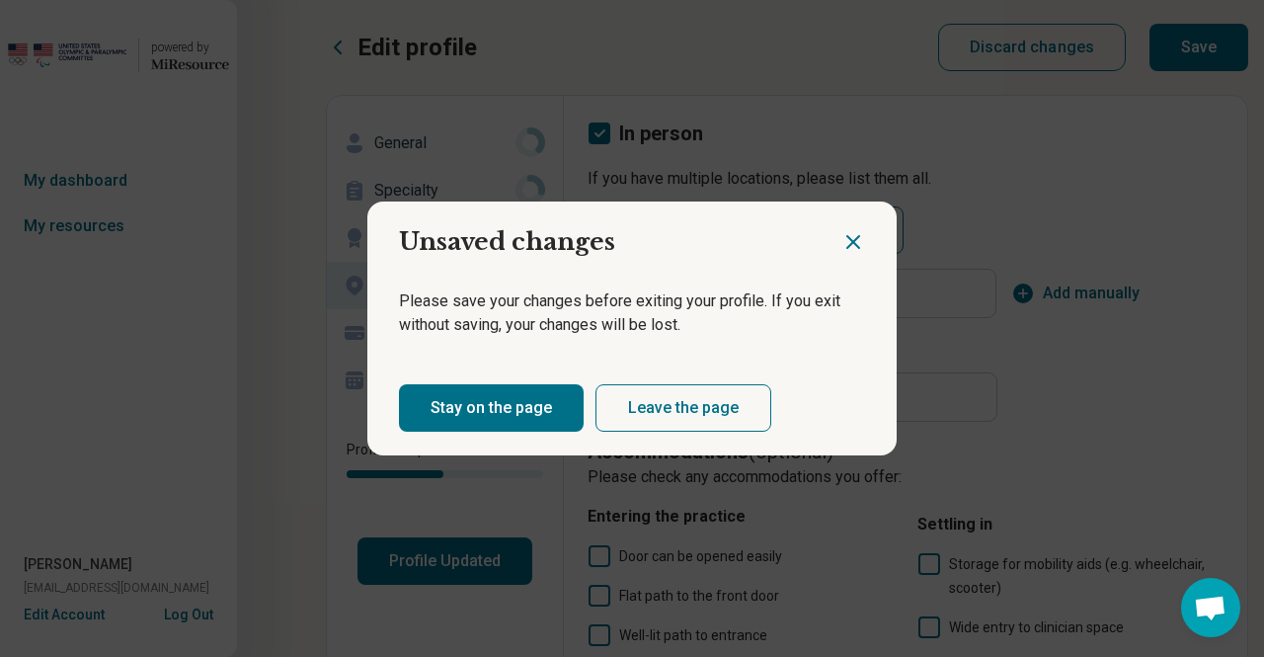
click at [841, 241] on icon "Close dialog" at bounding box center [853, 242] width 24 height 24
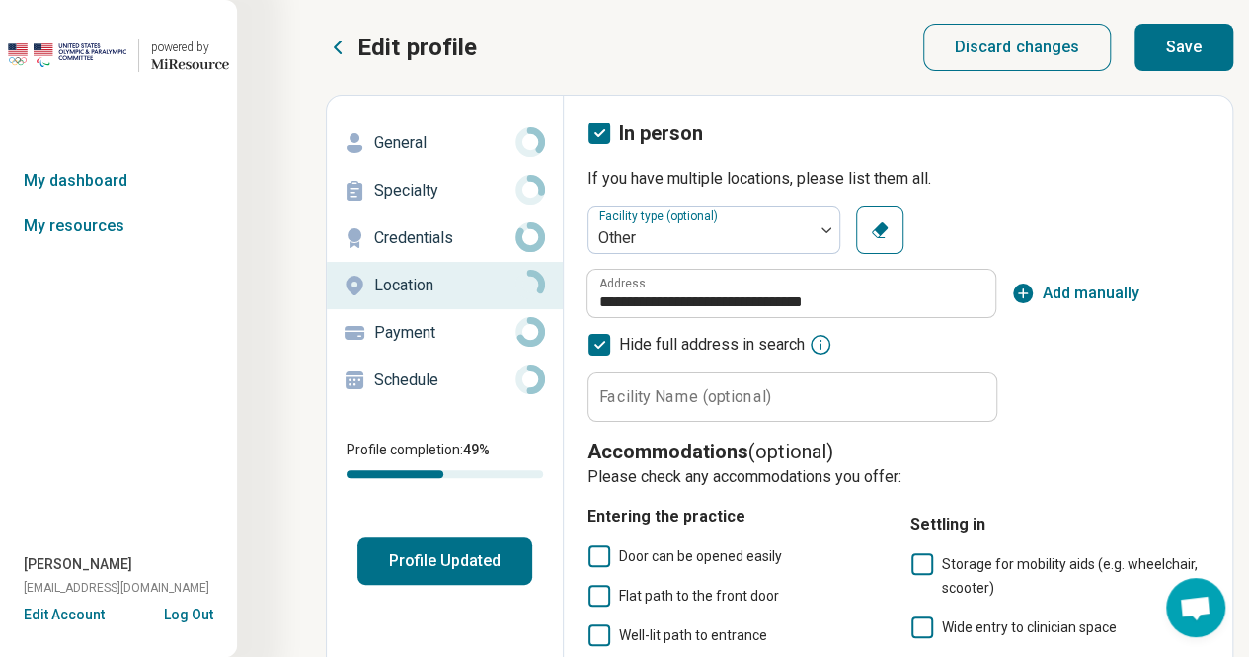
click at [363, 43] on p "Edit profile" at bounding box center [416, 48] width 119 height 32
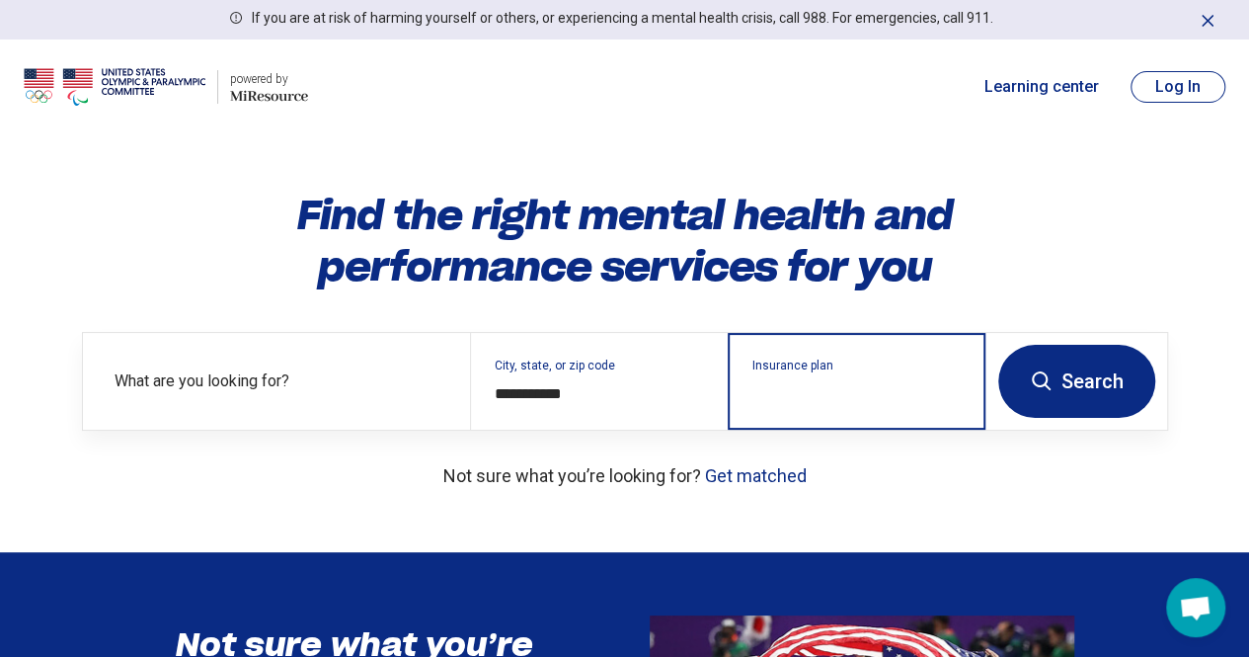
click at [900, 406] on input "Insurance plan" at bounding box center [856, 394] width 209 height 24
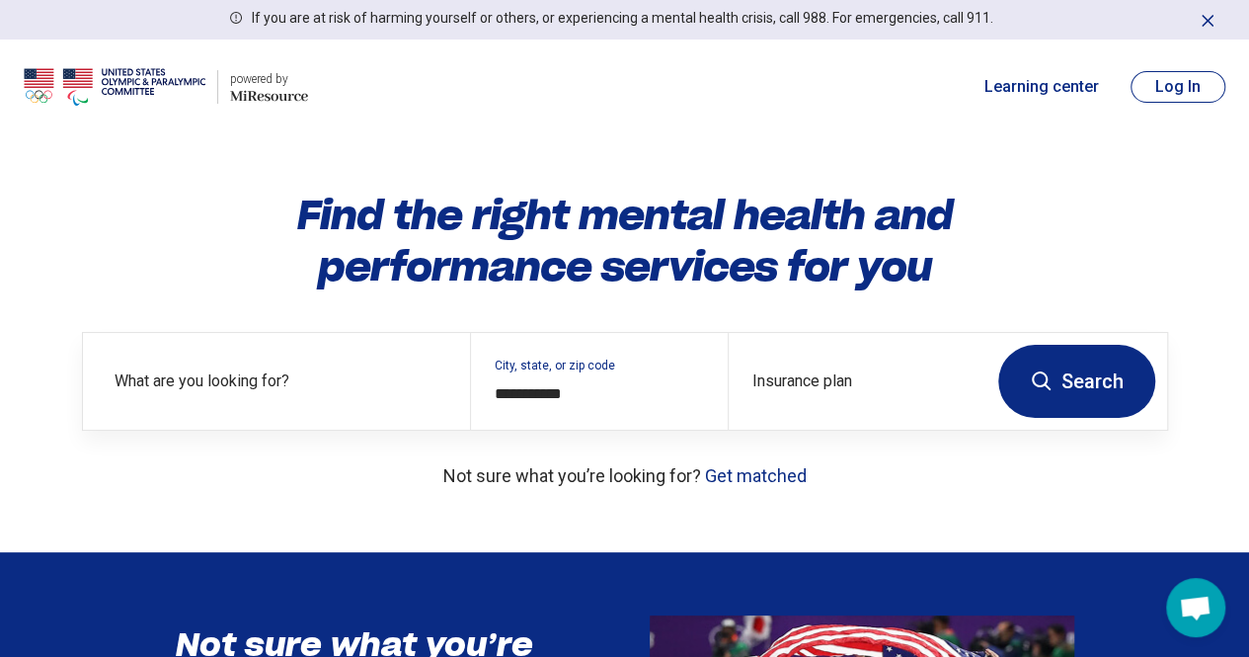
click at [1108, 292] on h1 "Find the right mental health and performance services for you" at bounding box center [625, 241] width 1086 height 103
click at [1062, 418] on button "Search" at bounding box center [1076, 381] width 157 height 73
click at [125, 93] on img at bounding box center [115, 86] width 182 height 47
click at [1204, 26] on icon "Dismiss" at bounding box center [1208, 21] width 20 height 20
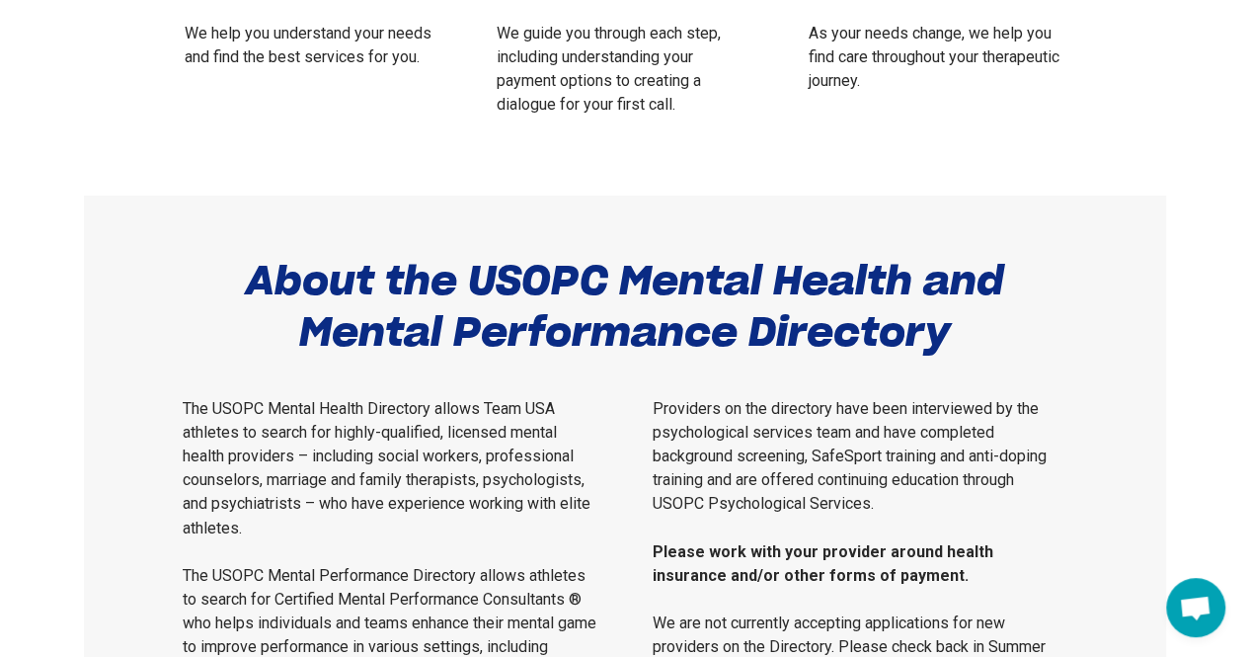
scroll to position [1369, 0]
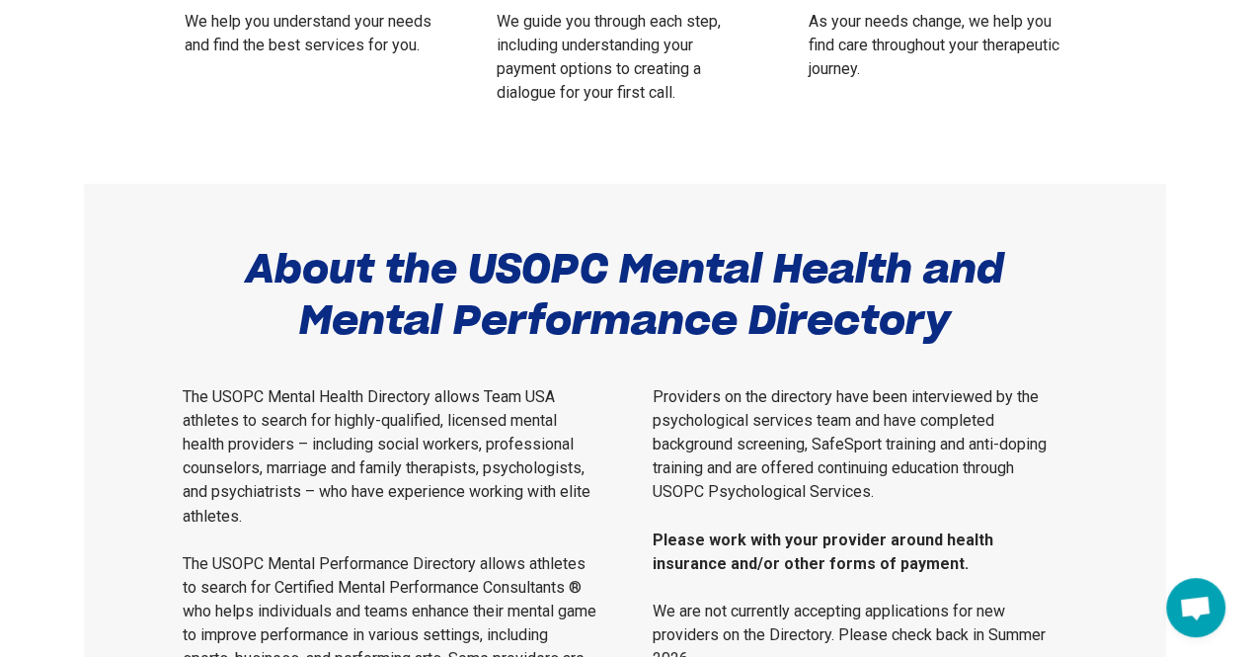
drag, startPoint x: 326, startPoint y: 456, endPoint x: 770, endPoint y: 358, distance: 454.9
click at [770, 346] on h2 "About the USOPC Mental Health and Mental Performance Directory" at bounding box center [625, 294] width 885 height 103
click at [754, 346] on h2 "About the USOPC Mental Health and Mental Performance Directory" at bounding box center [625, 294] width 885 height 103
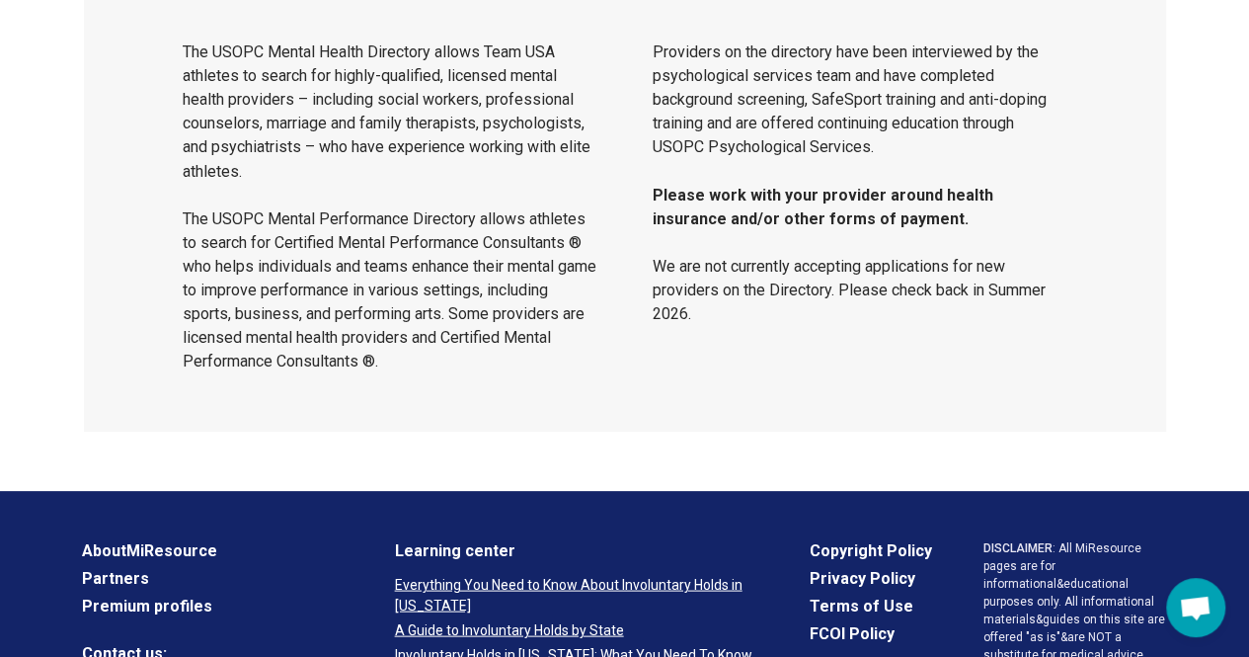
scroll to position [1967, 0]
